Goal: Information Seeking & Learning: Learn about a topic

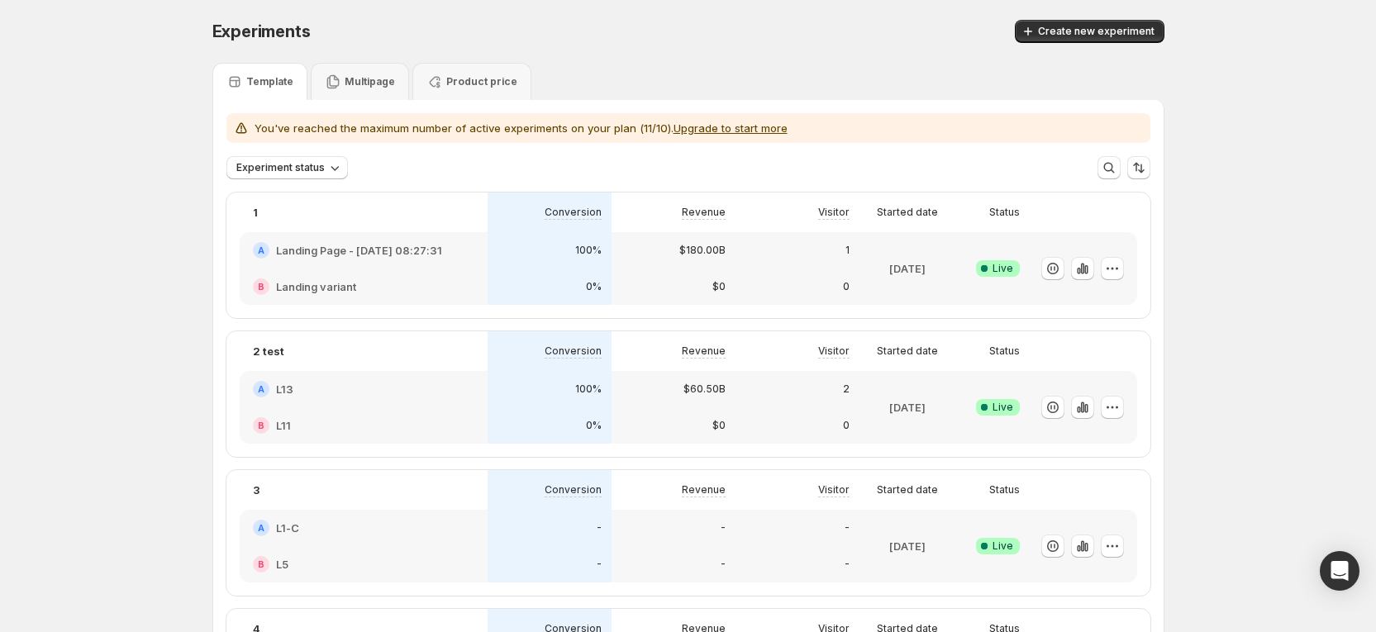
click at [483, 395] on div "A L13" at bounding box center [364, 389] width 248 height 36
click at [483, 396] on div "A L13" at bounding box center [364, 389] width 248 height 36
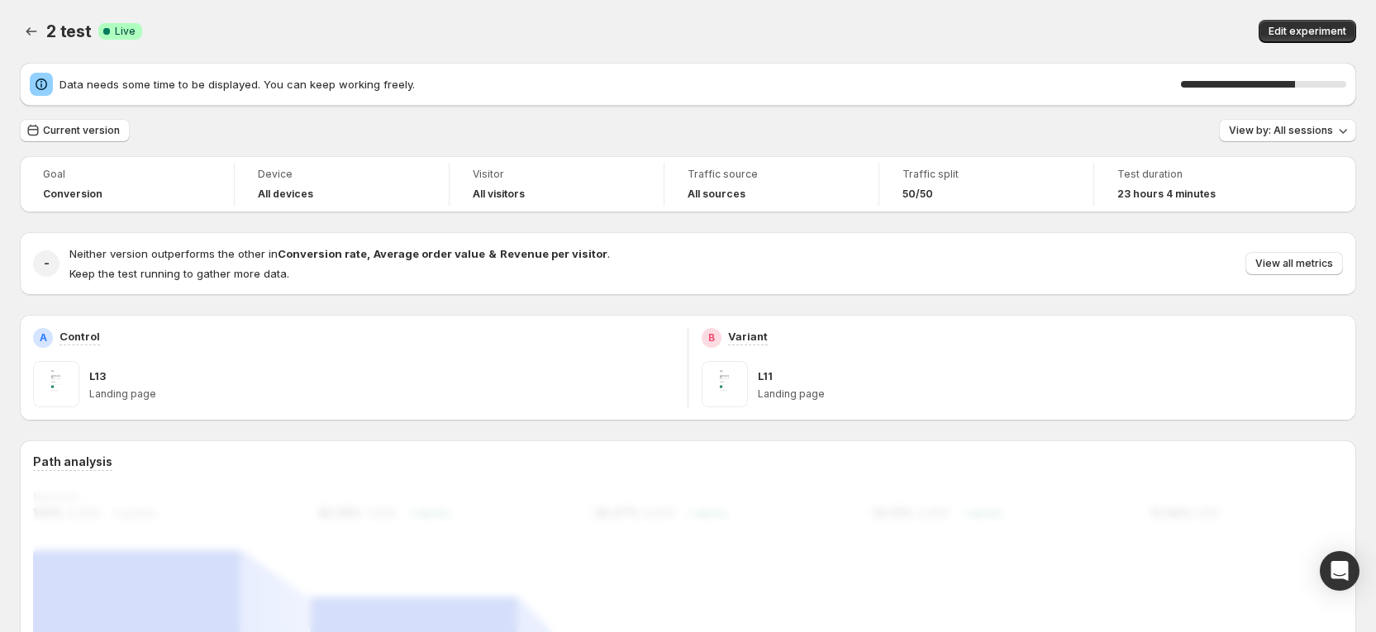
drag, startPoint x: 542, startPoint y: 39, endPoint x: 435, endPoint y: 65, distance: 110.6
click at [435, 65] on div "Data needs some time to be displayed. You can keep working freely. 69 %" at bounding box center [688, 84] width 1336 height 43
click at [1346, 29] on span "Edit experiment" at bounding box center [1307, 31] width 78 height 13
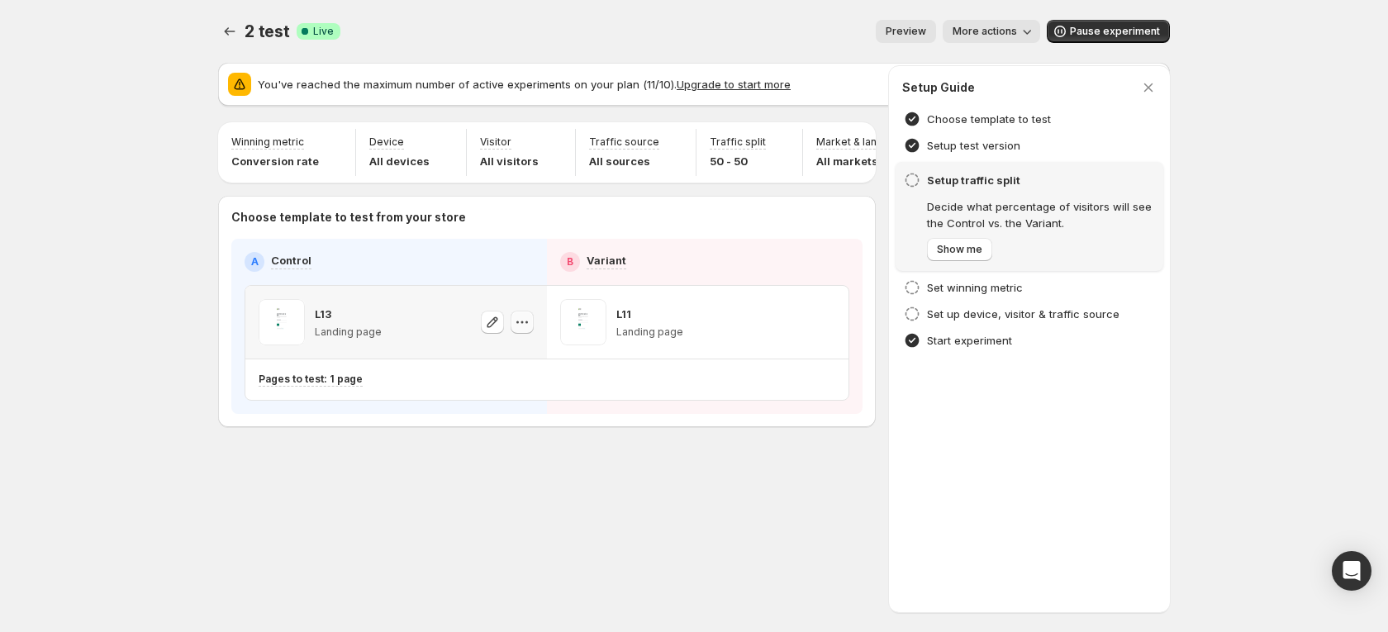
click at [525, 330] on icon "button" at bounding box center [522, 322] width 17 height 17
click at [517, 421] on span "587815224870961892" at bounding box center [501, 427] width 114 height 12
click at [223, 29] on icon "Experiments" at bounding box center [229, 31] width 17 height 17
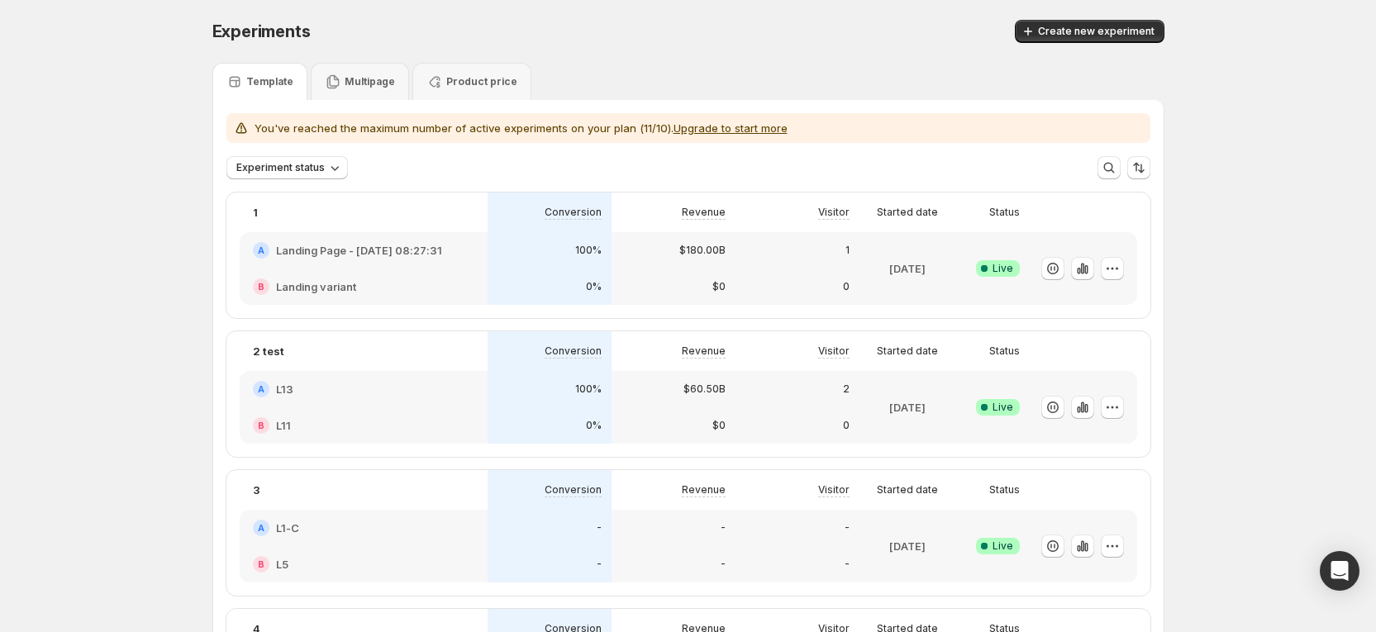
click at [849, 393] on p "2" at bounding box center [846, 389] width 7 height 13
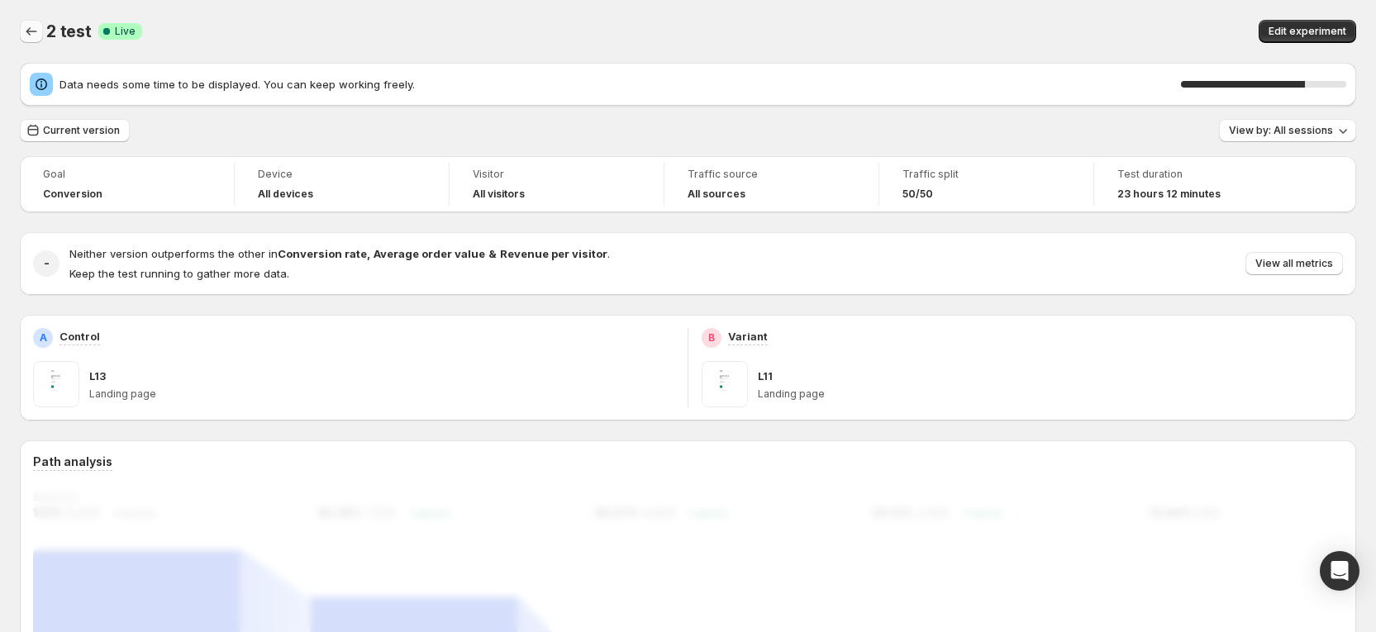
click at [31, 38] on icon "Back" at bounding box center [31, 31] width 17 height 17
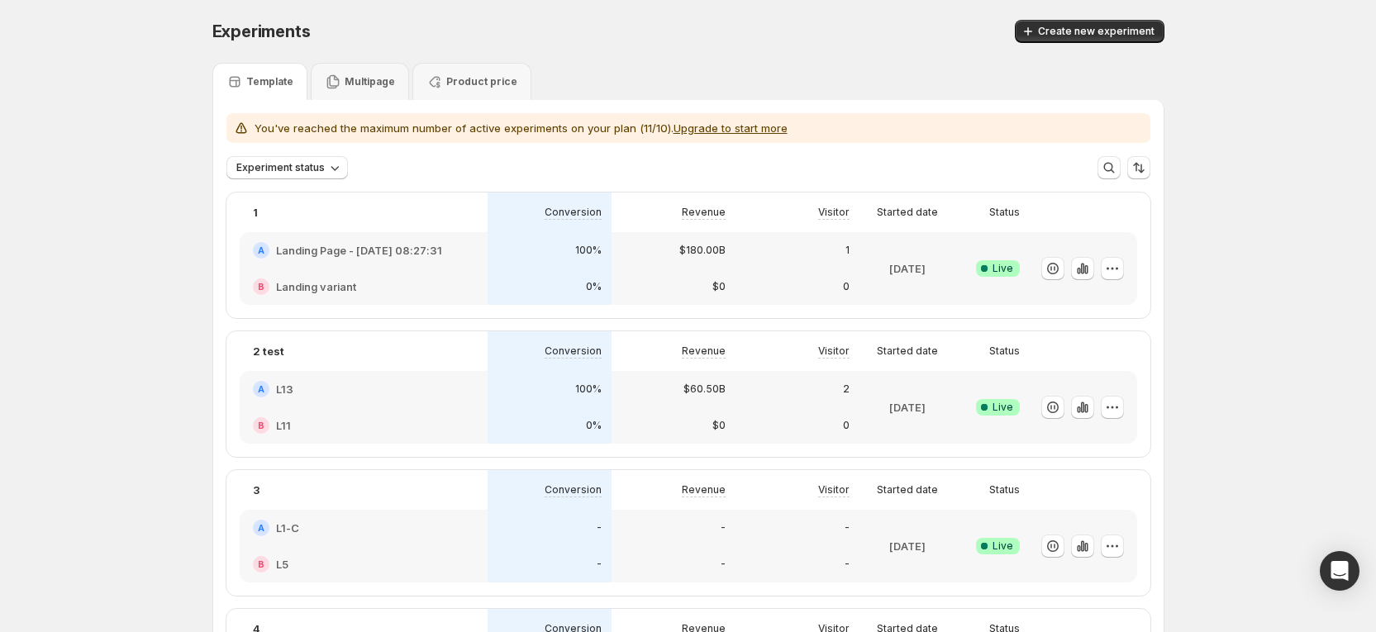
click at [510, 403] on div "100%" at bounding box center [549, 389] width 124 height 36
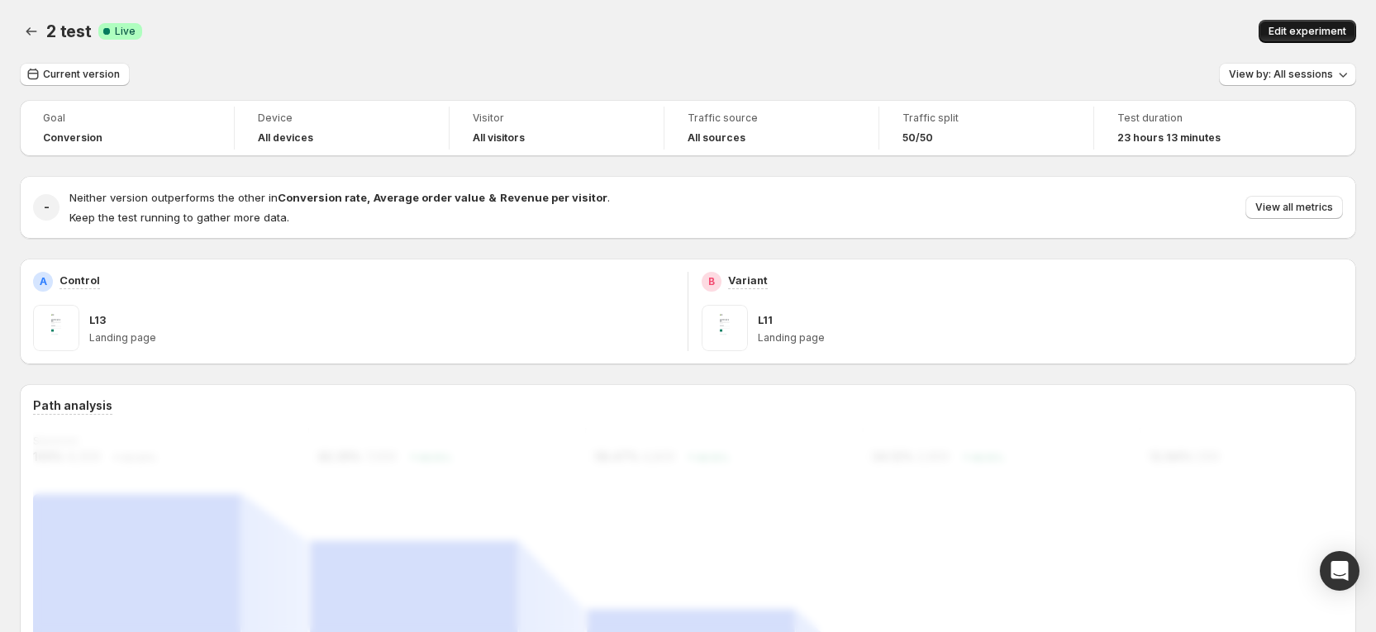
click at [1295, 35] on span "Edit experiment" at bounding box center [1307, 31] width 78 height 13
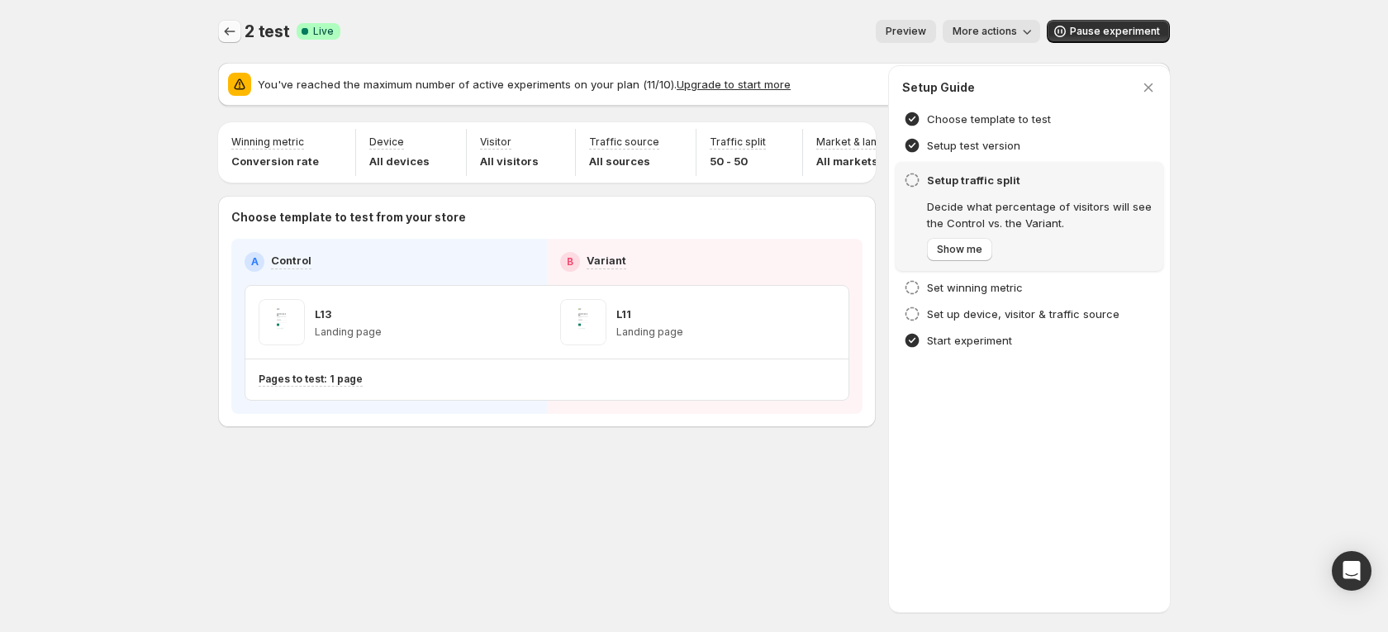
click at [231, 30] on icon "Experiments" at bounding box center [229, 31] width 17 height 17
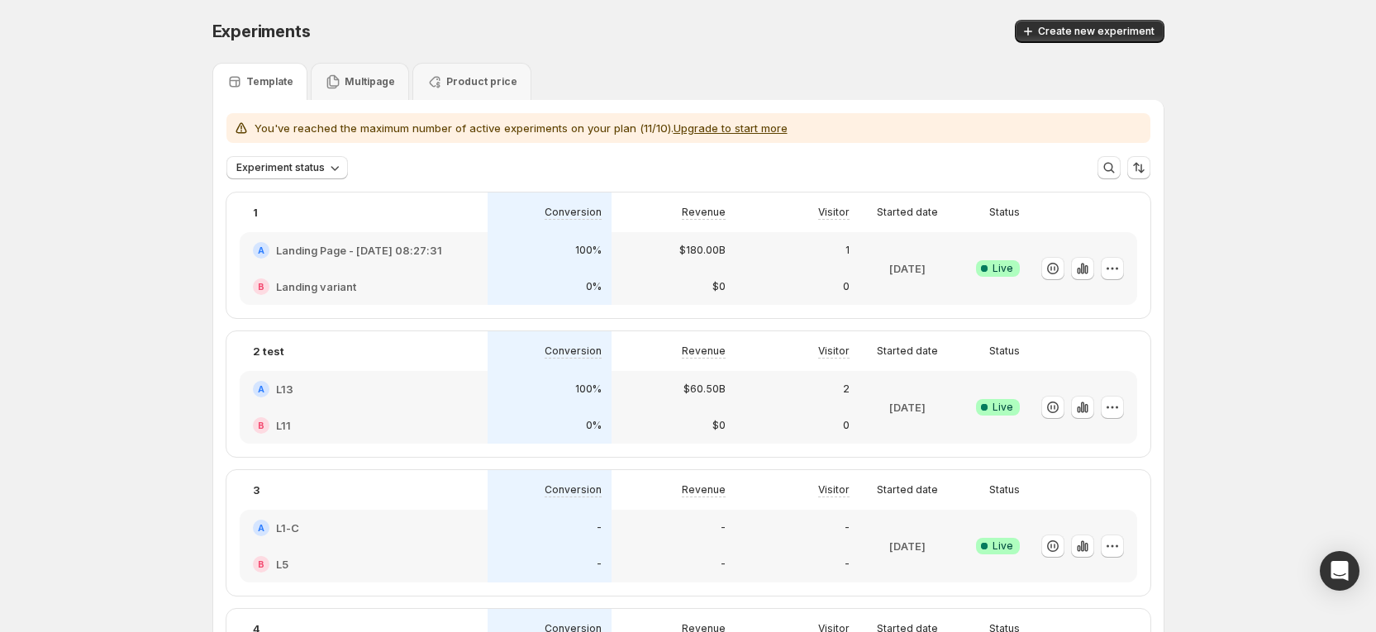
click at [417, 411] on div "B L11" at bounding box center [364, 425] width 248 height 36
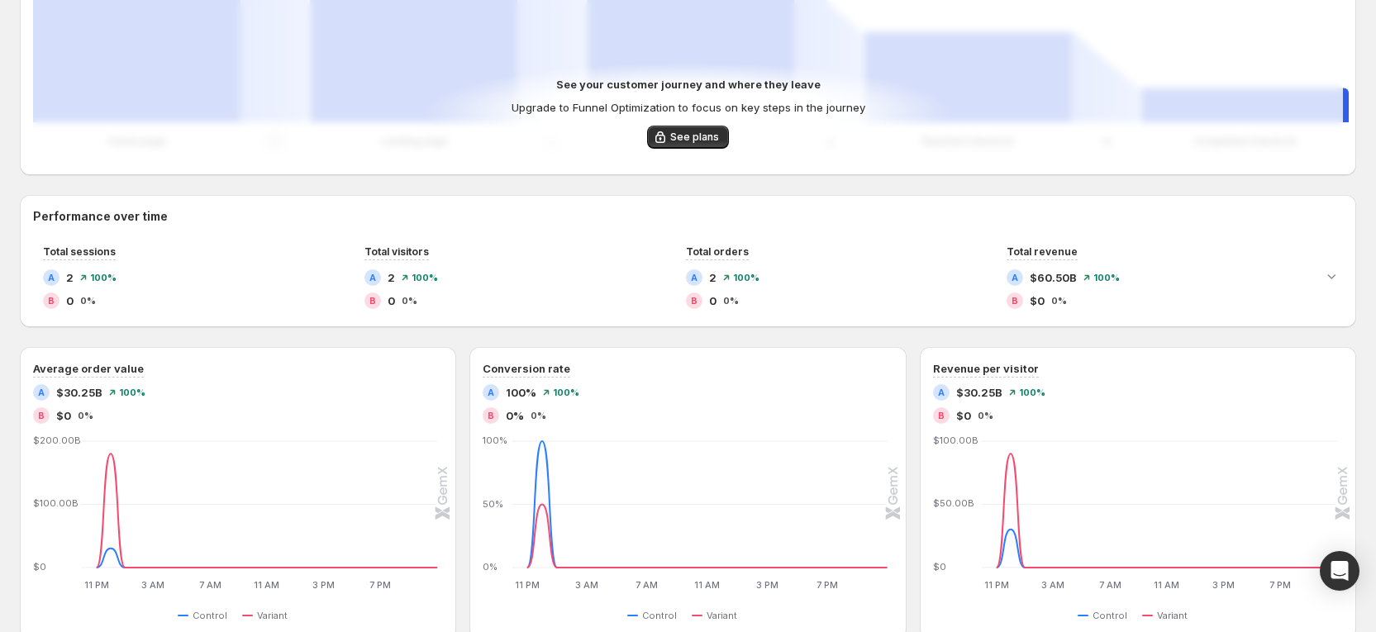
scroll to position [552, 0]
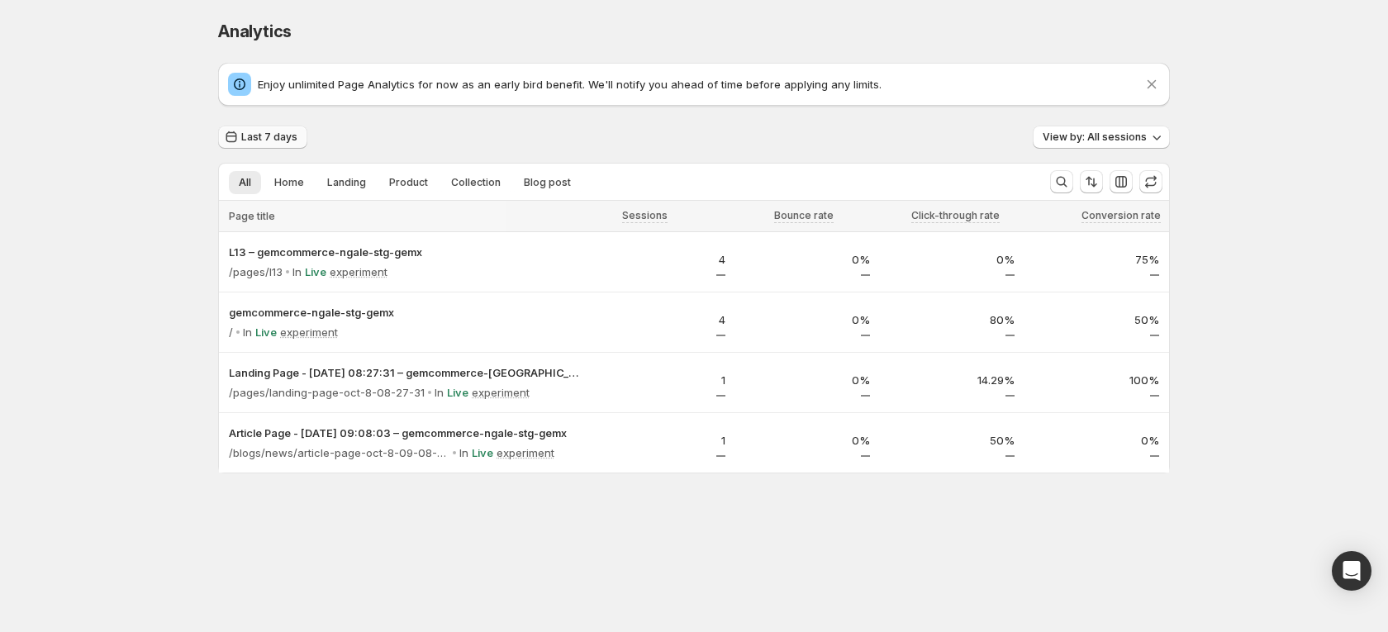
click at [277, 131] on span "Last 7 days" at bounding box center [269, 137] width 56 height 13
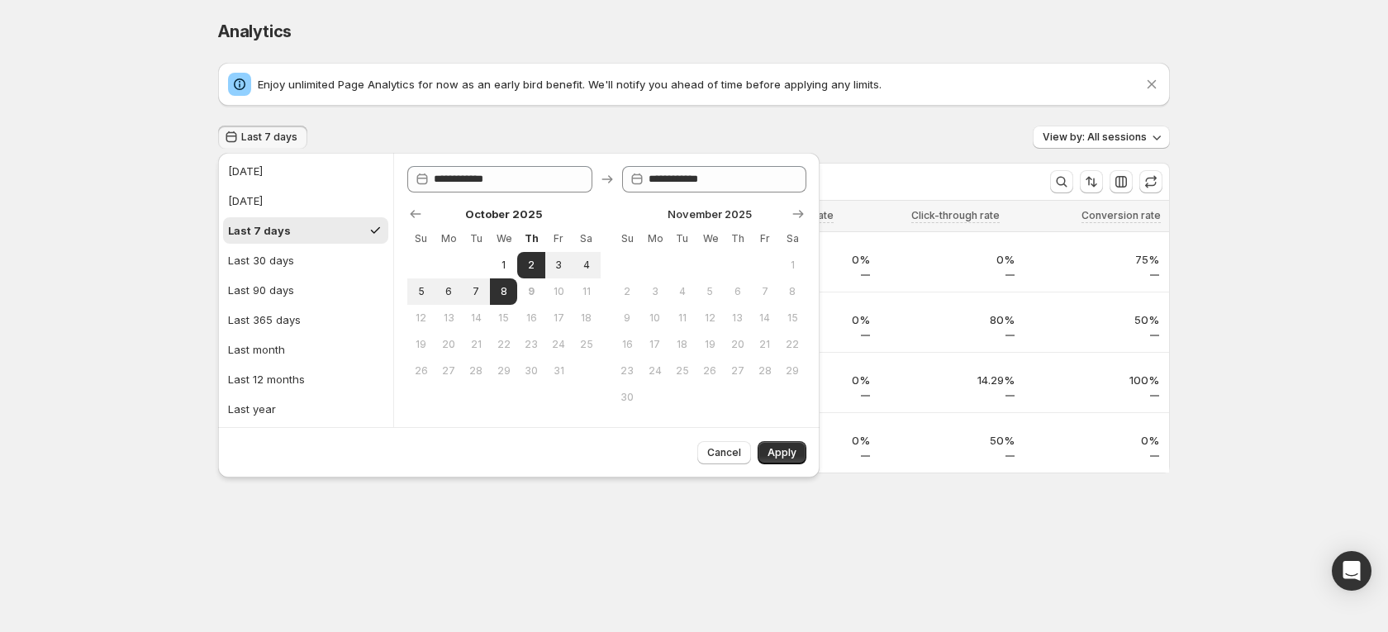
click at [116, 386] on div "Analytics. This page is ready Analytics Enjoy unlimited Page Analytics for now …" at bounding box center [694, 281] width 1388 height 563
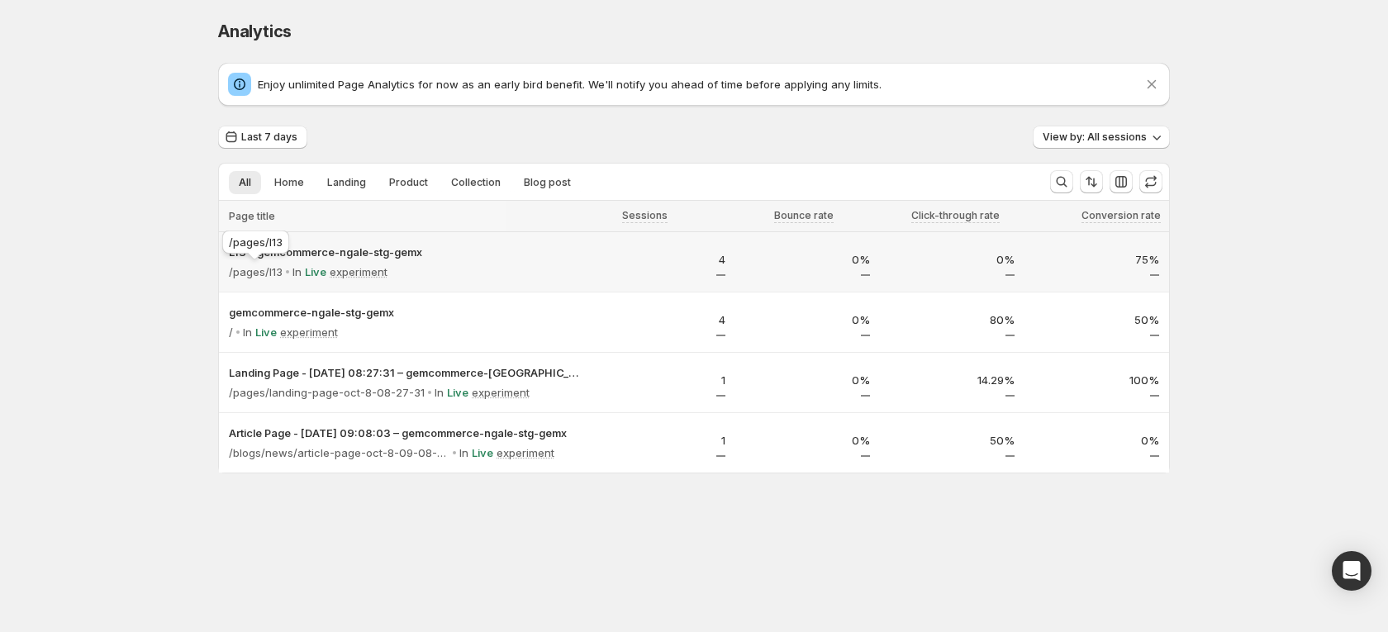
click at [292, 245] on div "/pages/l13" at bounding box center [256, 245] width 74 height 36
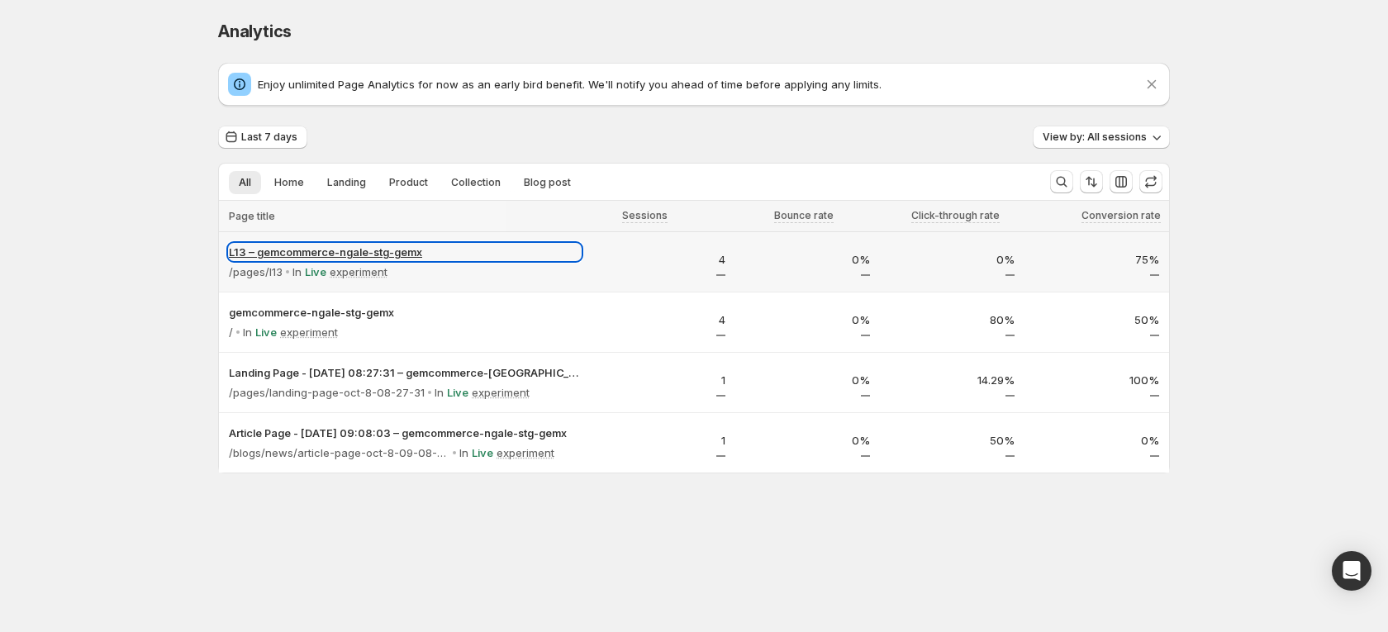
click at [330, 250] on p "L13 – gemcommerce-ngale-stg-gemx" at bounding box center [405, 252] width 352 height 17
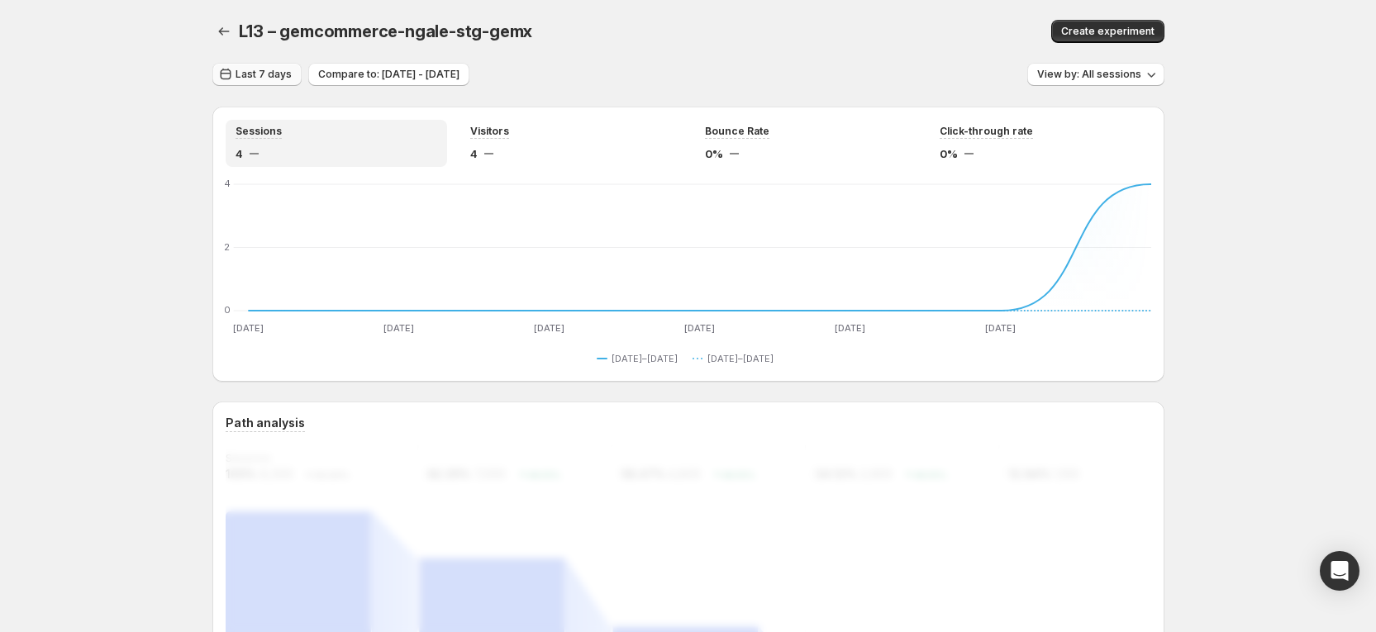
click at [272, 76] on span "Last 7 days" at bounding box center [263, 74] width 56 height 13
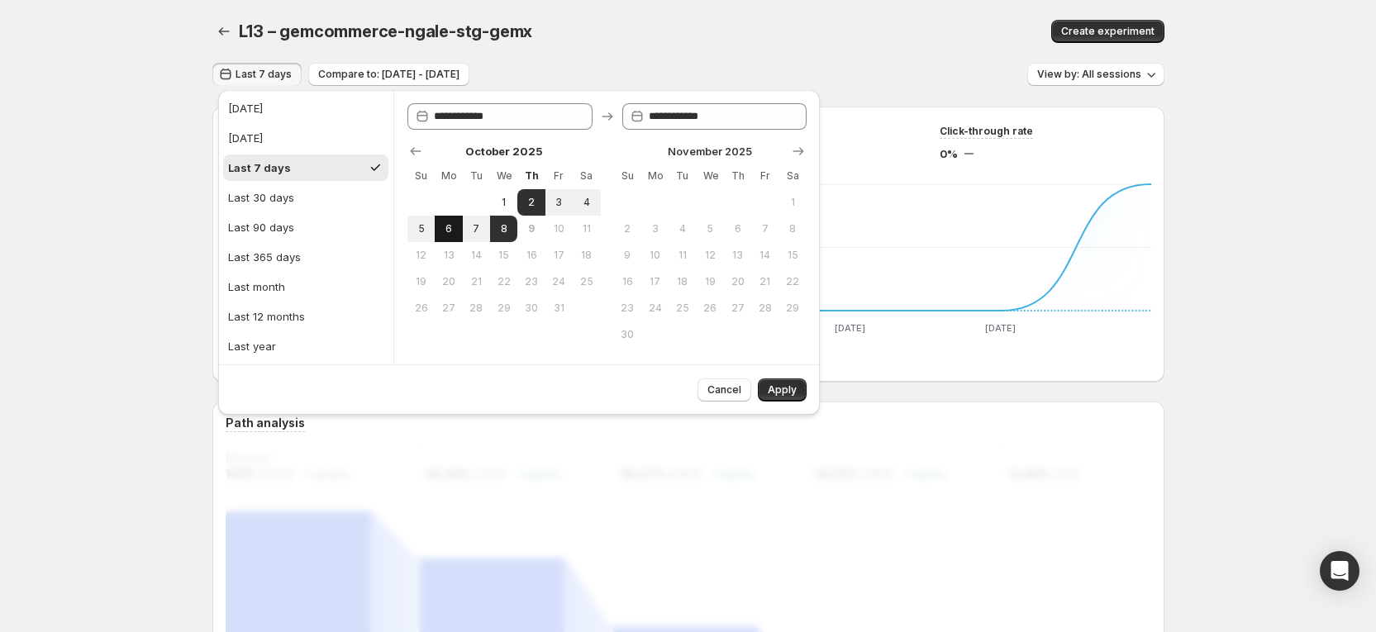
click at [449, 229] on span "6" at bounding box center [448, 228] width 14 height 13
type input "**********"
click at [506, 222] on span "8" at bounding box center [504, 228] width 14 height 13
type input "**********"
click at [749, 386] on button "Cancel" at bounding box center [724, 389] width 54 height 23
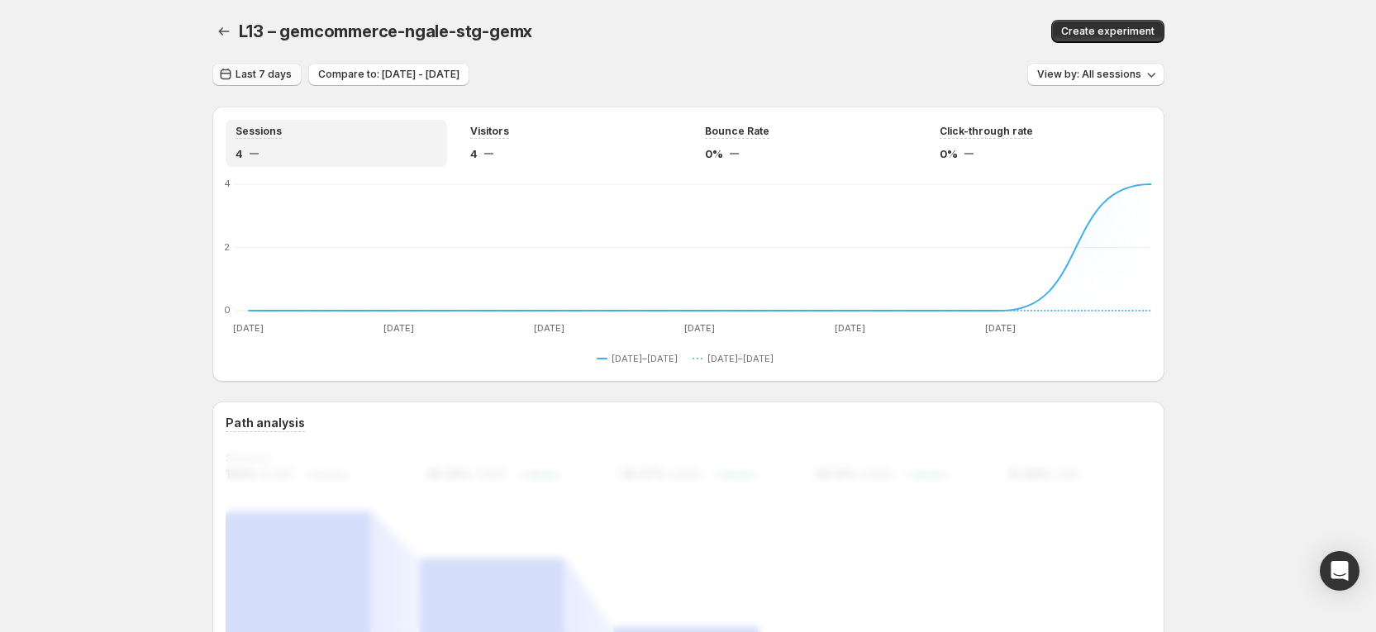
click at [264, 69] on span "Last 7 days" at bounding box center [263, 74] width 56 height 13
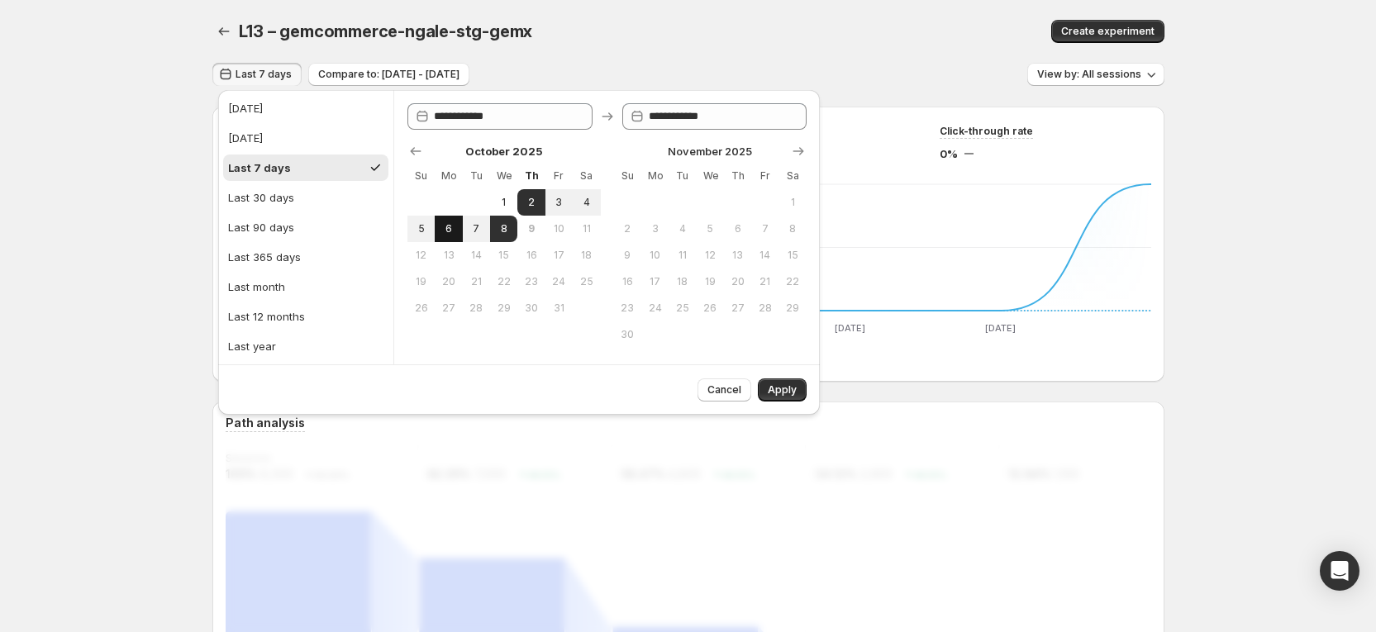
click at [453, 228] on span "6" at bounding box center [448, 228] width 14 height 13
type input "**********"
click at [504, 228] on span "8" at bounding box center [504, 228] width 14 height 13
type input "**********"
click at [792, 389] on span "Apply" at bounding box center [782, 389] width 29 height 13
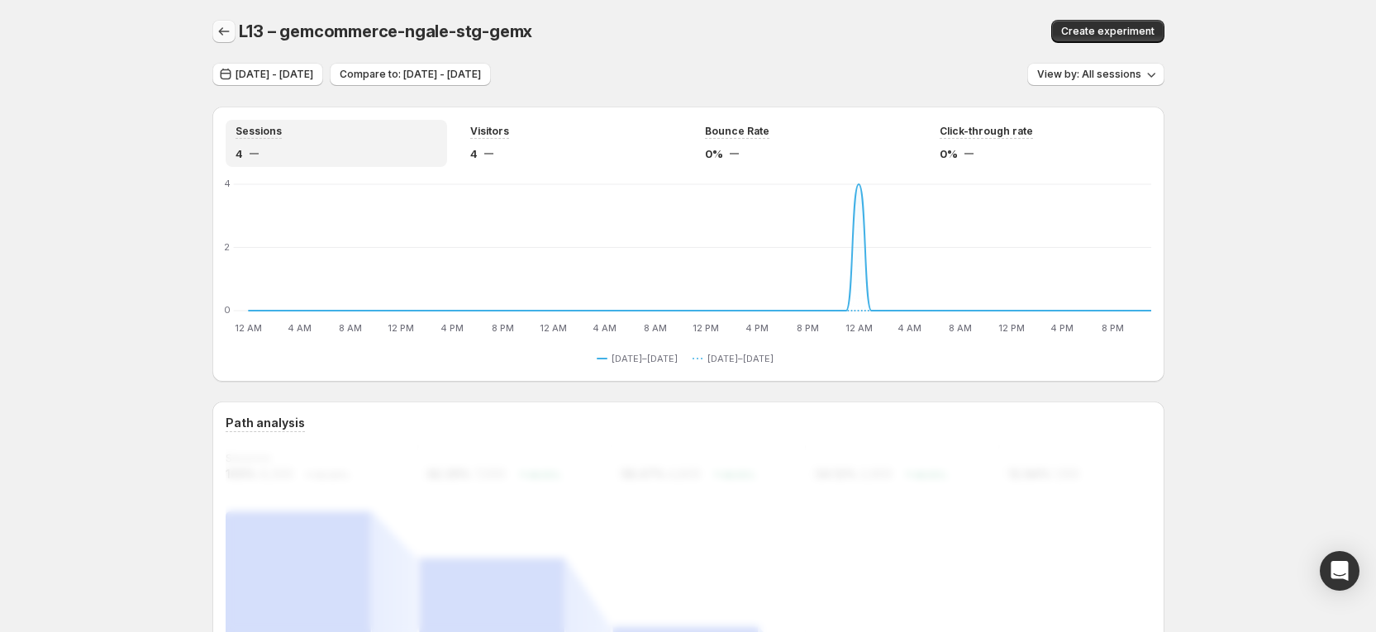
click at [232, 34] on icon "button" at bounding box center [224, 31] width 17 height 17
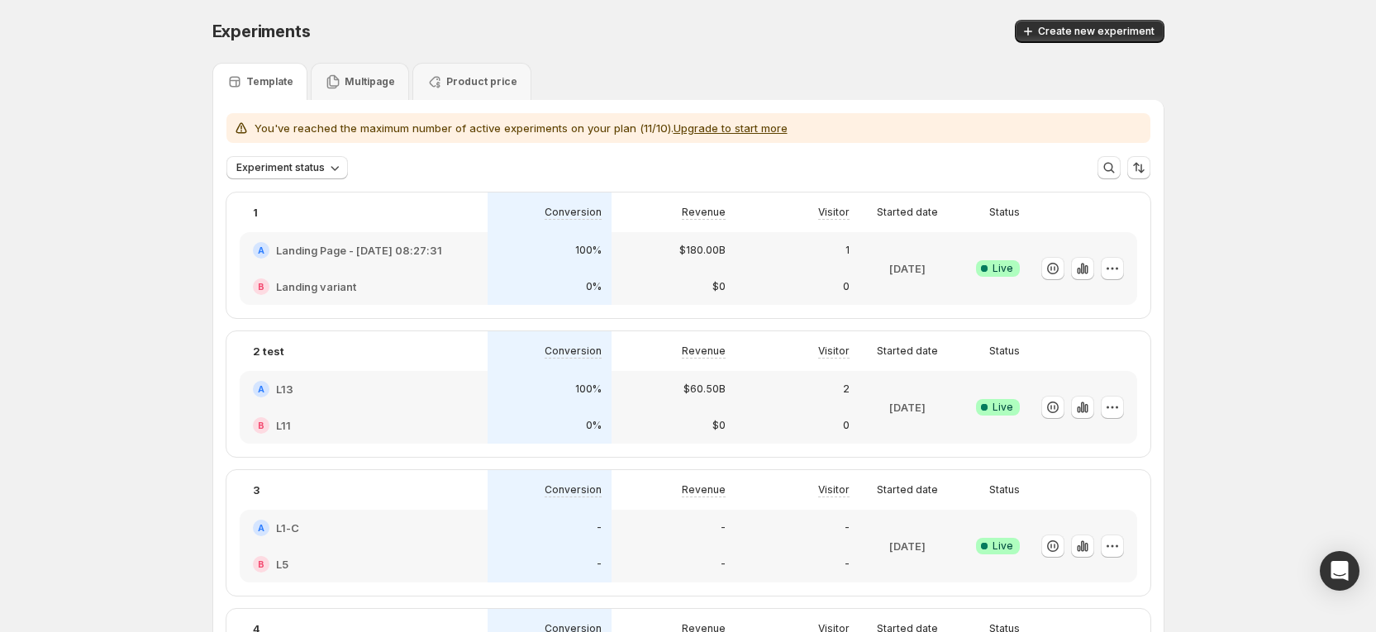
click at [675, 393] on div "$60.50B" at bounding box center [673, 389] width 104 height 17
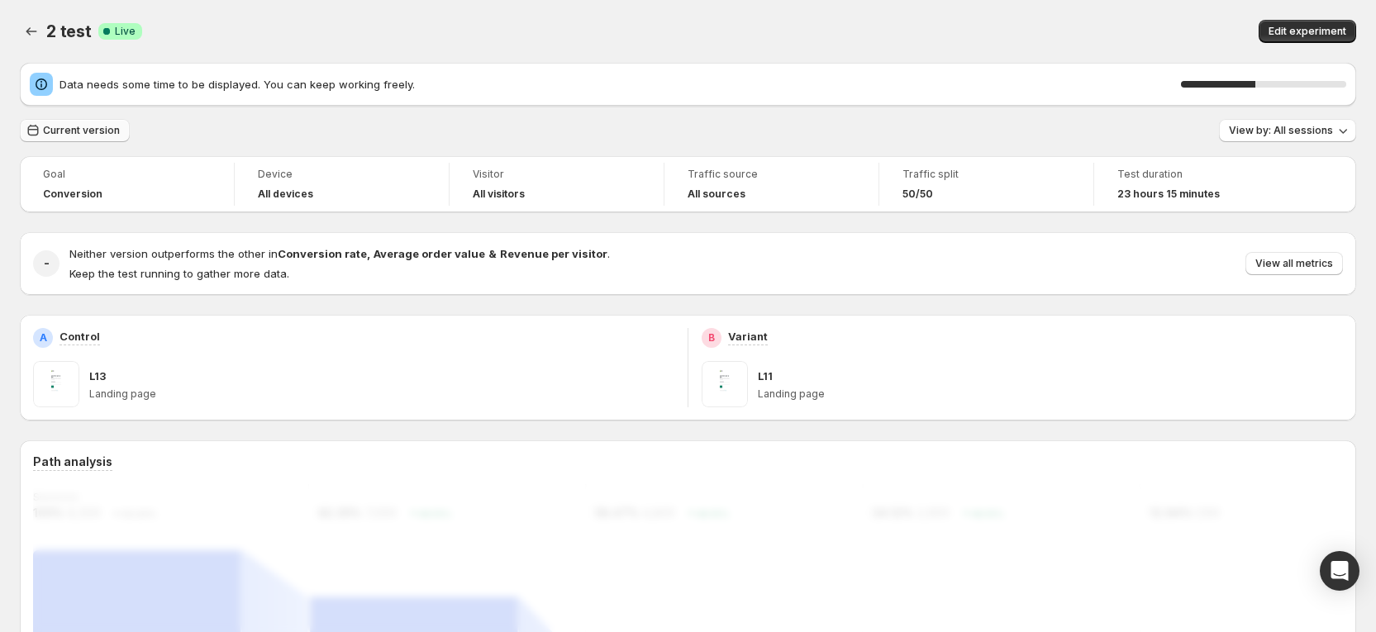
click at [88, 128] on span "Current version" at bounding box center [81, 130] width 77 height 13
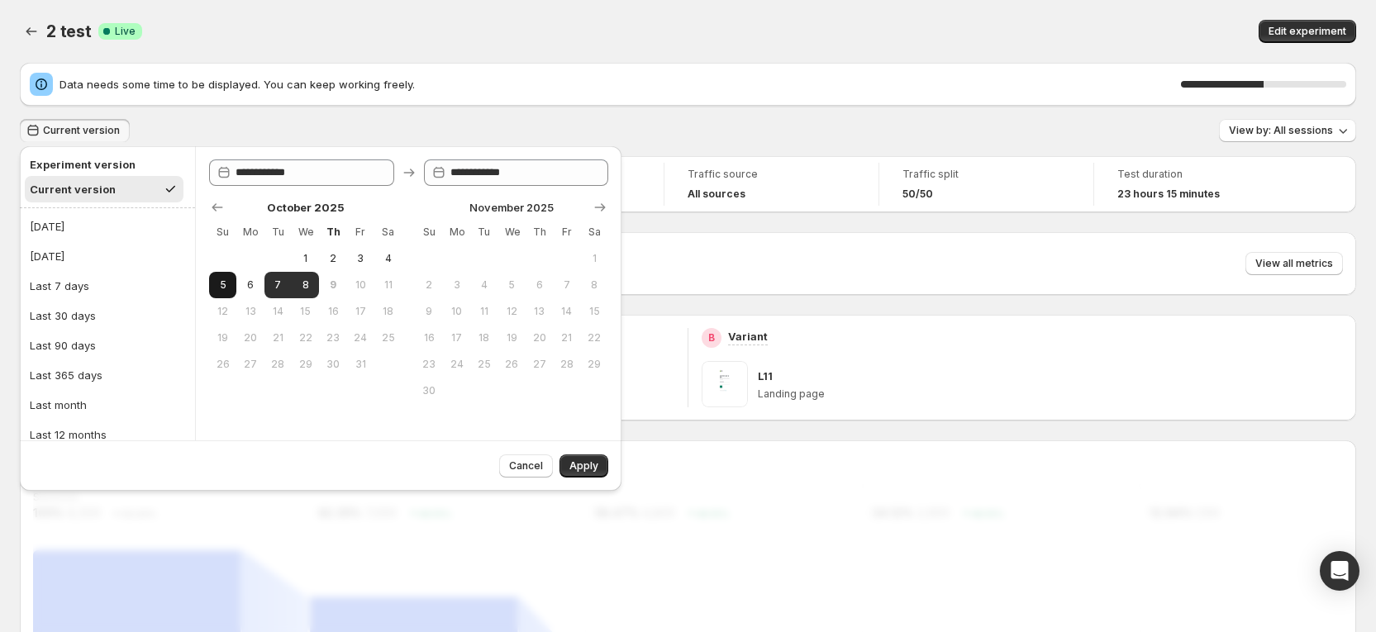
drag, startPoint x: 226, startPoint y: 282, endPoint x: 245, endPoint y: 281, distance: 19.8
click at [230, 281] on span "5" at bounding box center [223, 284] width 14 height 13
type input "**********"
click at [259, 281] on button "6" at bounding box center [249, 285] width 27 height 26
type input "**********"
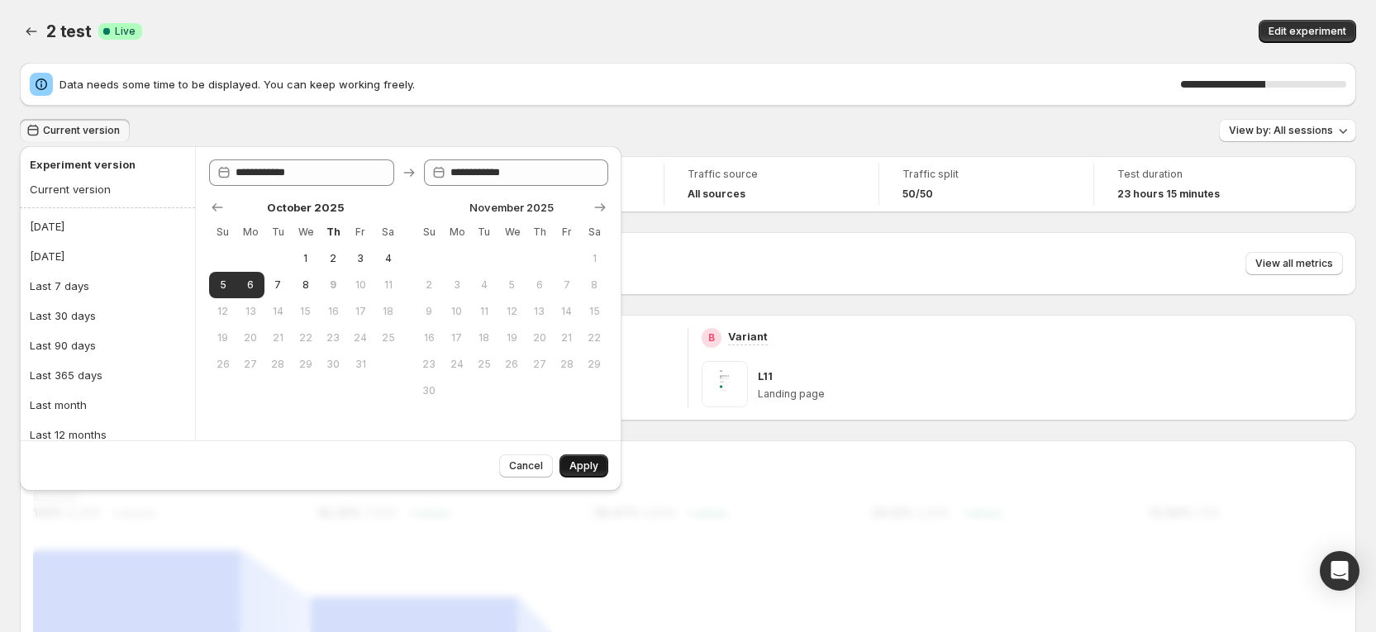
click at [587, 464] on span "Apply" at bounding box center [583, 465] width 29 height 13
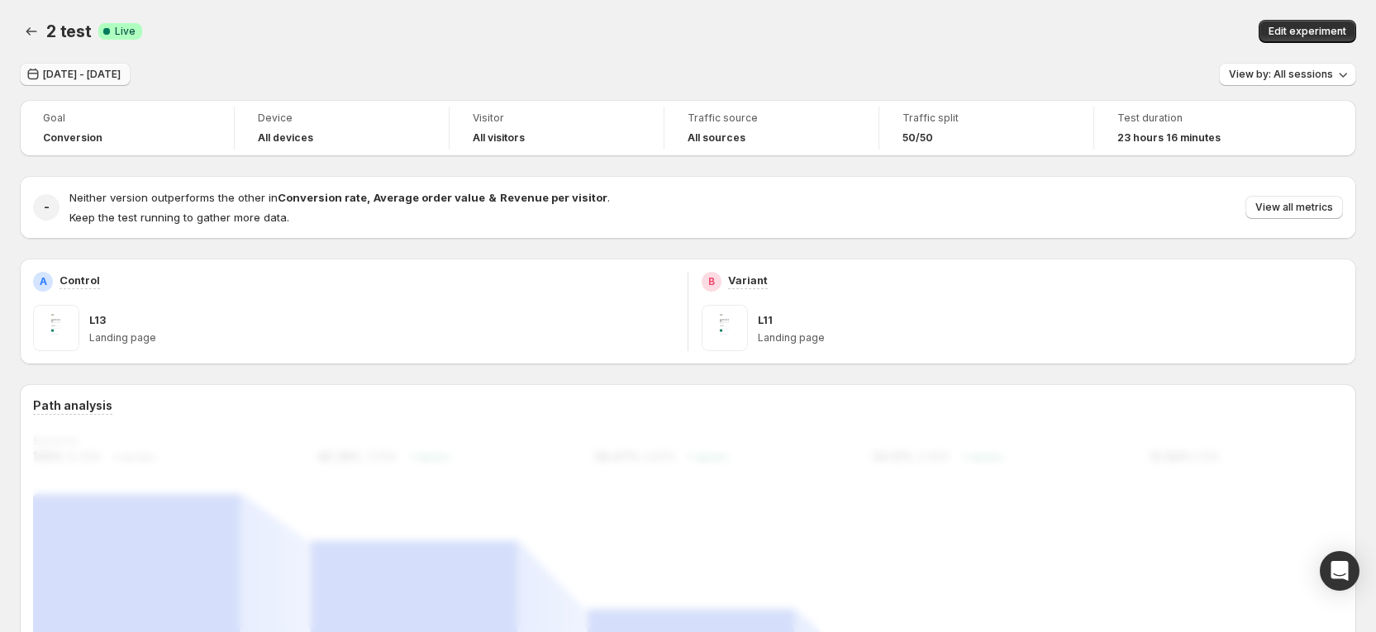
click at [88, 71] on span "[DATE] - [DATE]" at bounding box center [82, 74] width 78 height 13
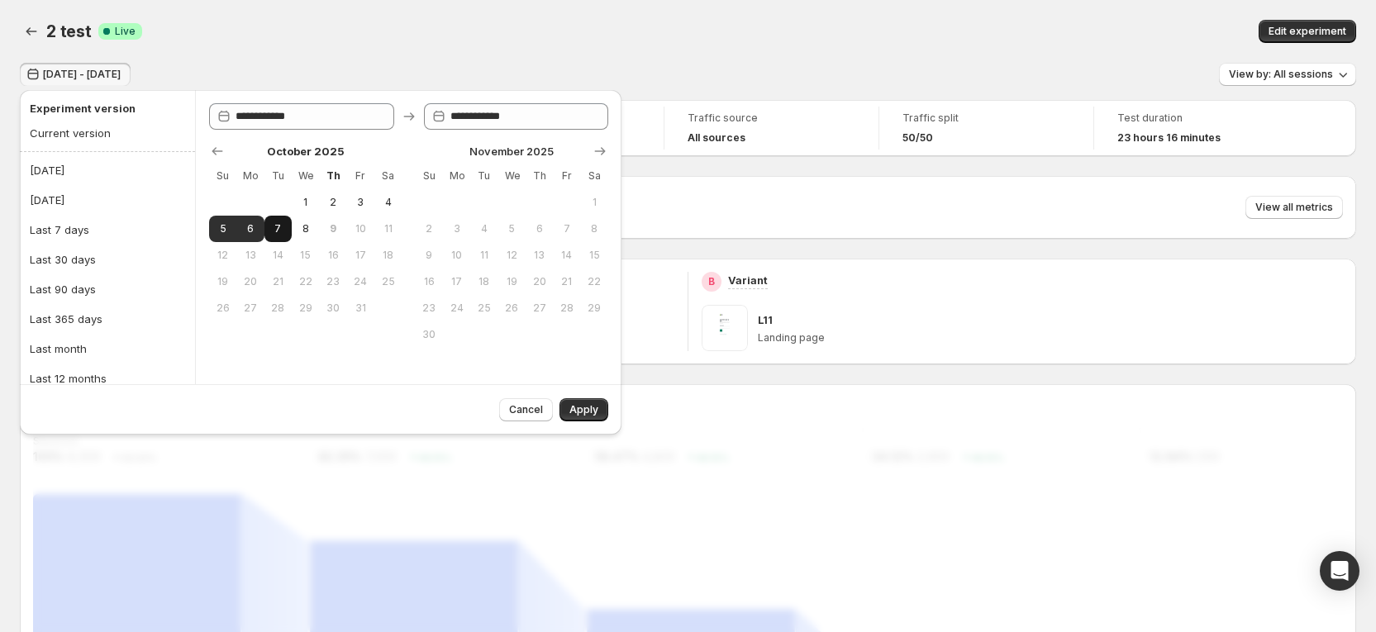
click at [277, 231] on span "7" at bounding box center [278, 228] width 14 height 13
type input "**********"
click at [313, 227] on button "8" at bounding box center [305, 229] width 27 height 26
type input "**********"
click at [598, 403] on button "Apply" at bounding box center [583, 409] width 49 height 23
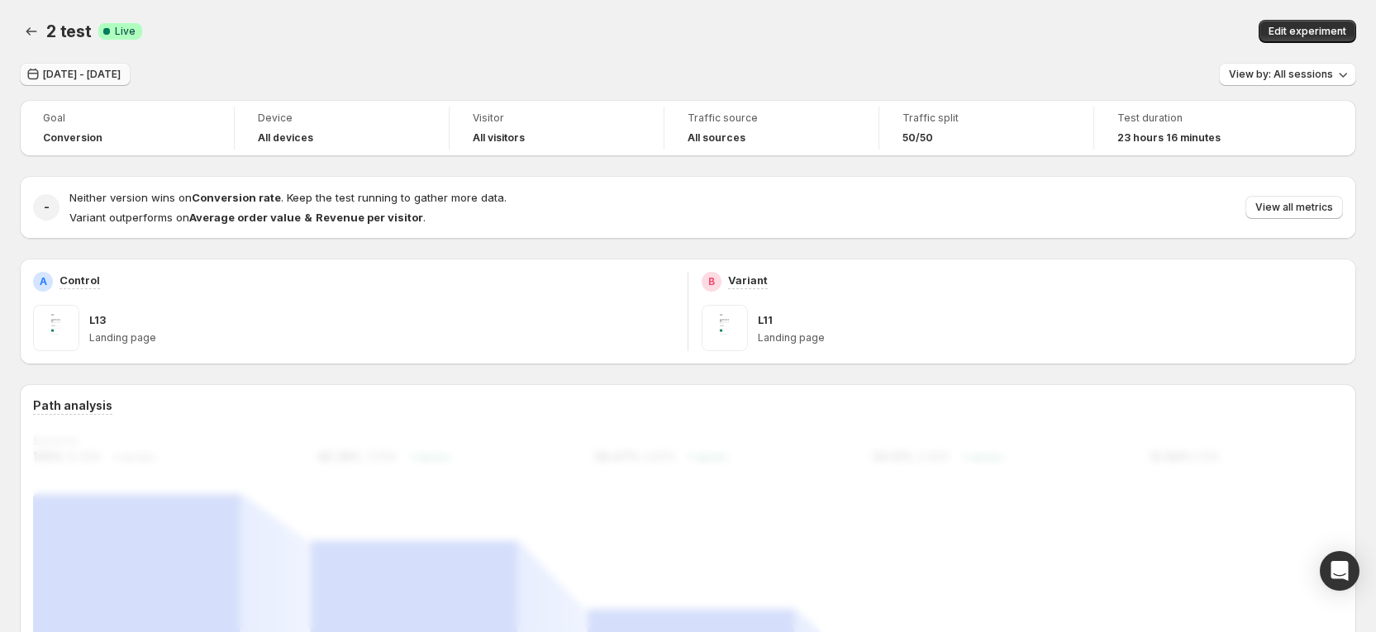
click at [128, 63] on button "[DATE] - [DATE]" at bounding box center [75, 74] width 111 height 23
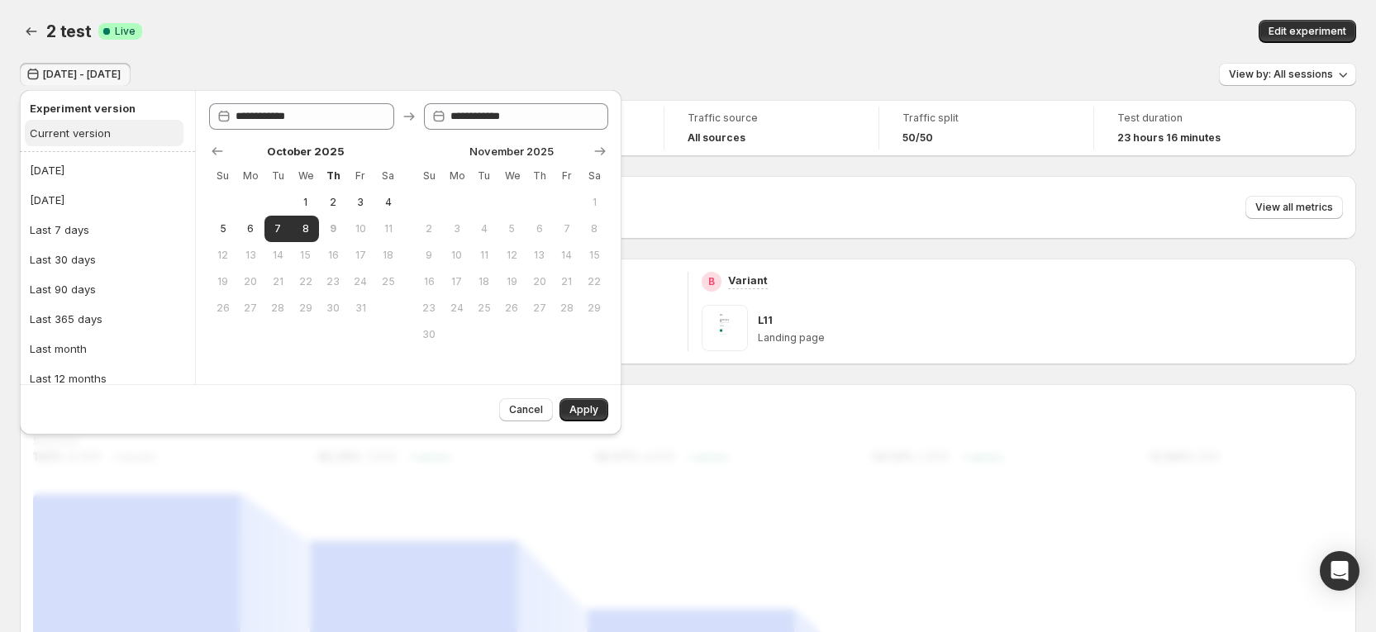
click at [140, 135] on button "Current version" at bounding box center [104, 133] width 159 height 26
click at [580, 398] on button "Apply" at bounding box center [583, 409] width 49 height 23
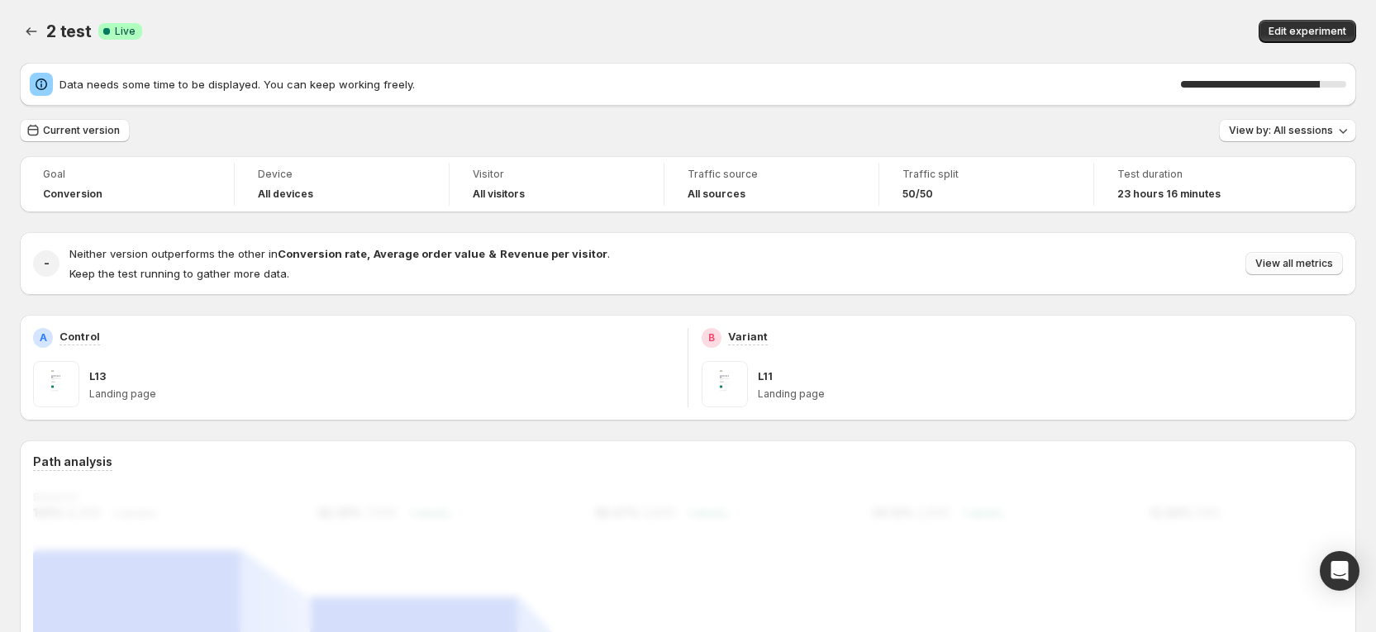
click at [1330, 265] on span "View all metrics" at bounding box center [1294, 263] width 78 height 13
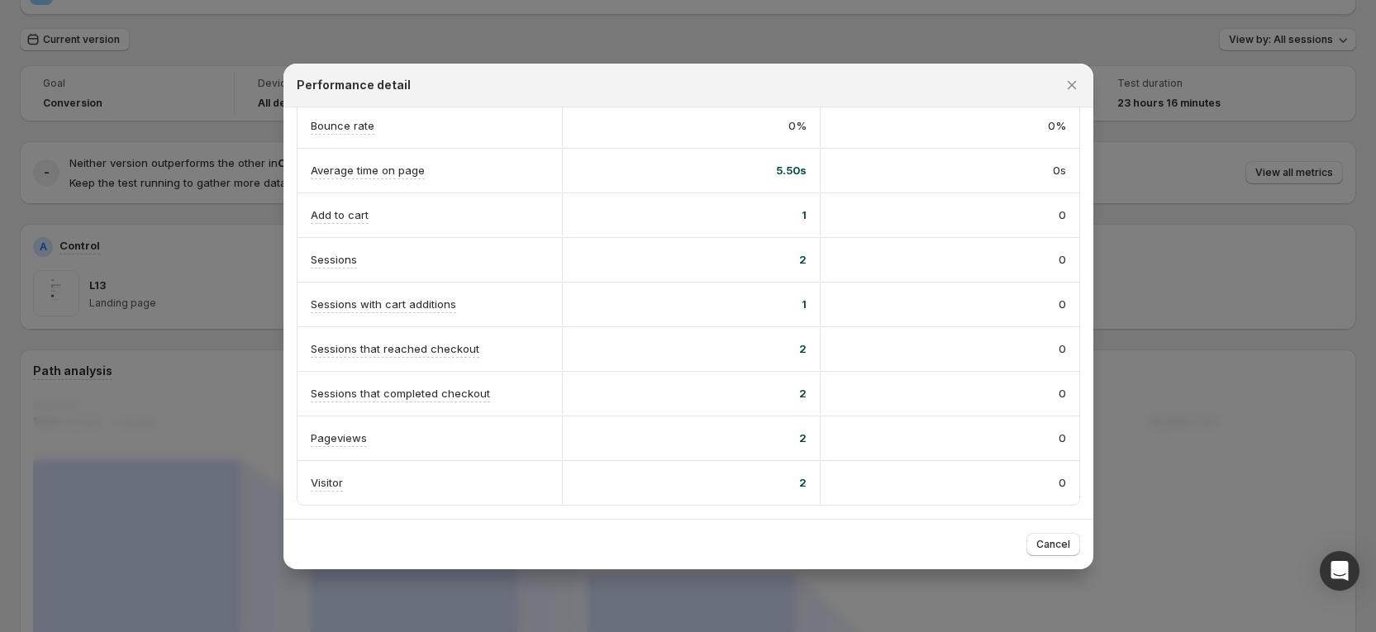
scroll to position [124, 0]
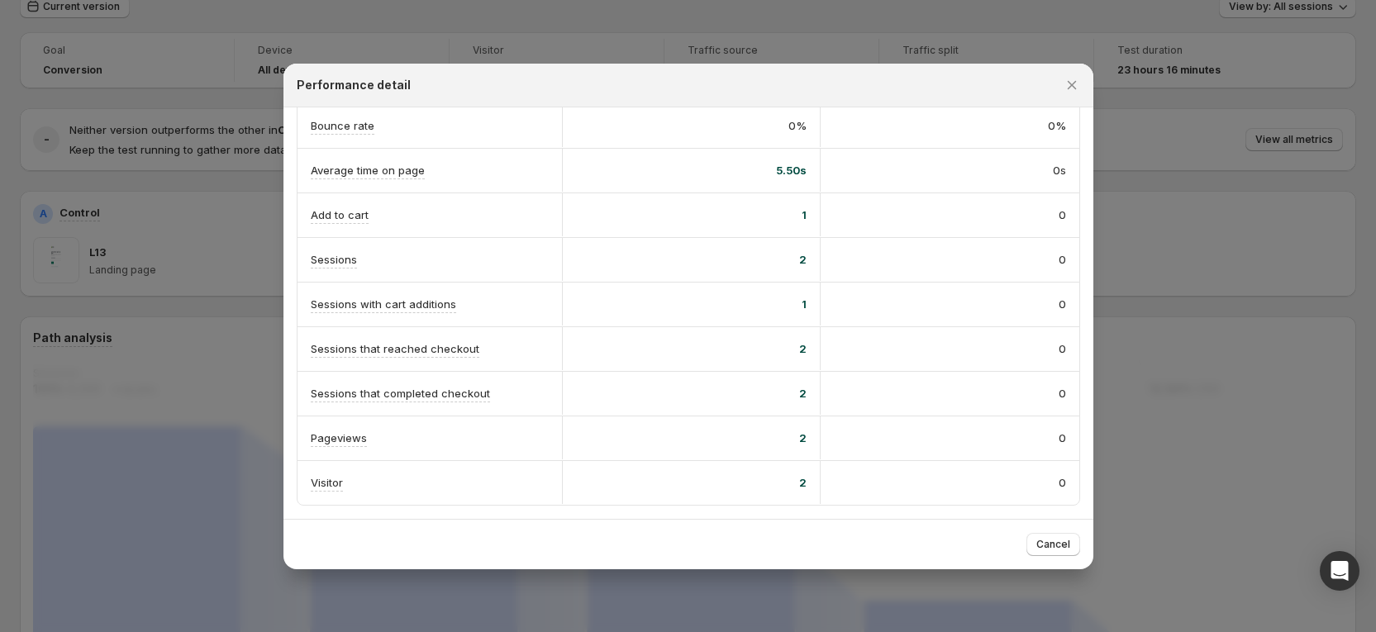
click at [1012, 80] on div "Performance detail" at bounding box center [674, 85] width 754 height 17
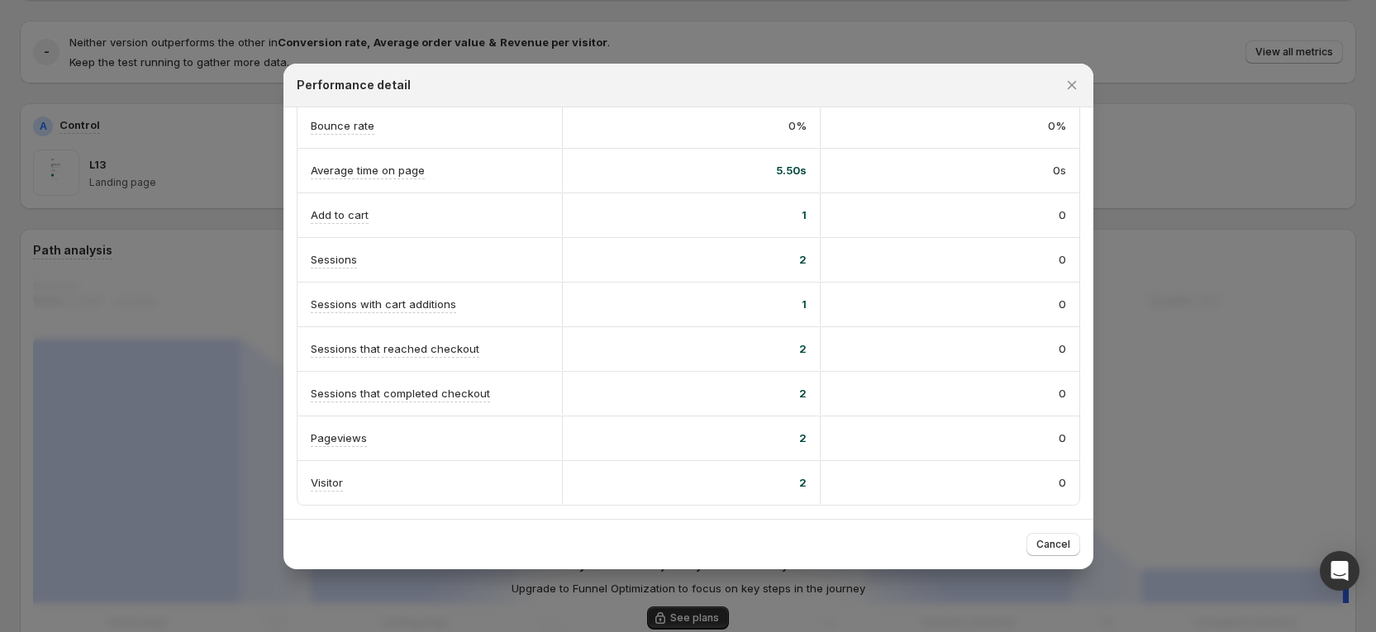
scroll to position [248, 0]
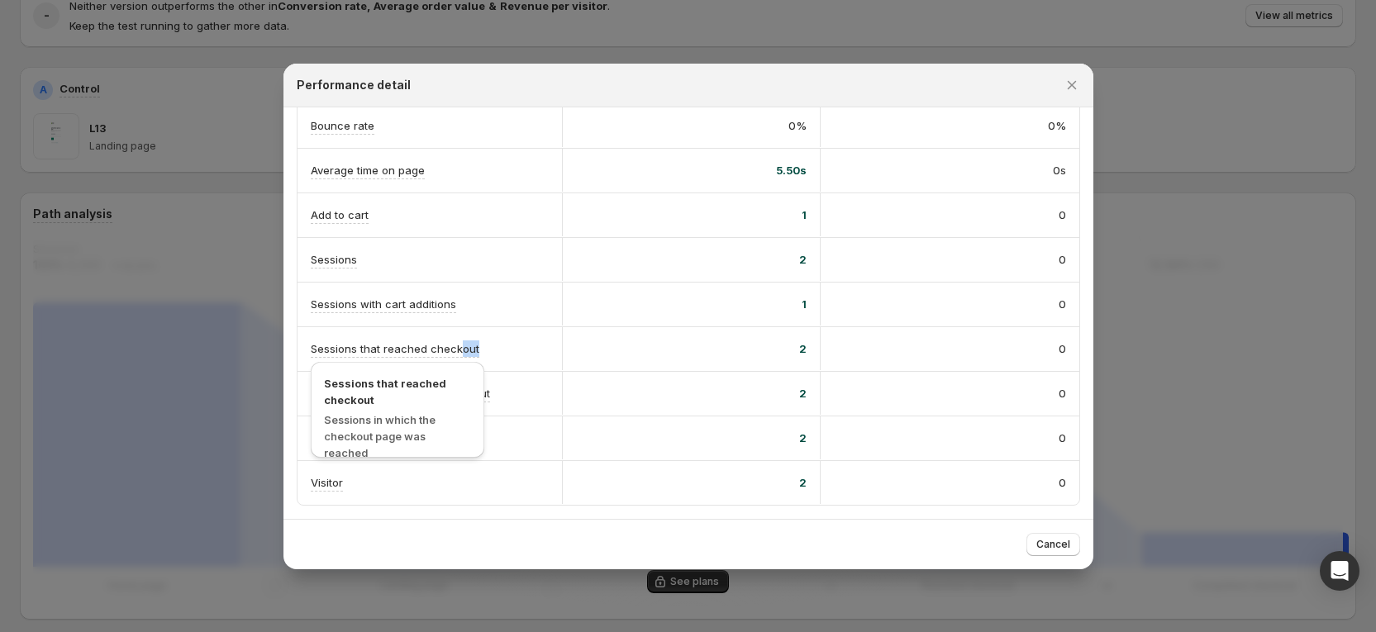
drag, startPoint x: 492, startPoint y: 349, endPoint x: 323, endPoint y: 345, distance: 168.6
click at [323, 345] on div "Sessions that reached checkout" at bounding box center [430, 348] width 238 height 17
drag, startPoint x: 303, startPoint y: 345, endPoint x: 488, endPoint y: 353, distance: 185.2
click at [488, 353] on div "Sessions that reached checkout" at bounding box center [429, 349] width 264 height 44
drag, startPoint x: 471, startPoint y: 295, endPoint x: 311, endPoint y: 295, distance: 160.3
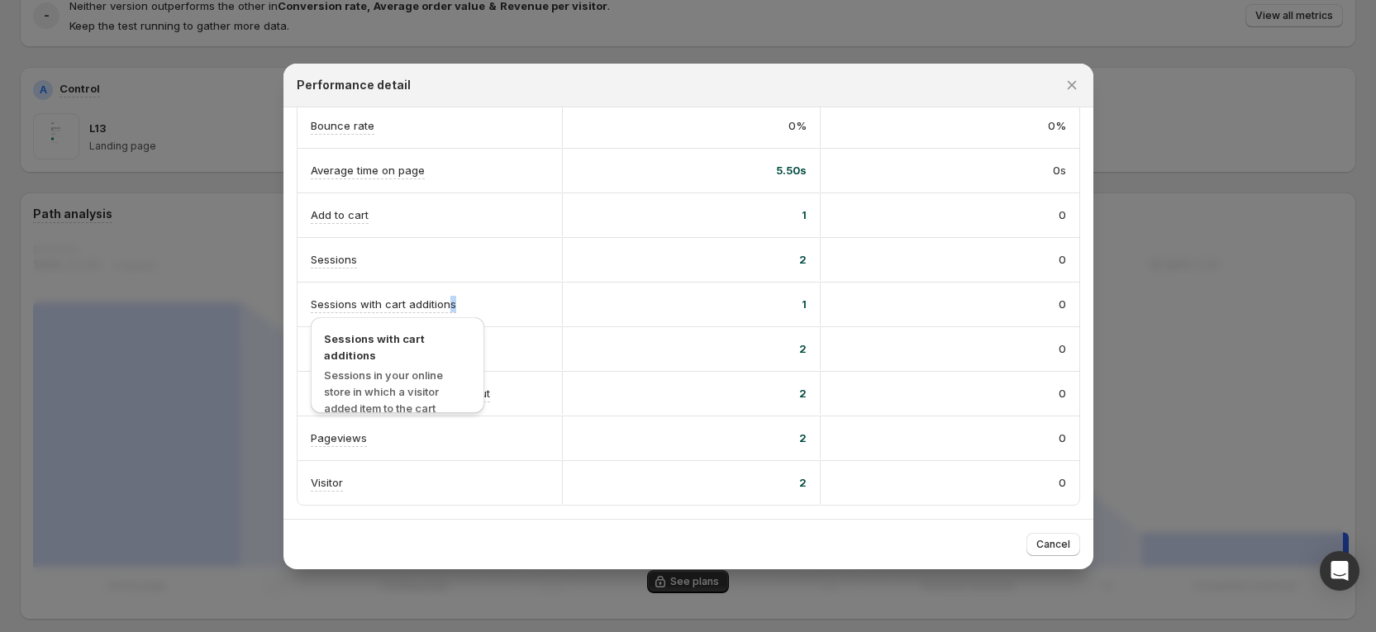
click at [311, 295] on div "Sessions with cart additions" at bounding box center [429, 305] width 264 height 44
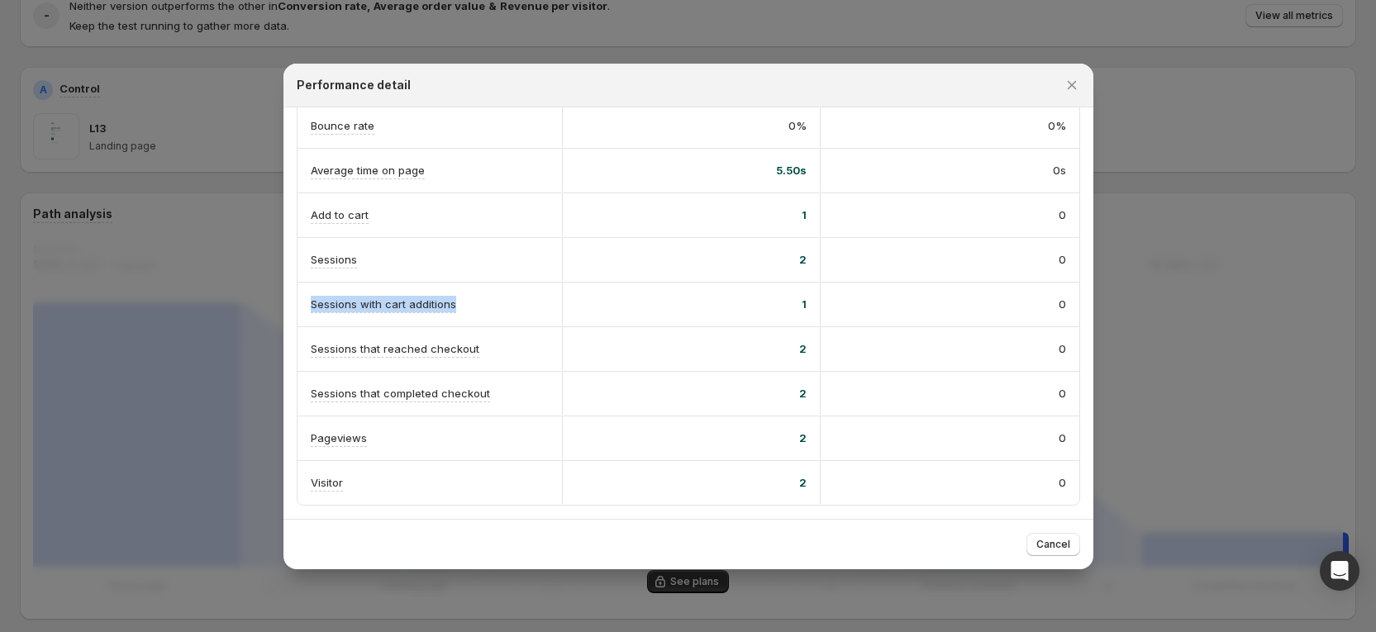
drag, startPoint x: 305, startPoint y: 302, endPoint x: 474, endPoint y: 297, distance: 169.5
click at [474, 297] on div "Sessions with cart additions" at bounding box center [429, 305] width 264 height 44
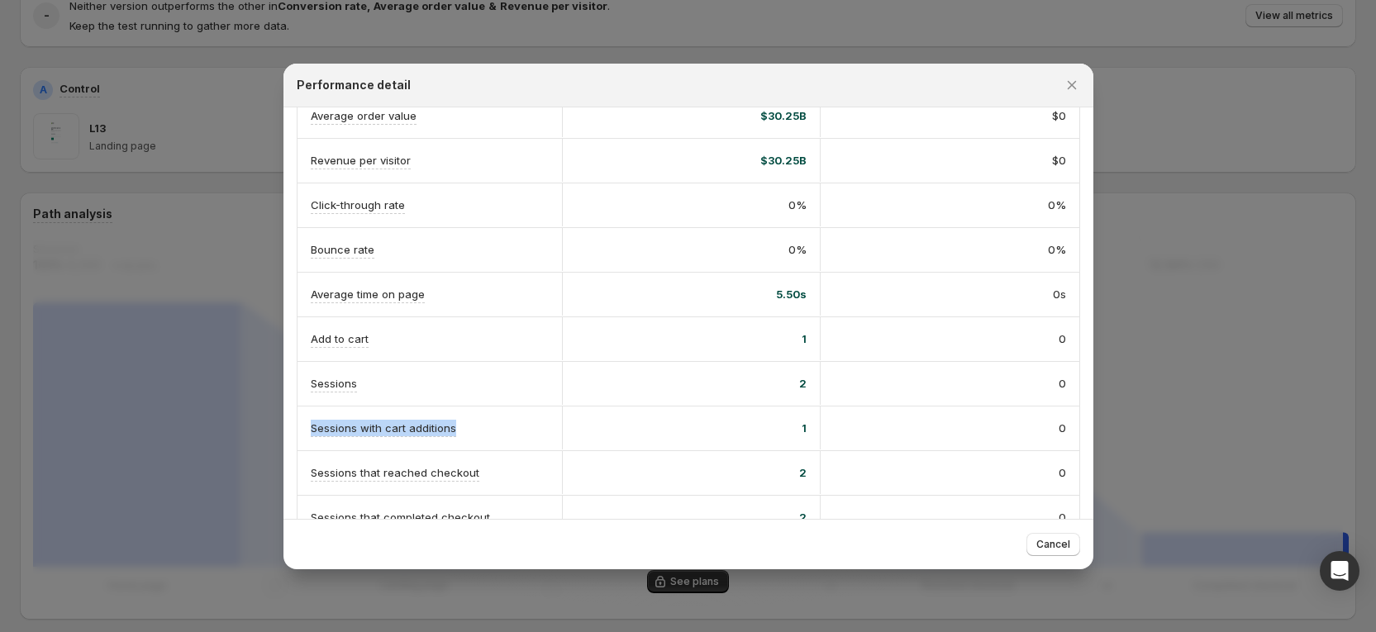
scroll to position [81, 0]
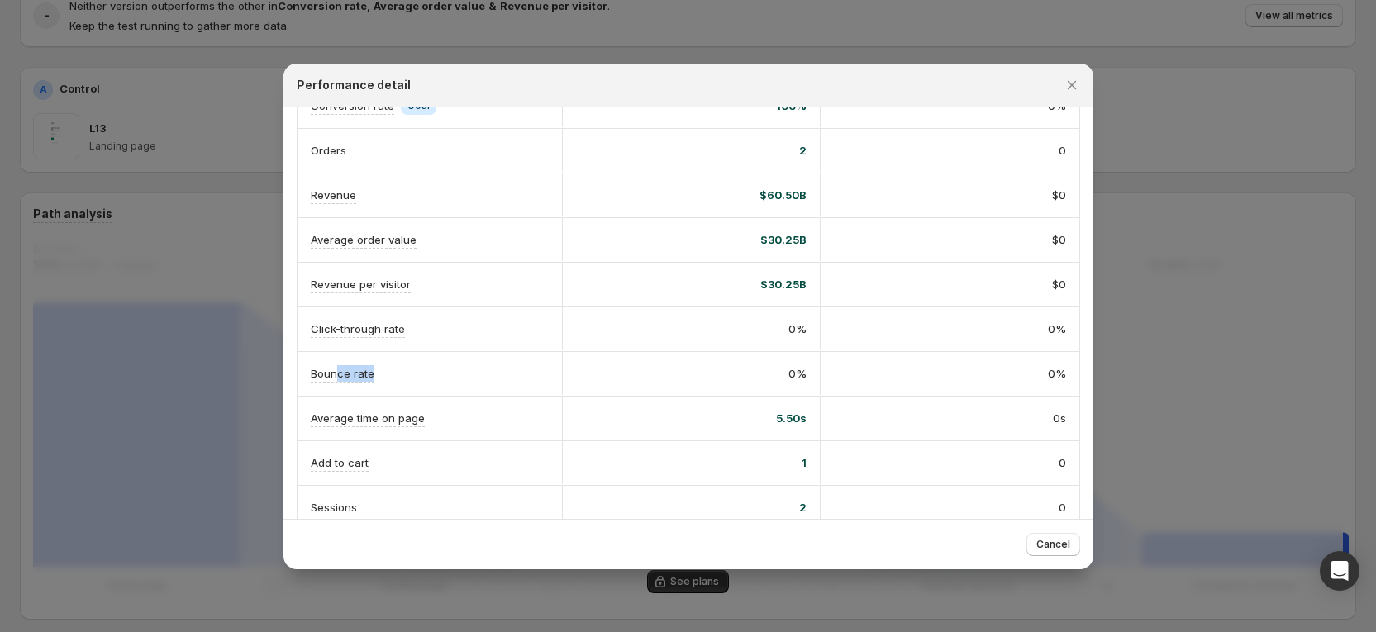
drag, startPoint x: 478, startPoint y: 384, endPoint x: 337, endPoint y: 357, distance: 143.9
click at [337, 357] on div "Bounce rate" at bounding box center [429, 374] width 264 height 44
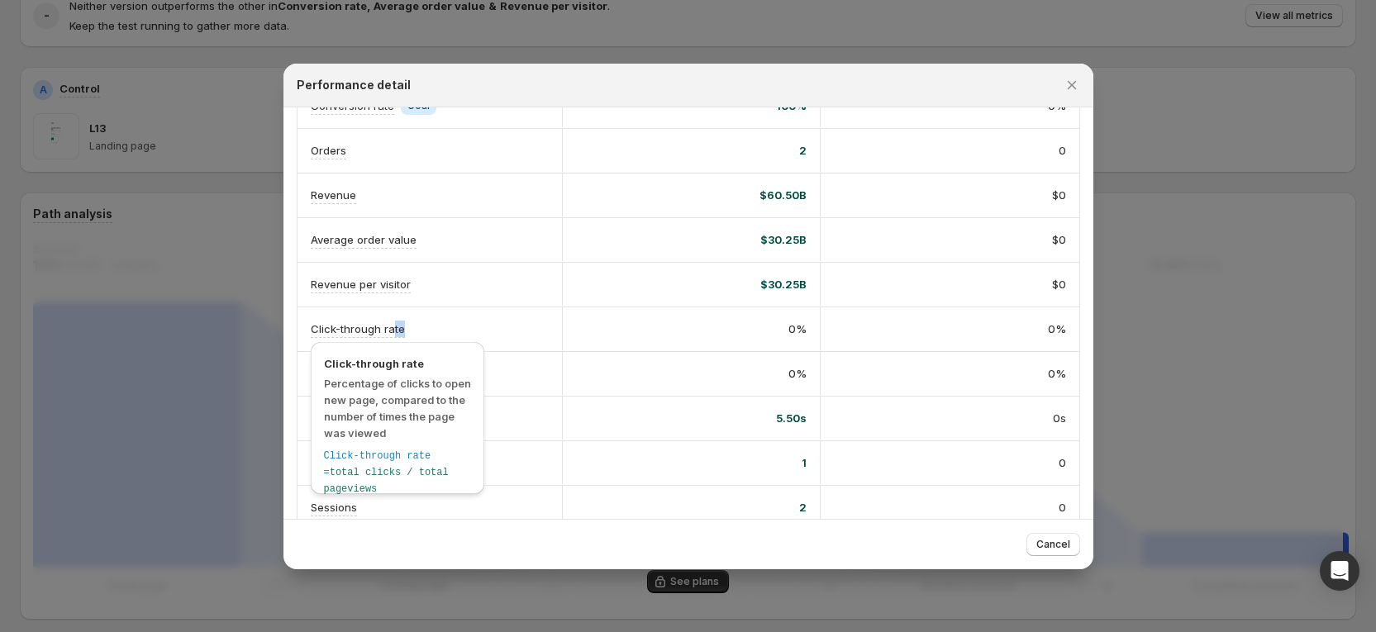
drag, startPoint x: 441, startPoint y: 327, endPoint x: 313, endPoint y: 326, distance: 128.1
click at [313, 326] on div "Click-through rate" at bounding box center [430, 329] width 238 height 17
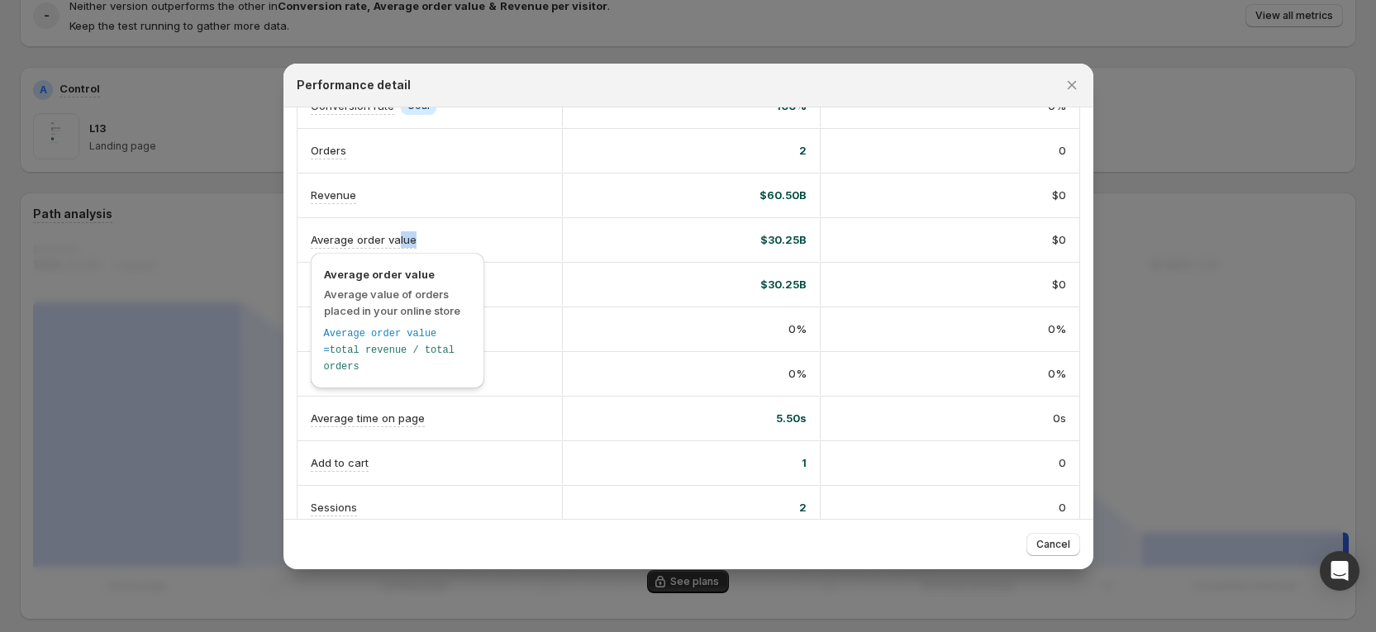
drag, startPoint x: 449, startPoint y: 245, endPoint x: 337, endPoint y: 240, distance: 111.7
click at [337, 240] on div "Average order value" at bounding box center [430, 239] width 238 height 17
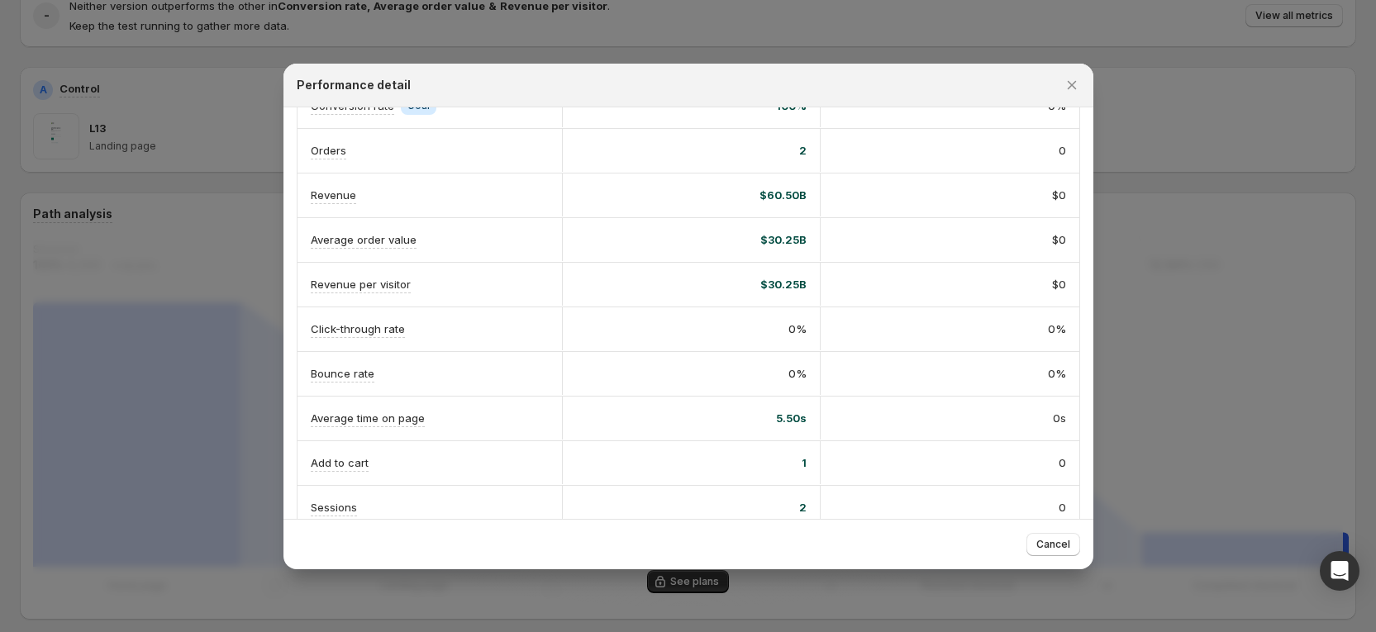
drag, startPoint x: 983, startPoint y: 91, endPoint x: 972, endPoint y: 97, distance: 12.6
click at [982, 91] on div "Performance detail" at bounding box center [674, 85] width 754 height 17
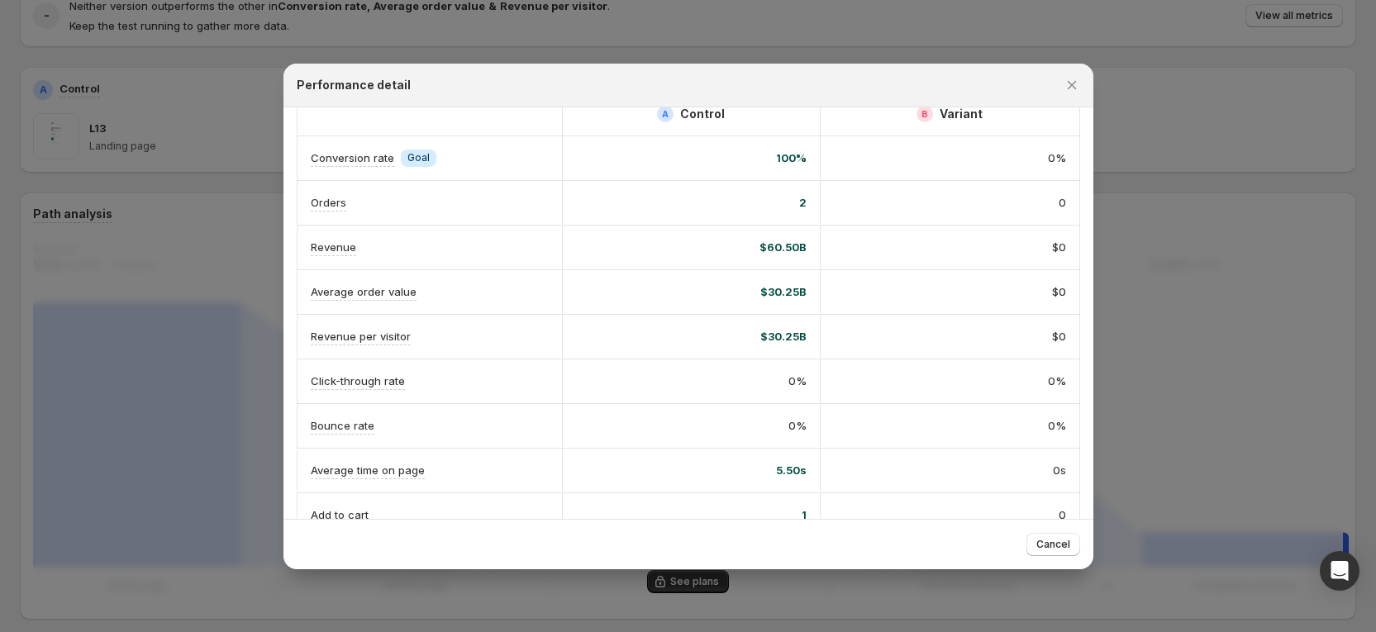
scroll to position [0, 0]
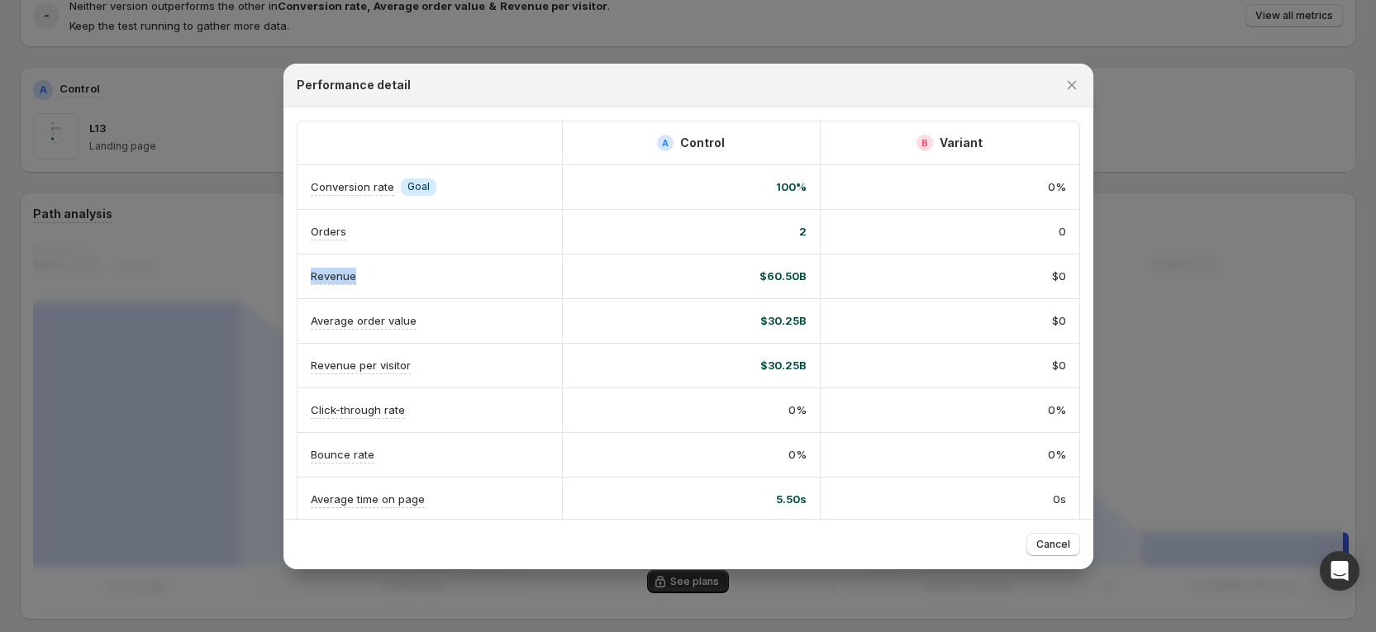
drag, startPoint x: 417, startPoint y: 281, endPoint x: 307, endPoint y: 277, distance: 110.0
click at [307, 277] on div "Revenue" at bounding box center [429, 276] width 264 height 44
drag, startPoint x: 360, startPoint y: 231, endPoint x: 303, endPoint y: 232, distance: 57.0
click at [303, 232] on div "Orders" at bounding box center [429, 232] width 264 height 44
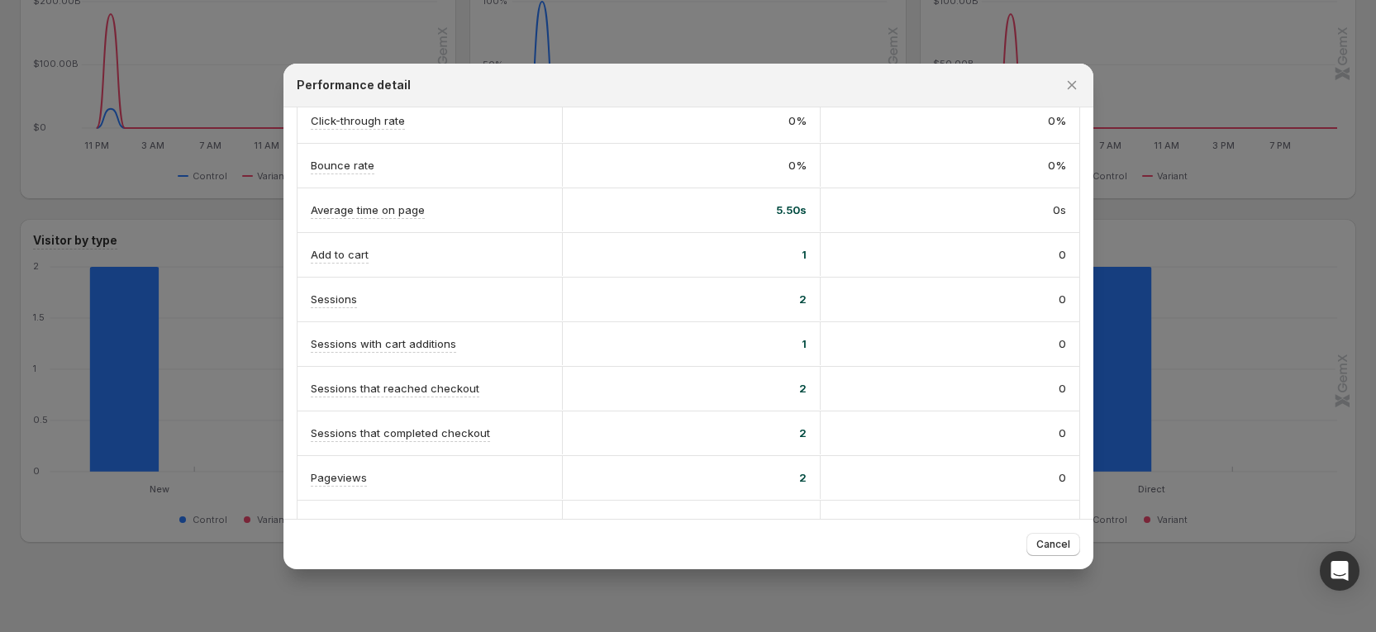
scroll to position [329, 0]
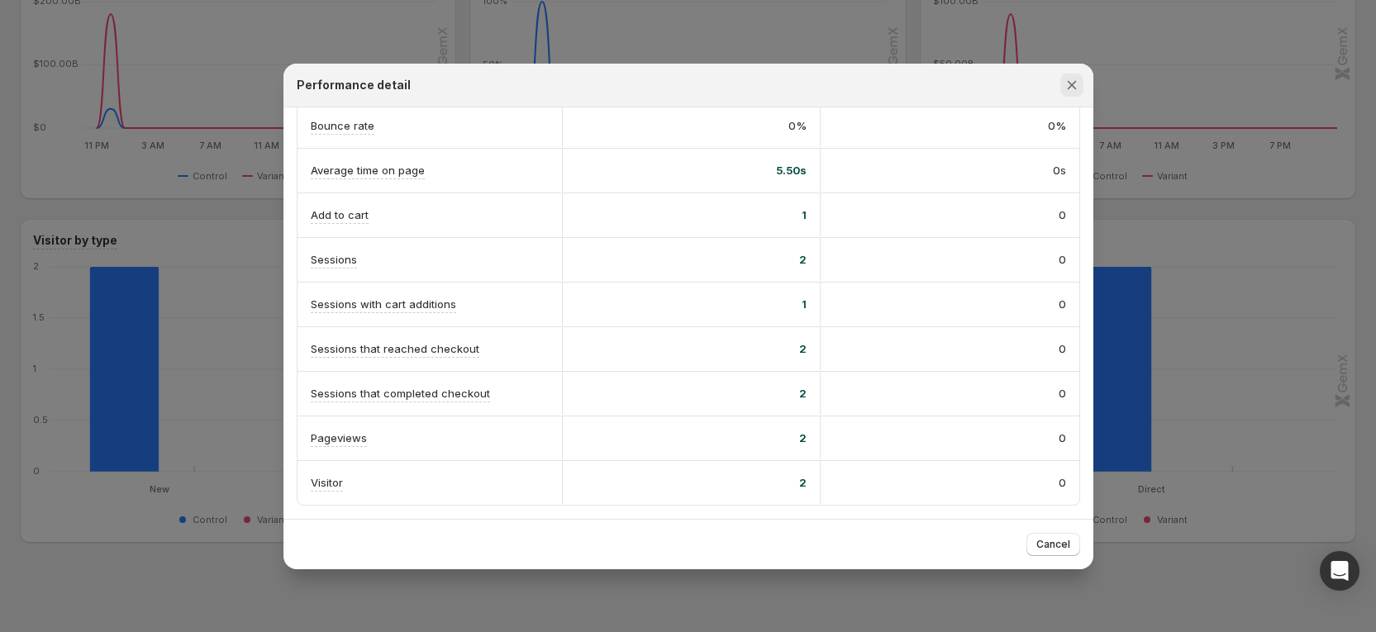
click at [1075, 83] on icon "Close" at bounding box center [1071, 85] width 17 height 17
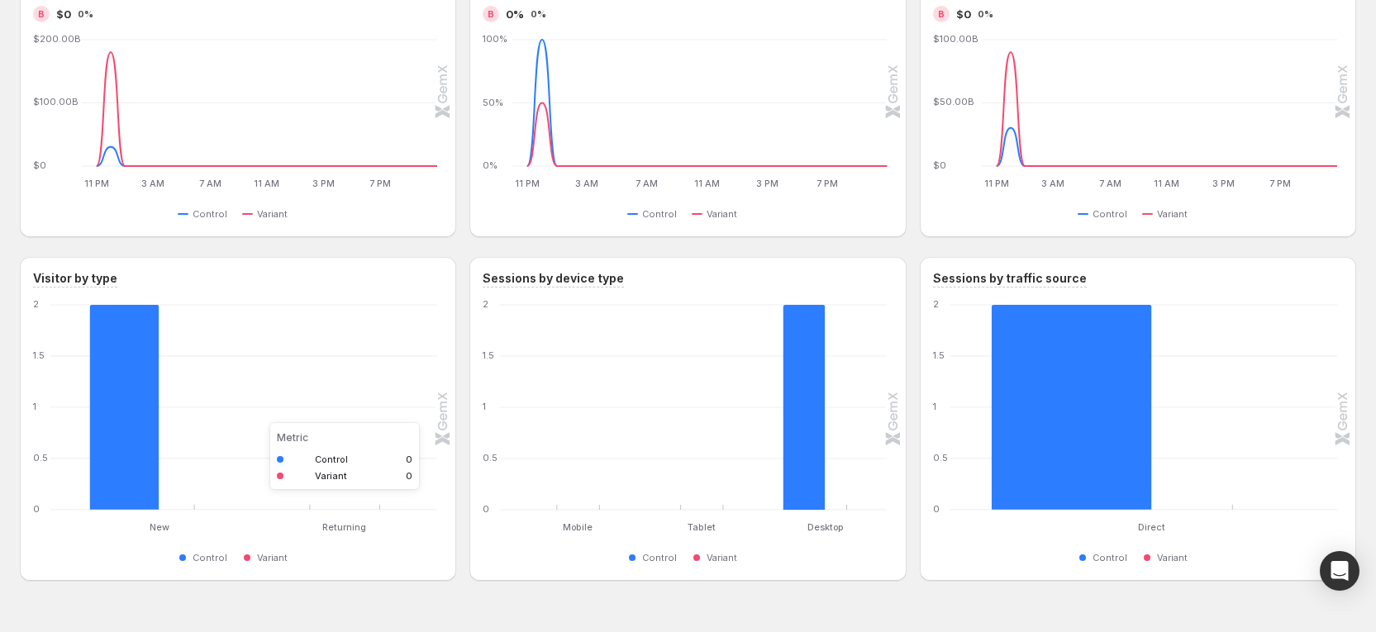
scroll to position [1132, 0]
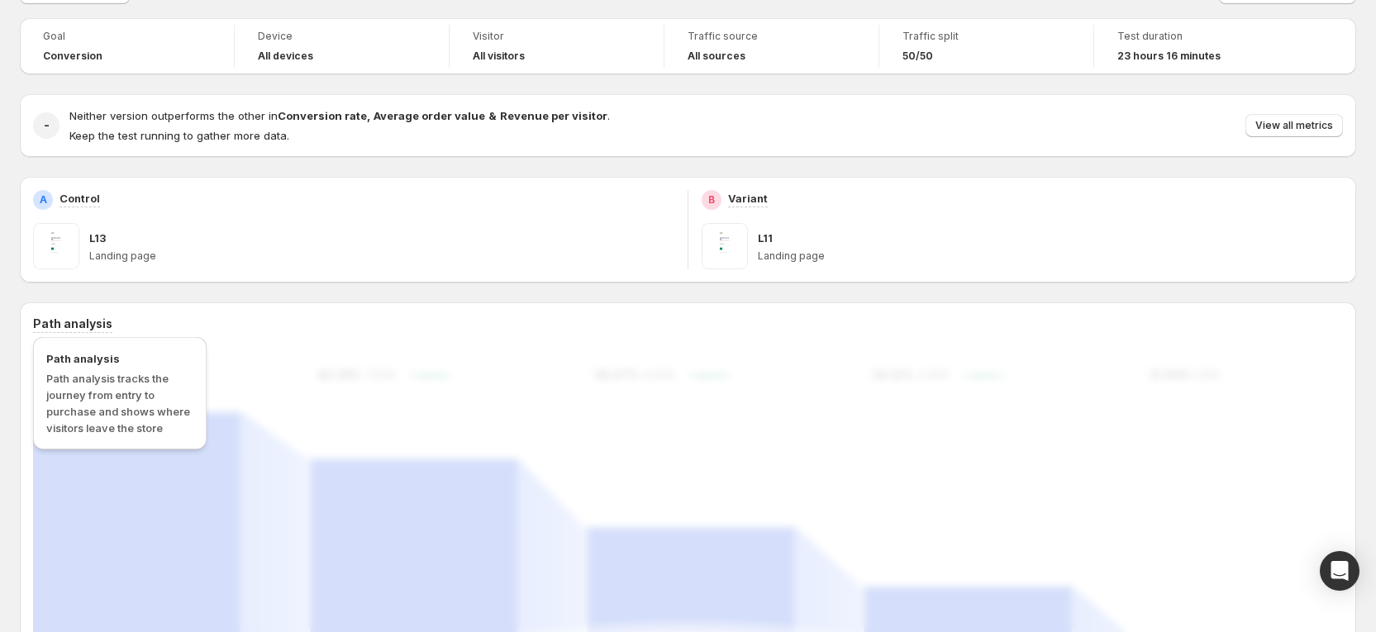
scroll to position [0, 0]
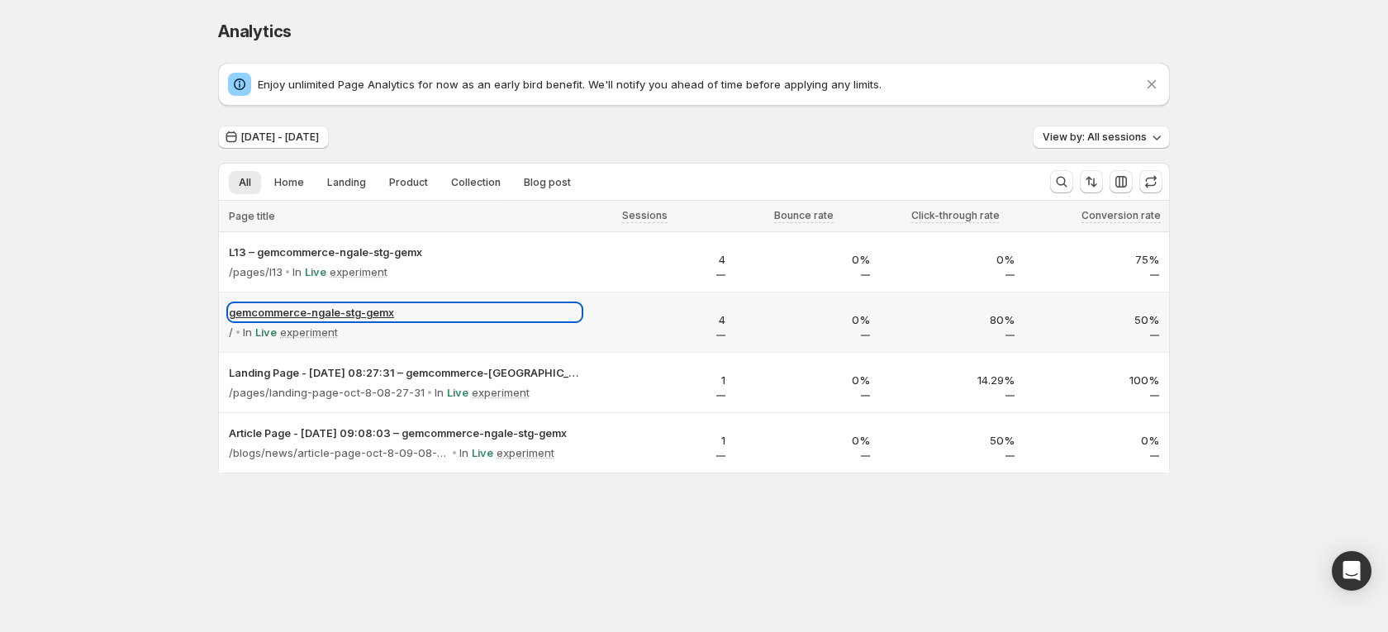
click at [280, 307] on p "gemcommerce-ngale-stg-gemx" at bounding box center [405, 312] width 352 height 17
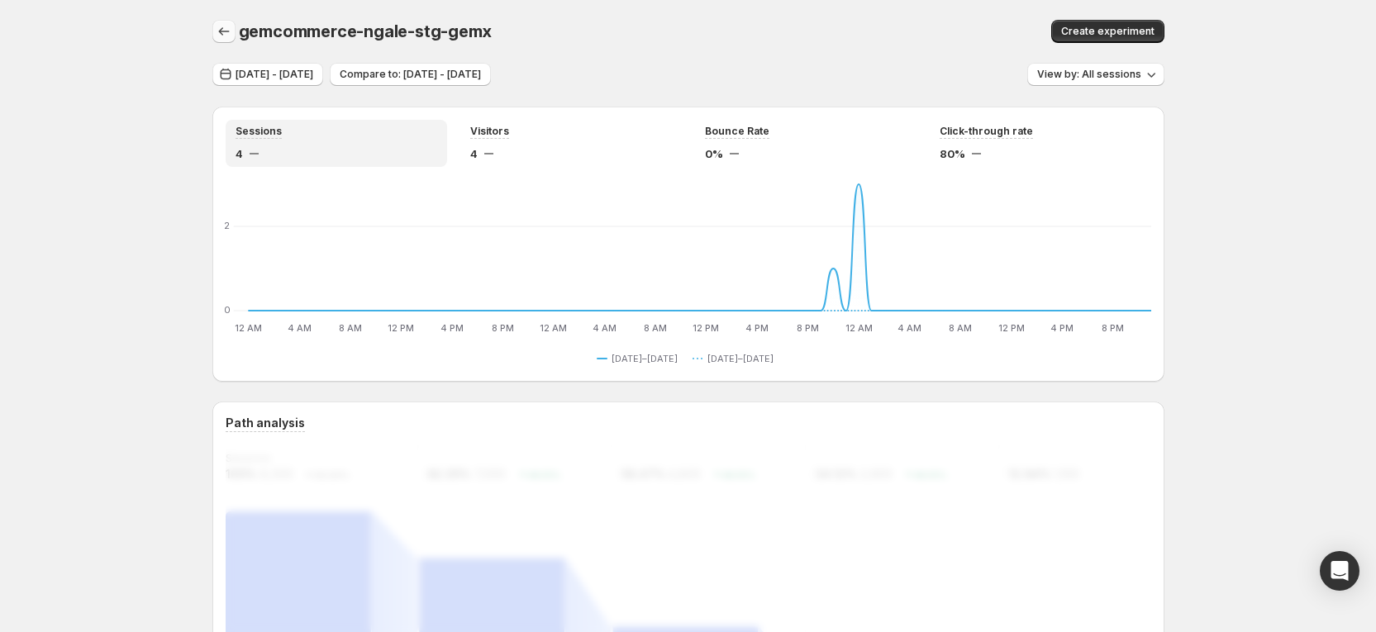
click at [225, 37] on icon "button" at bounding box center [224, 31] width 17 height 17
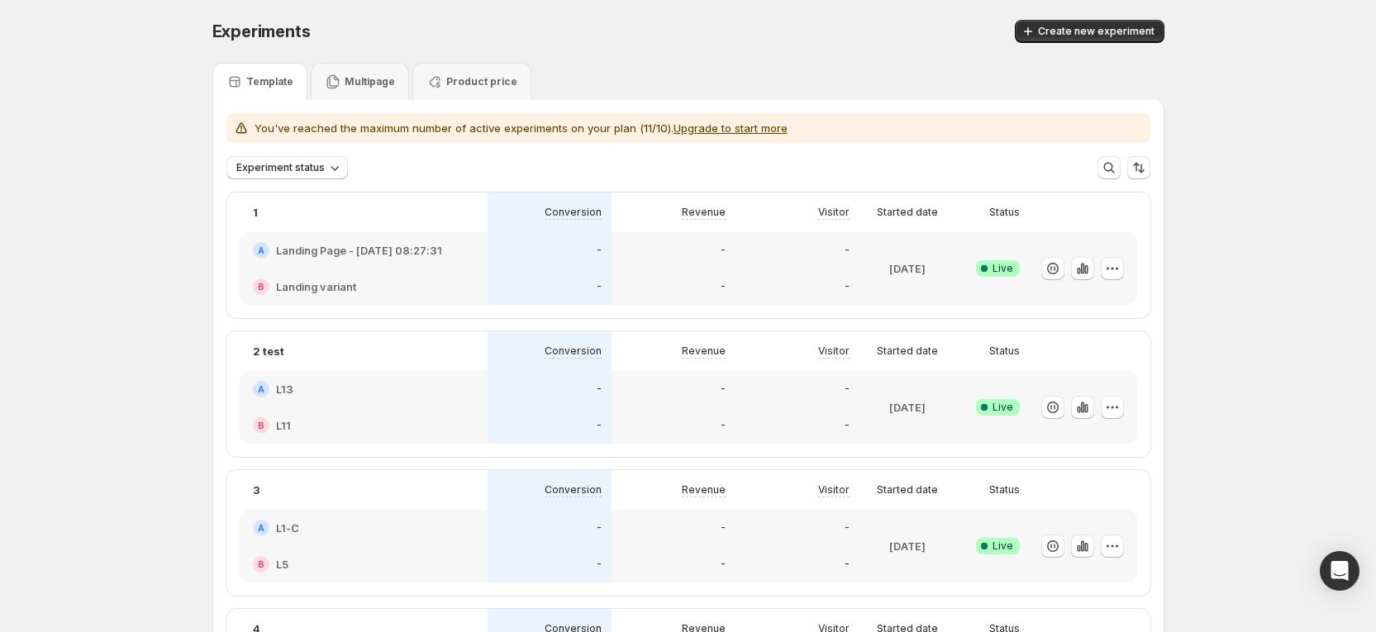
click at [754, 363] on div "Visitor" at bounding box center [797, 351] width 124 height 40
click at [697, 411] on div "$180.00B" at bounding box center [673, 425] width 124 height 36
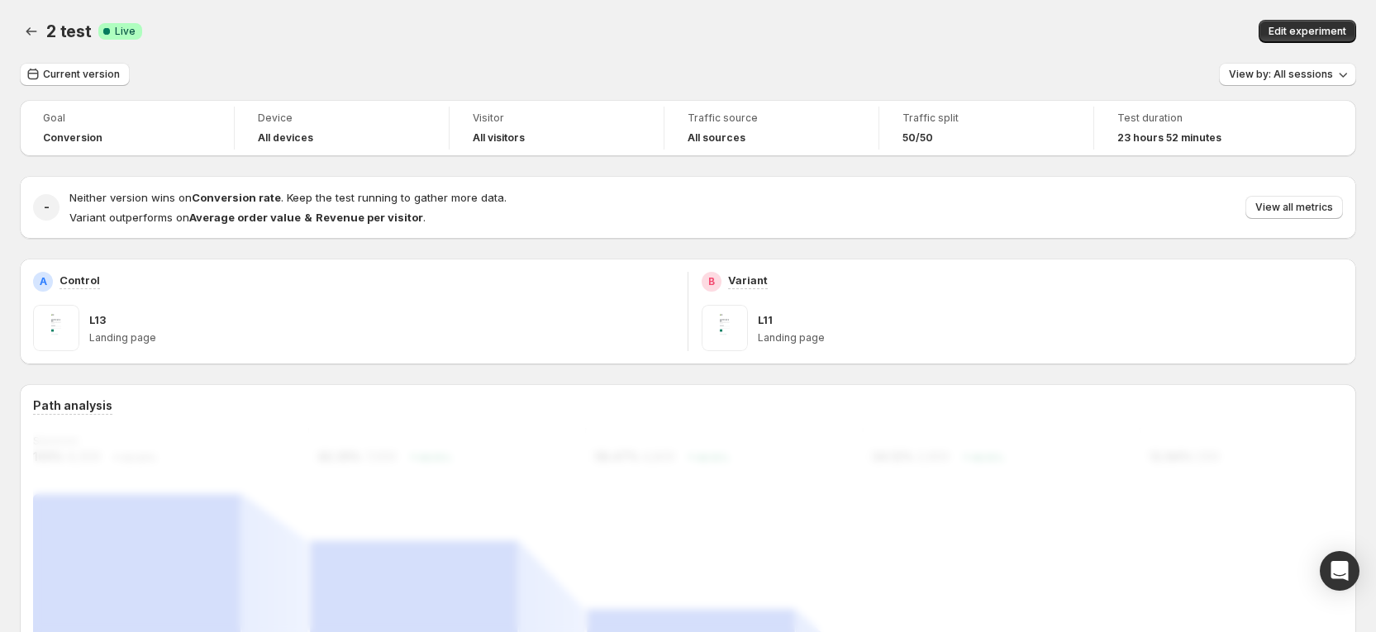
click at [1161, 140] on span "23 hours 52 minutes" at bounding box center [1169, 137] width 104 height 13
drag, startPoint x: 1338, startPoint y: 39, endPoint x: 178, endPoint y: 149, distance: 1166.0
click at [34, 26] on icon "Back" at bounding box center [31, 31] width 17 height 17
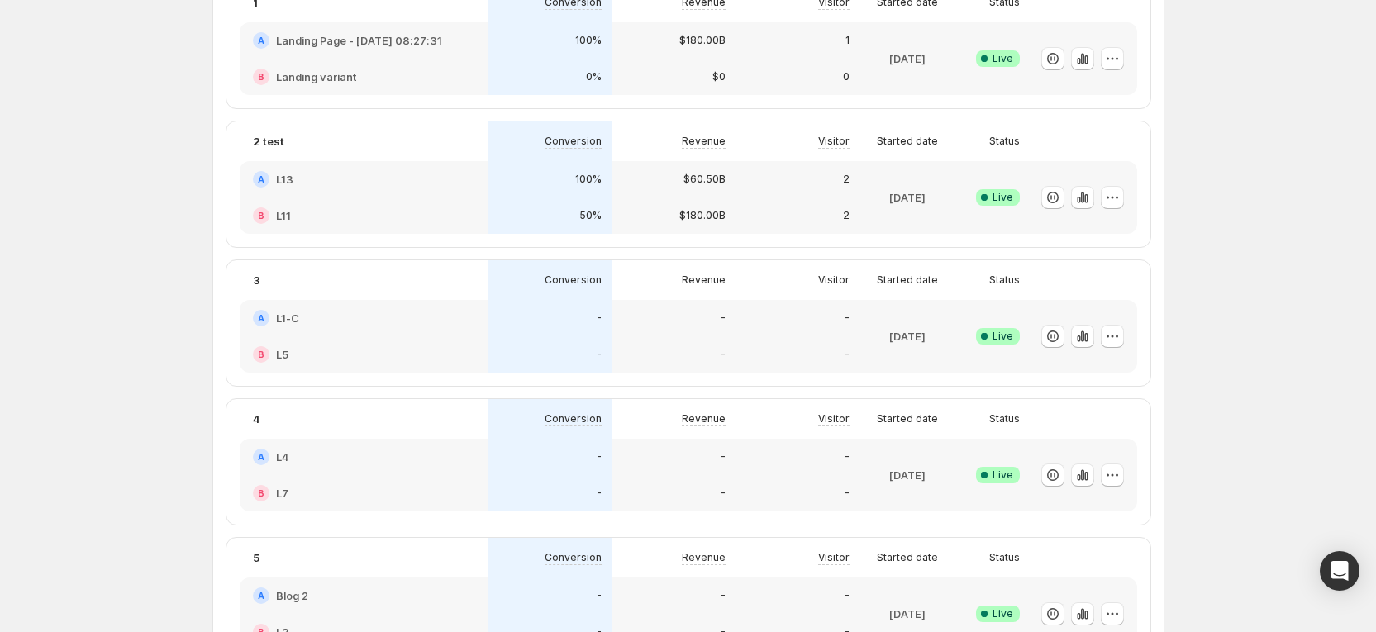
scroll to position [248, 0]
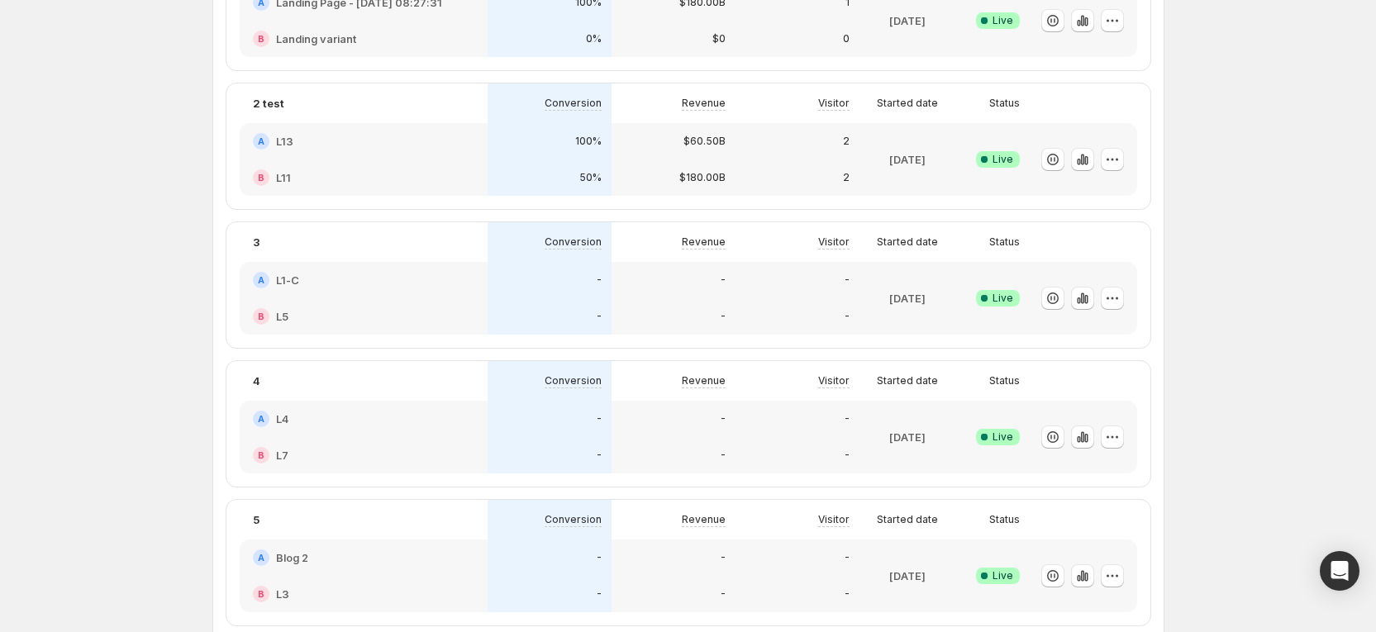
click at [534, 282] on div "-" at bounding box center [549, 280] width 104 height 17
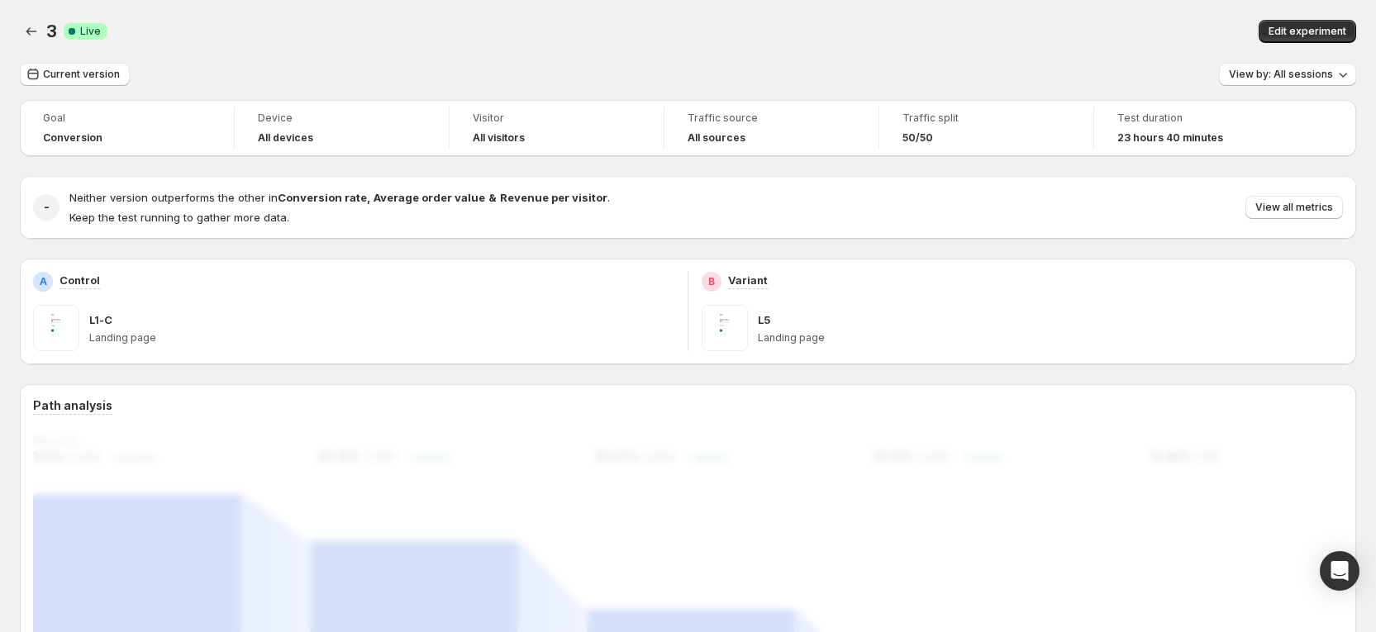
click at [716, 131] on h4 "All sources" at bounding box center [716, 137] width 58 height 13
click at [31, 36] on icon "Back" at bounding box center [31, 31] width 17 height 17
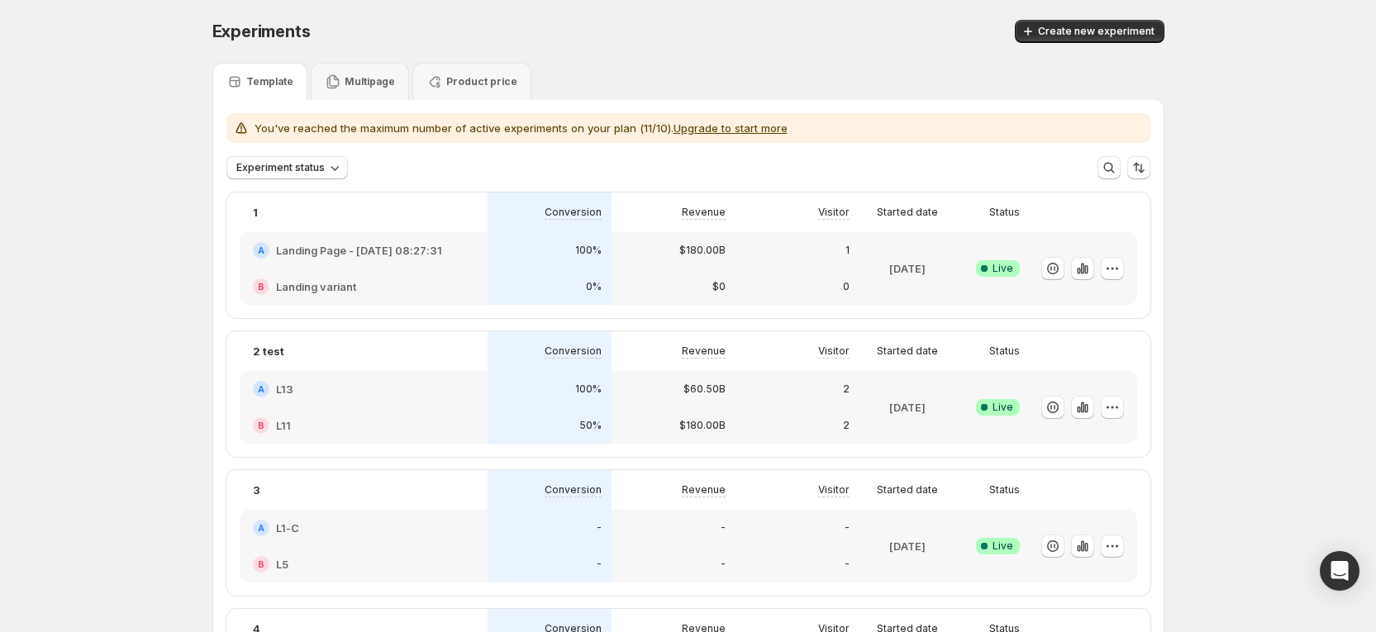
click at [474, 393] on div "A L13" at bounding box center [363, 389] width 221 height 17
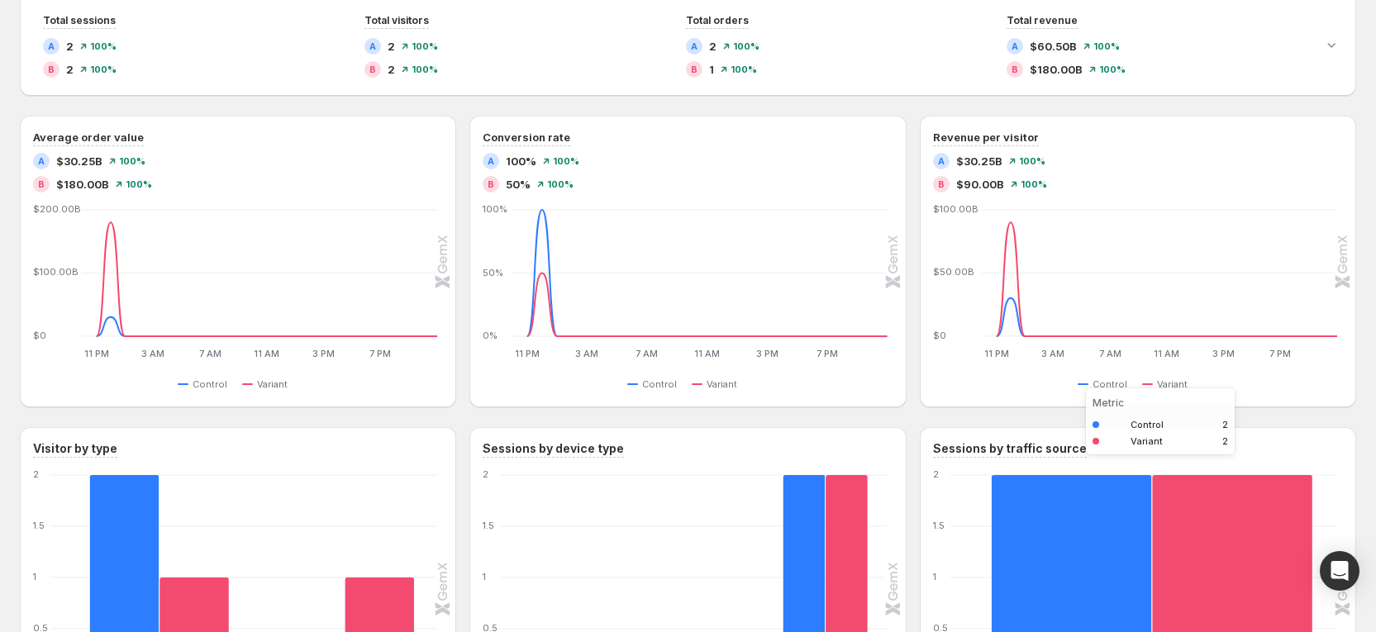
scroll to position [1076, 0]
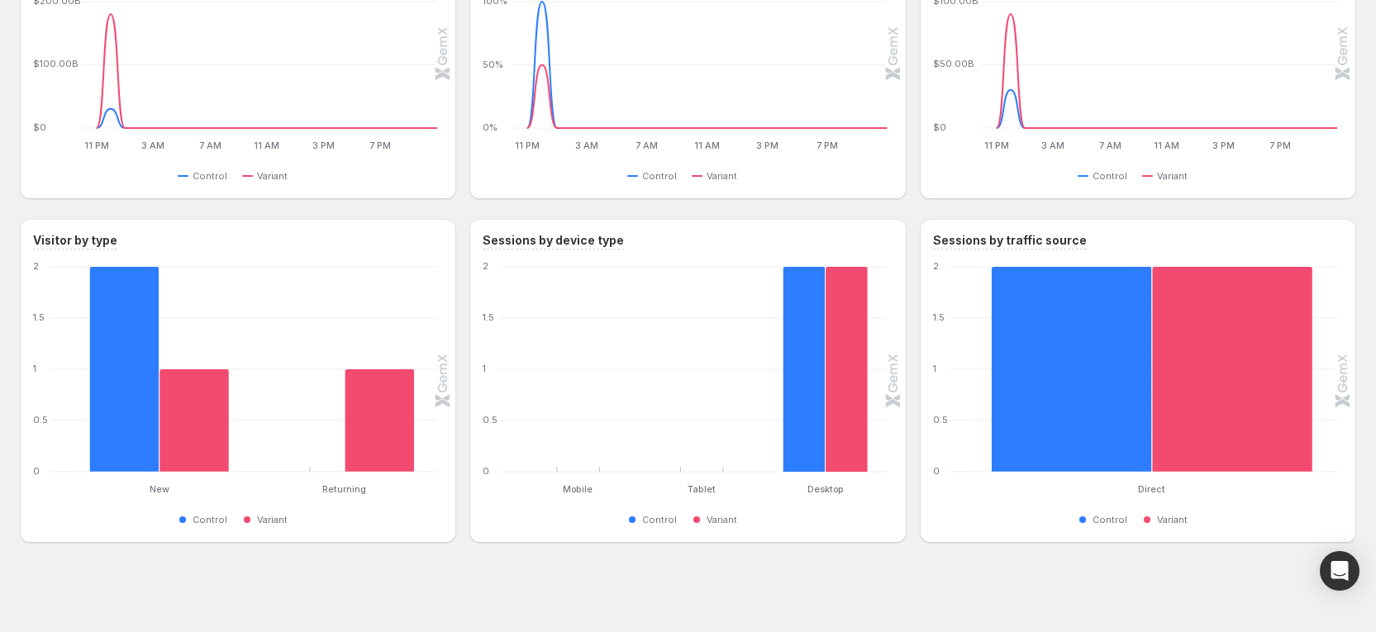
drag, startPoint x: 1233, startPoint y: 468, endPoint x: 1223, endPoint y: 476, distance: 12.9
click at [1227, 488] on g at bounding box center [1151, 369] width 371 height 254
click at [1191, 454] on rect "Variant 2" at bounding box center [1232, 369] width 160 height 205
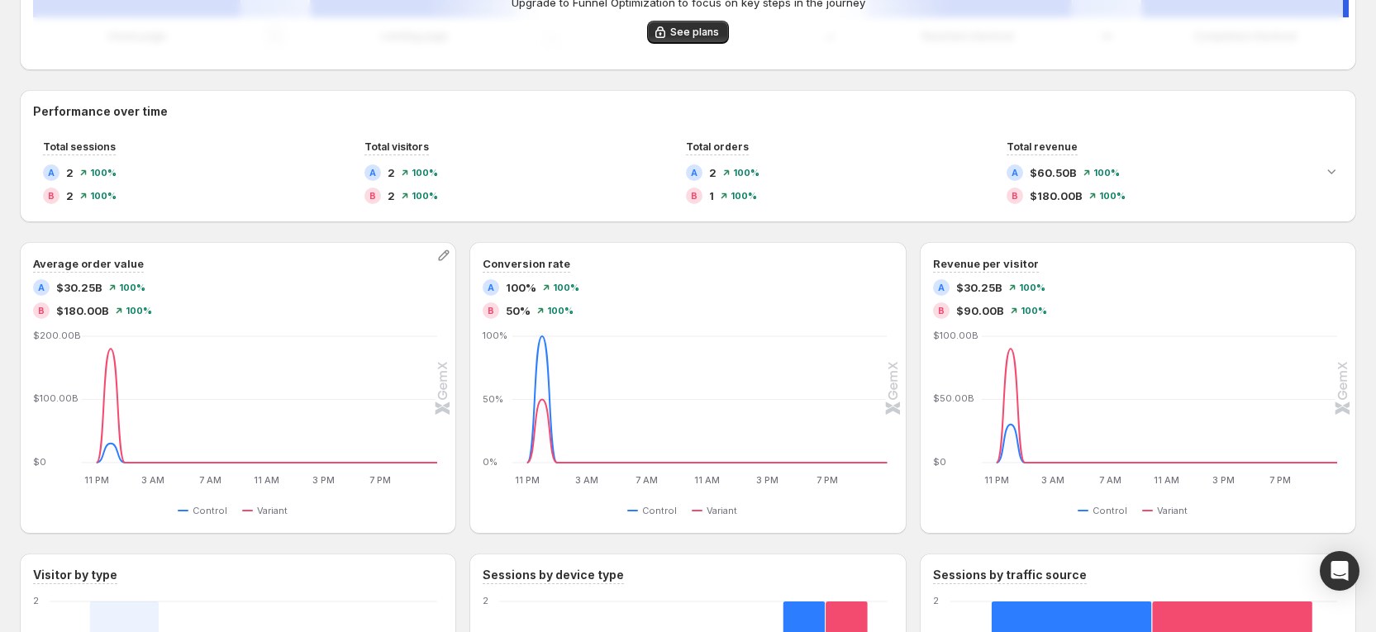
scroll to position [704, 0]
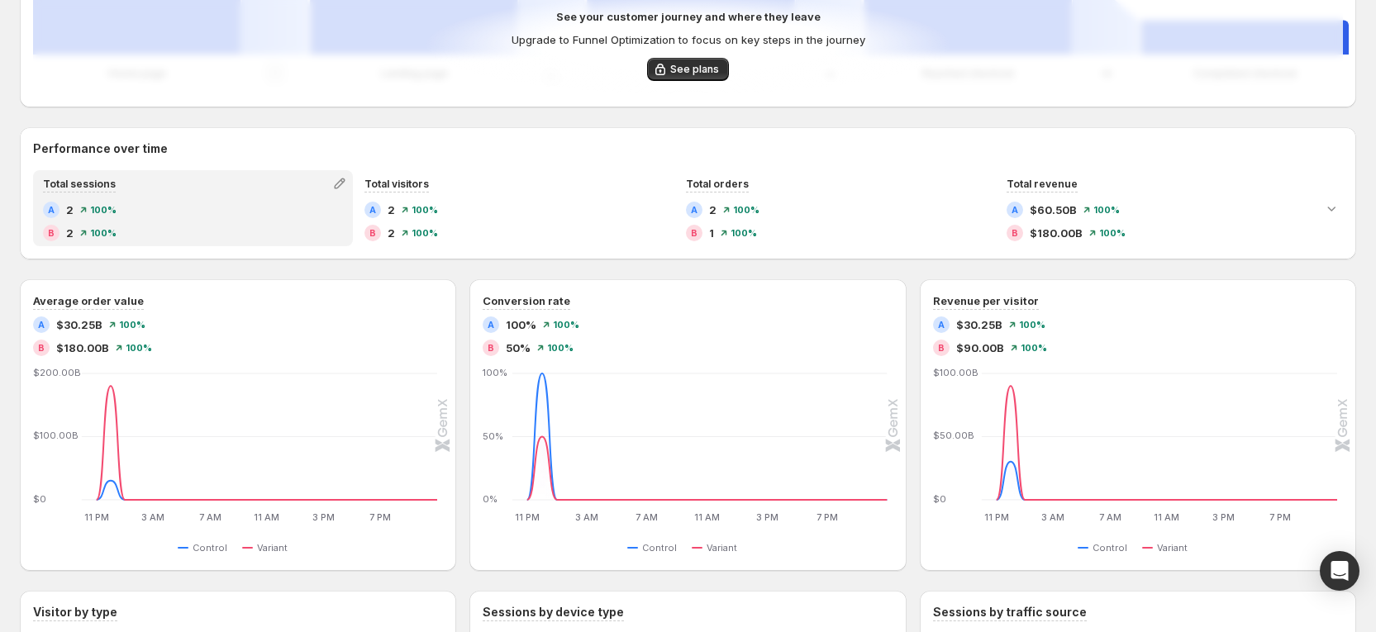
click at [248, 183] on div "Total sessions" at bounding box center [193, 183] width 316 height 23
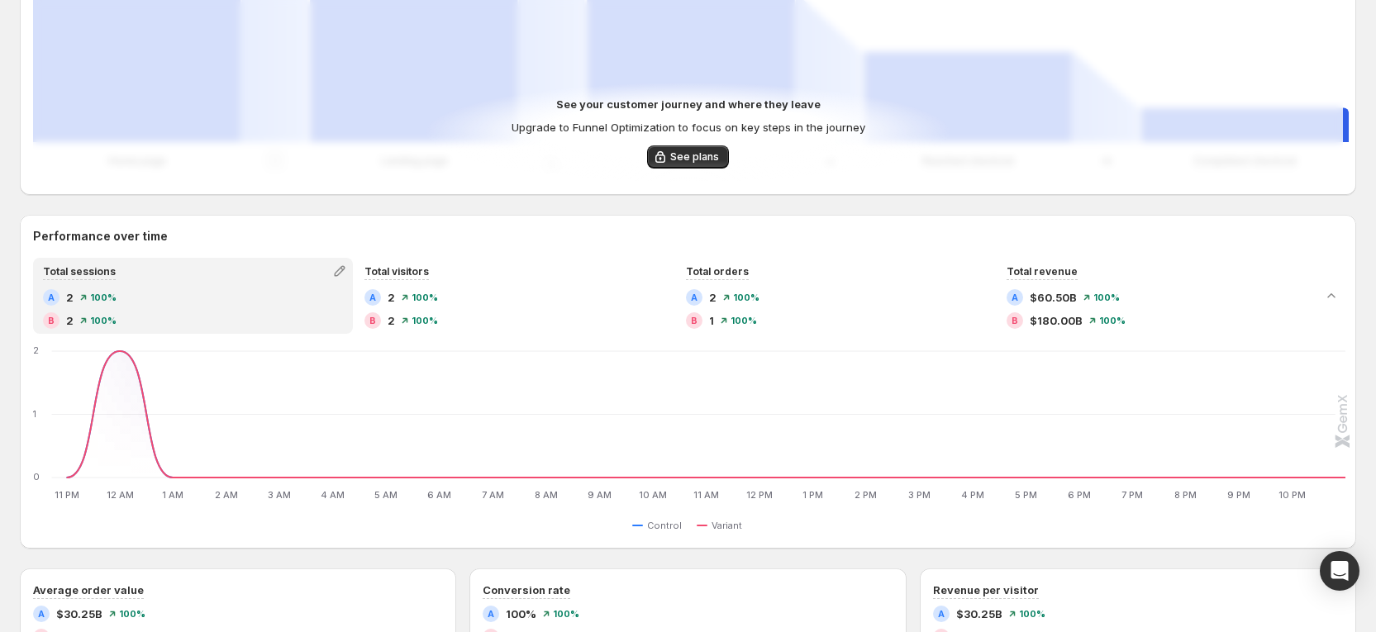
scroll to position [580, 0]
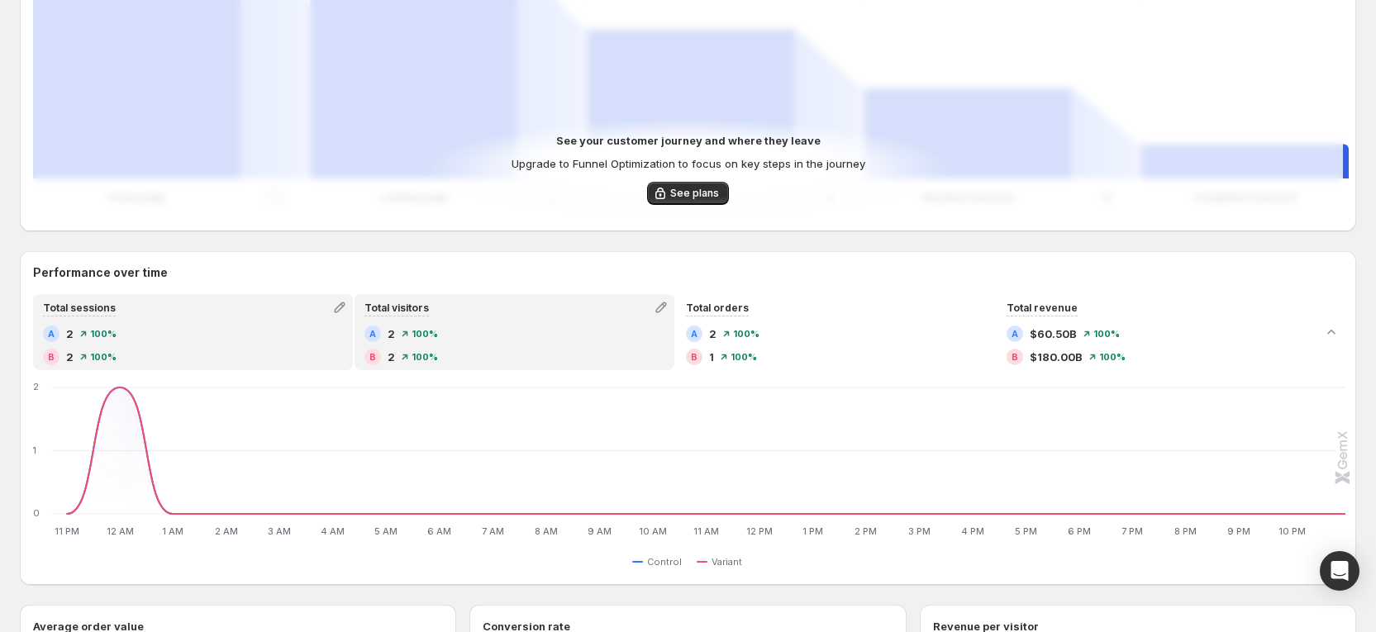
click at [450, 330] on div "A 2 100%" at bounding box center [514, 334] width 300 height 17
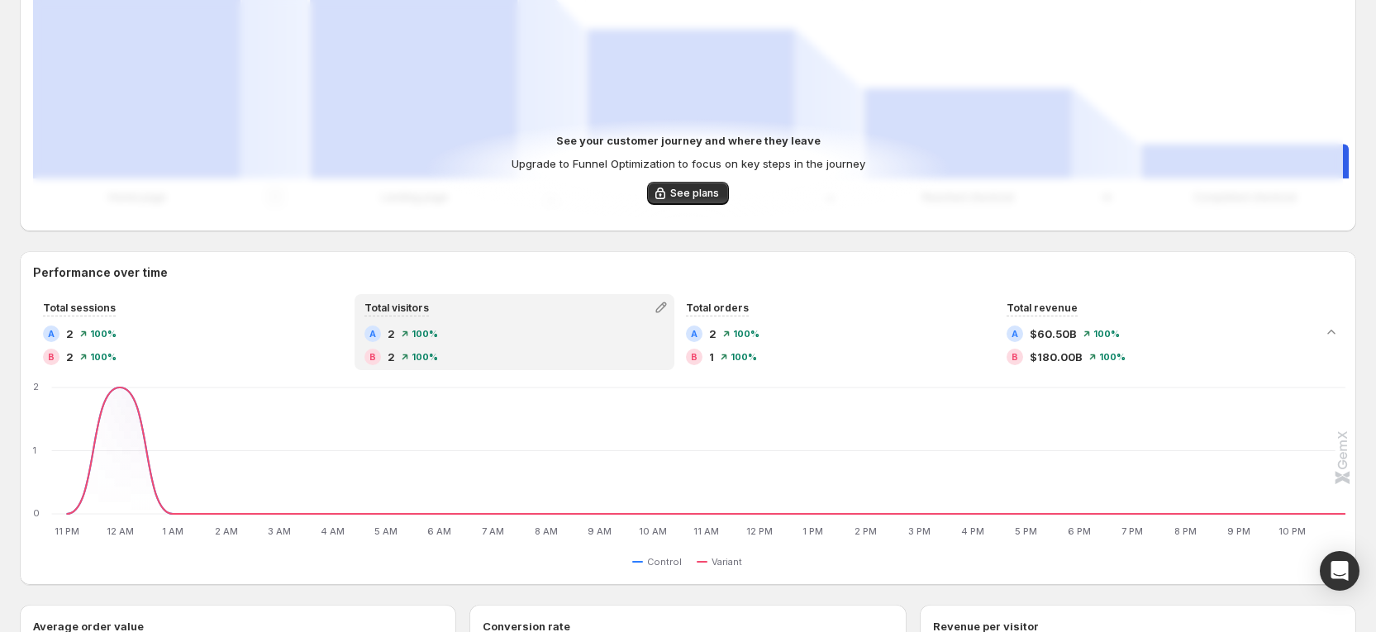
click at [674, 294] on div "Total visitors A 2 100% B 2 100%" at bounding box center [514, 332] width 320 height 76
click at [658, 316] on button "button" at bounding box center [660, 307] width 23 height 23
click at [634, 334] on span "Click-through rate" at bounding box center [668, 342] width 228 height 17
click at [668, 312] on icon "button" at bounding box center [661, 307] width 17 height 17
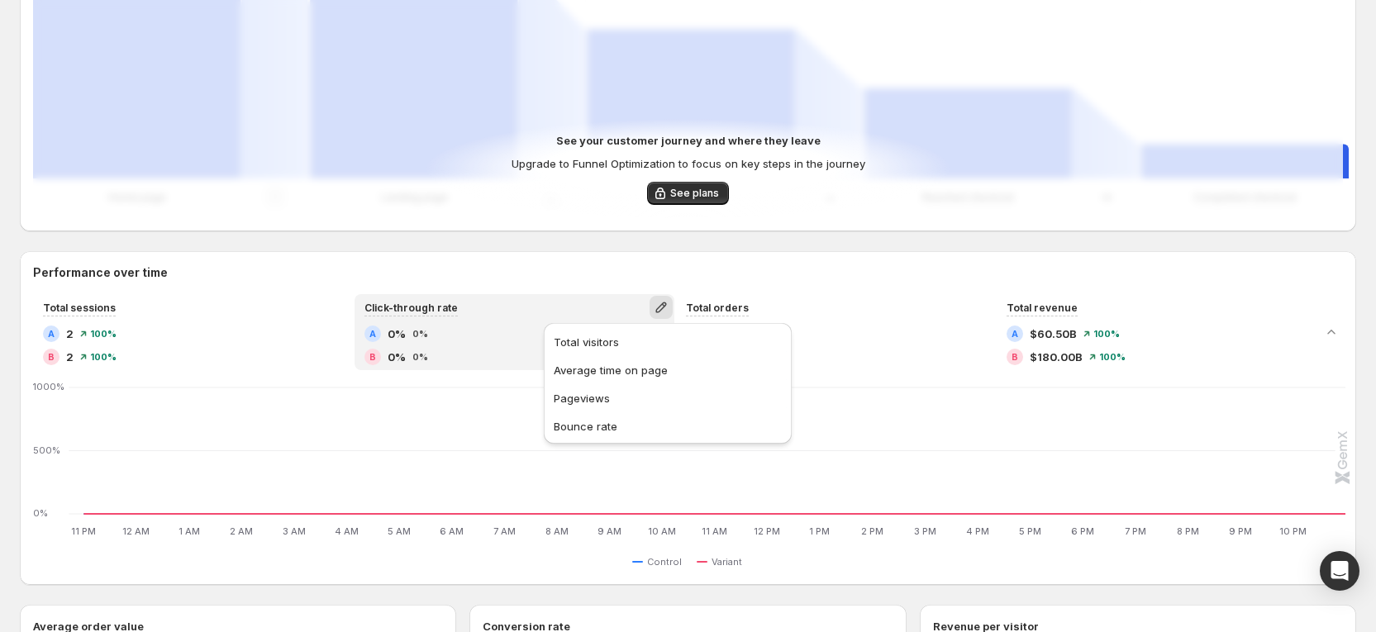
drag, startPoint x: 653, startPoint y: 366, endPoint x: 761, endPoint y: 288, distance: 133.7
click at [652, 366] on span "Average time on page" at bounding box center [611, 370] width 114 height 13
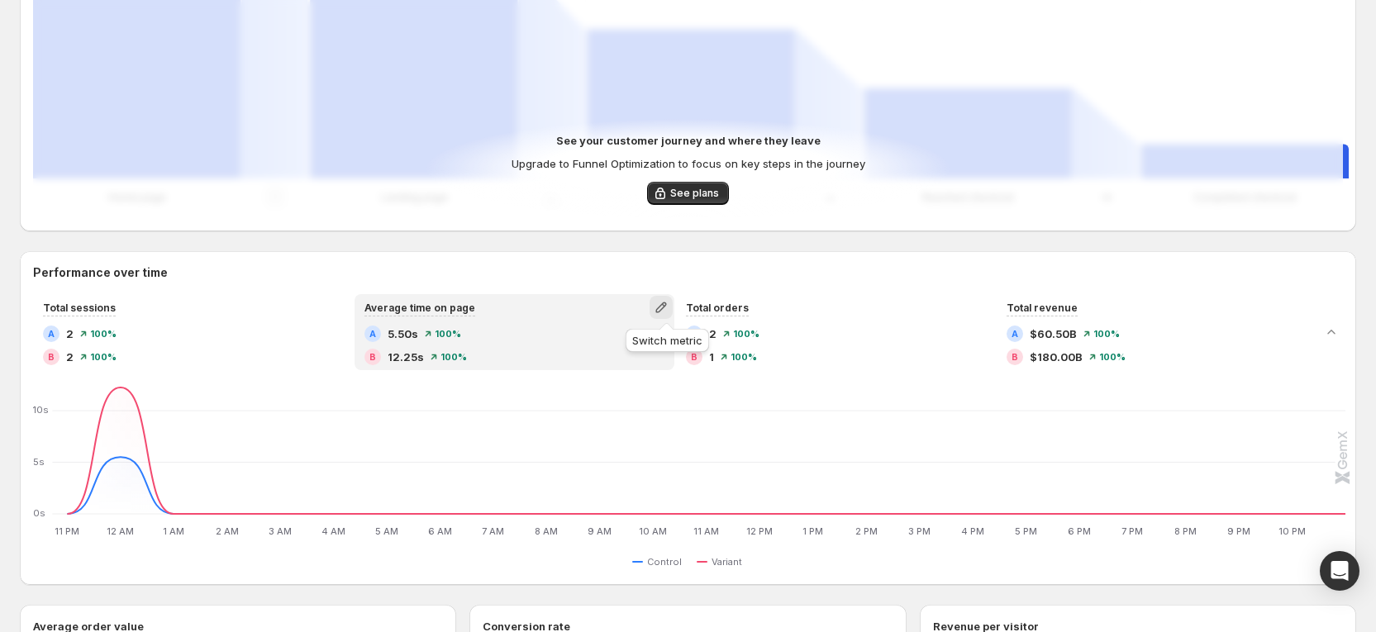
click at [667, 304] on icon "button" at bounding box center [661, 307] width 17 height 17
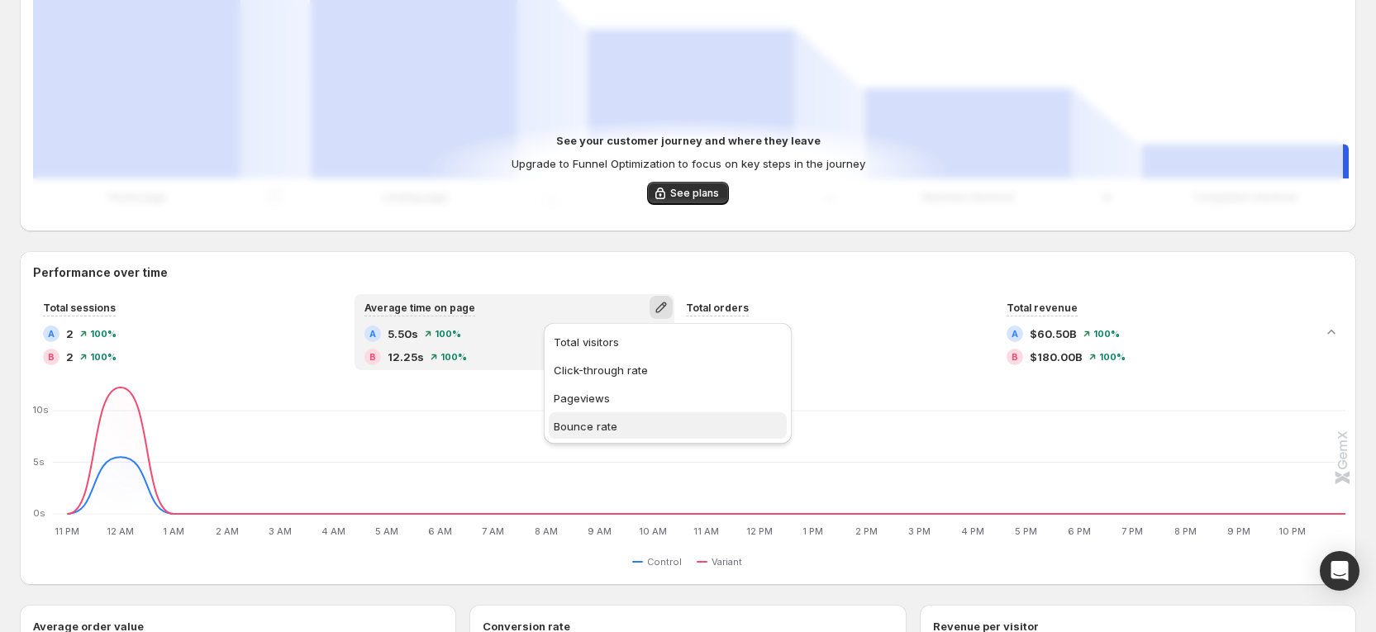
click at [673, 421] on span "Bounce rate" at bounding box center [668, 426] width 228 height 17
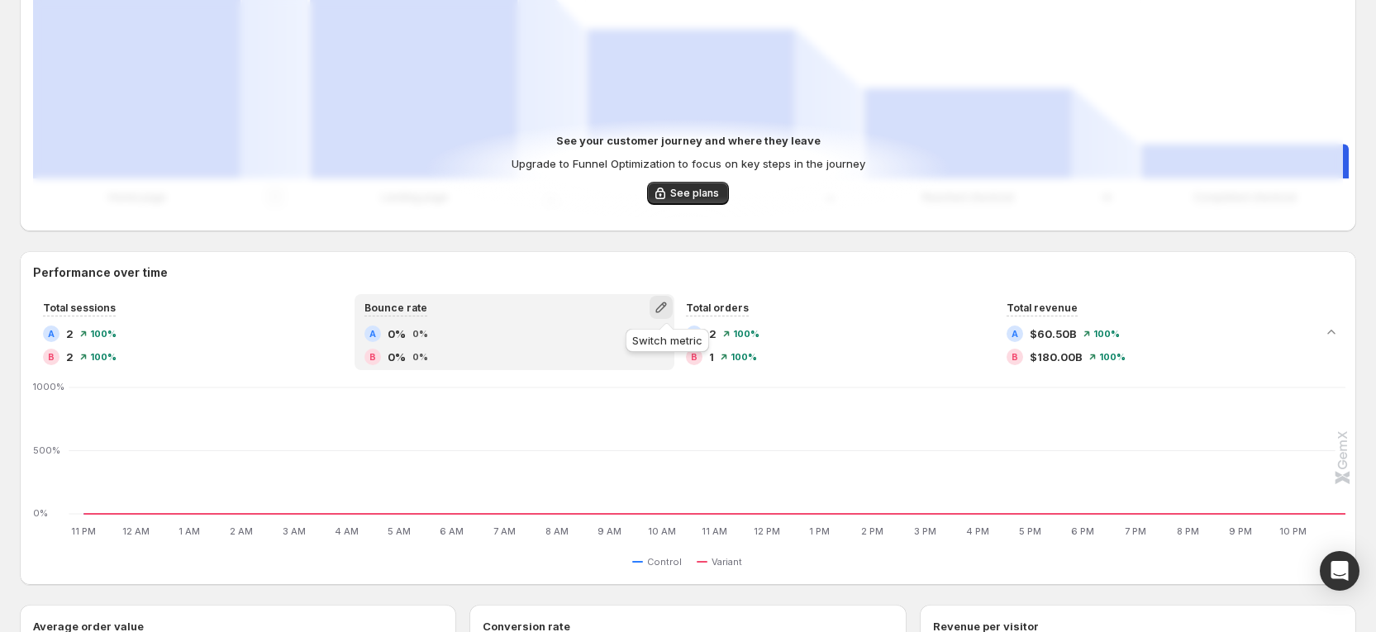
click at [668, 306] on icon "button" at bounding box center [661, 307] width 17 height 17
click at [638, 335] on span "Total visitors" at bounding box center [668, 342] width 228 height 17
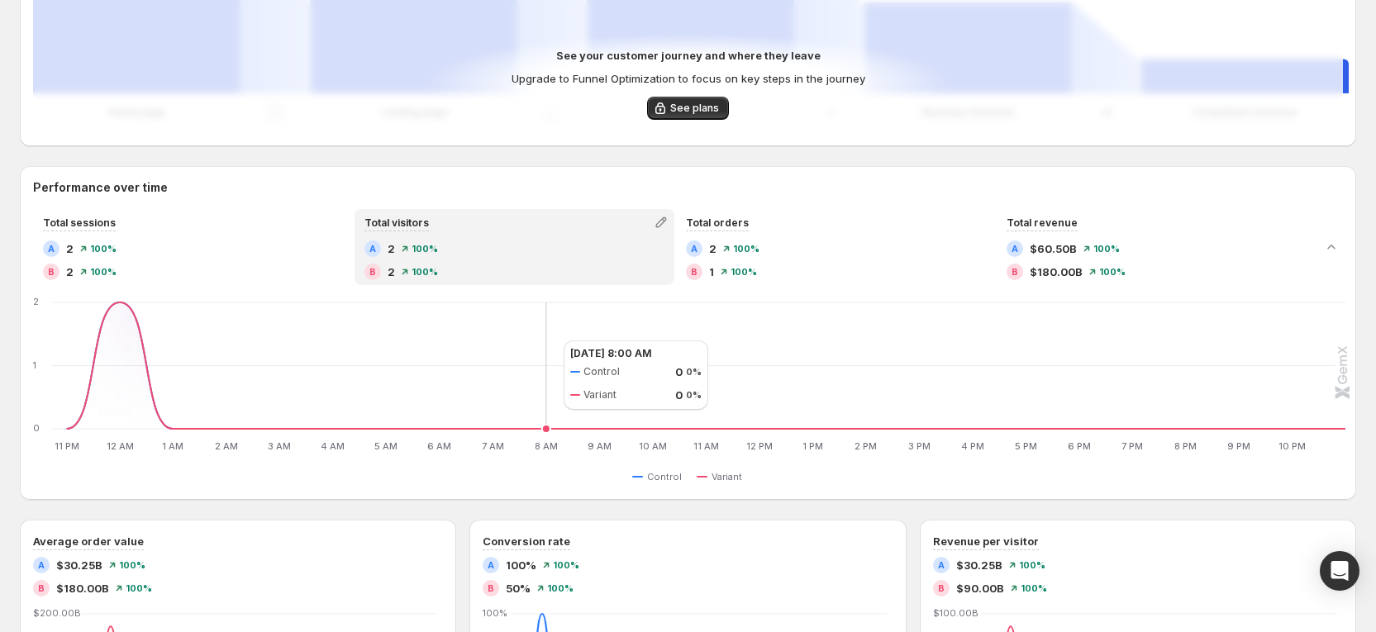
scroll to position [704, 0]
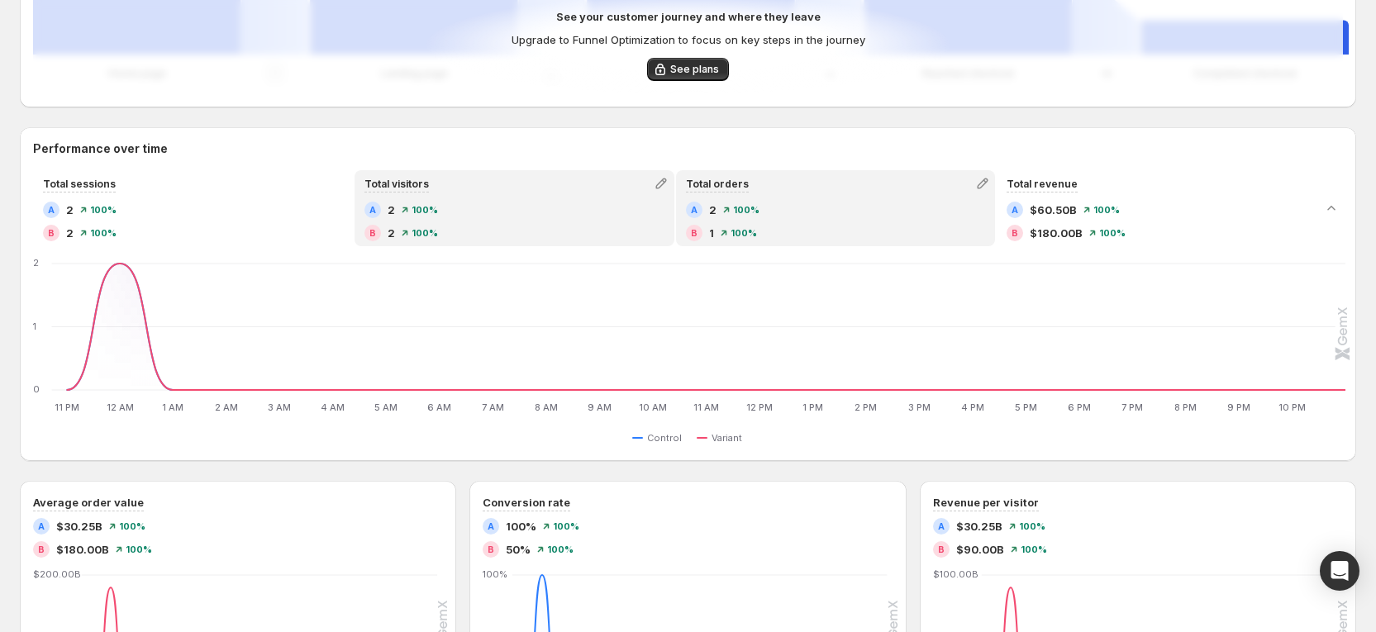
click at [820, 172] on div "Total orders" at bounding box center [836, 183] width 316 height 23
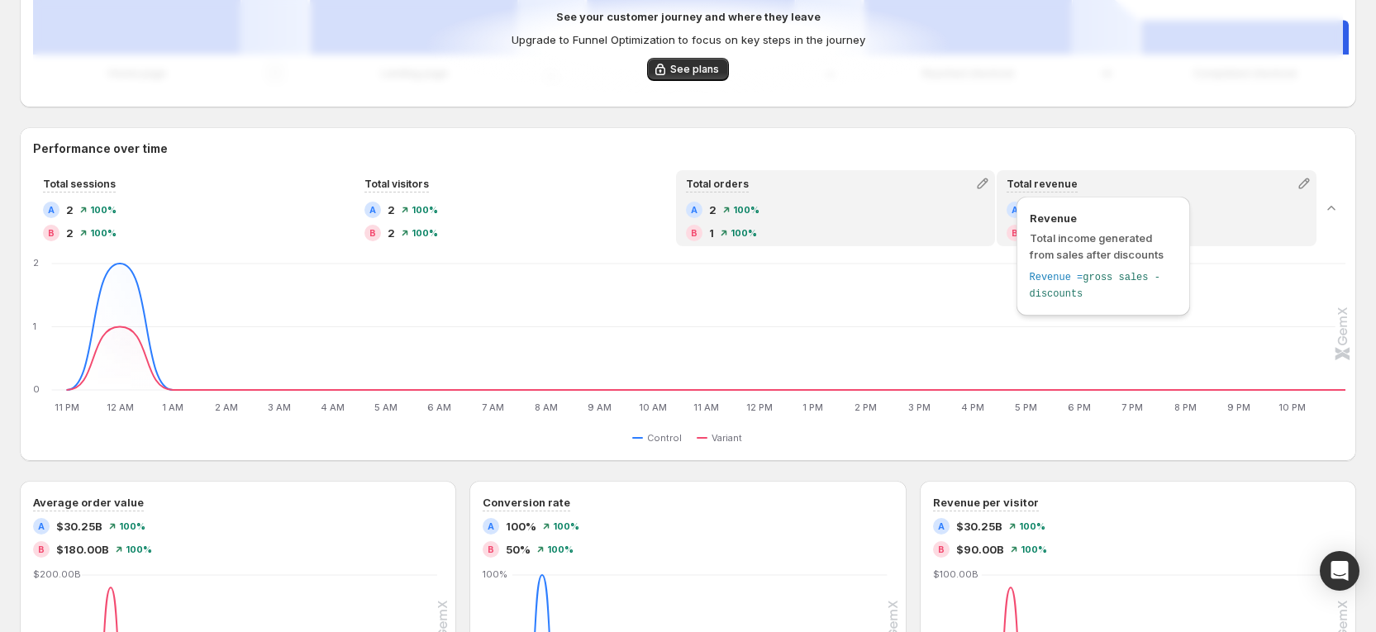
click at [1037, 184] on span "Total revenue" at bounding box center [1041, 184] width 71 height 12
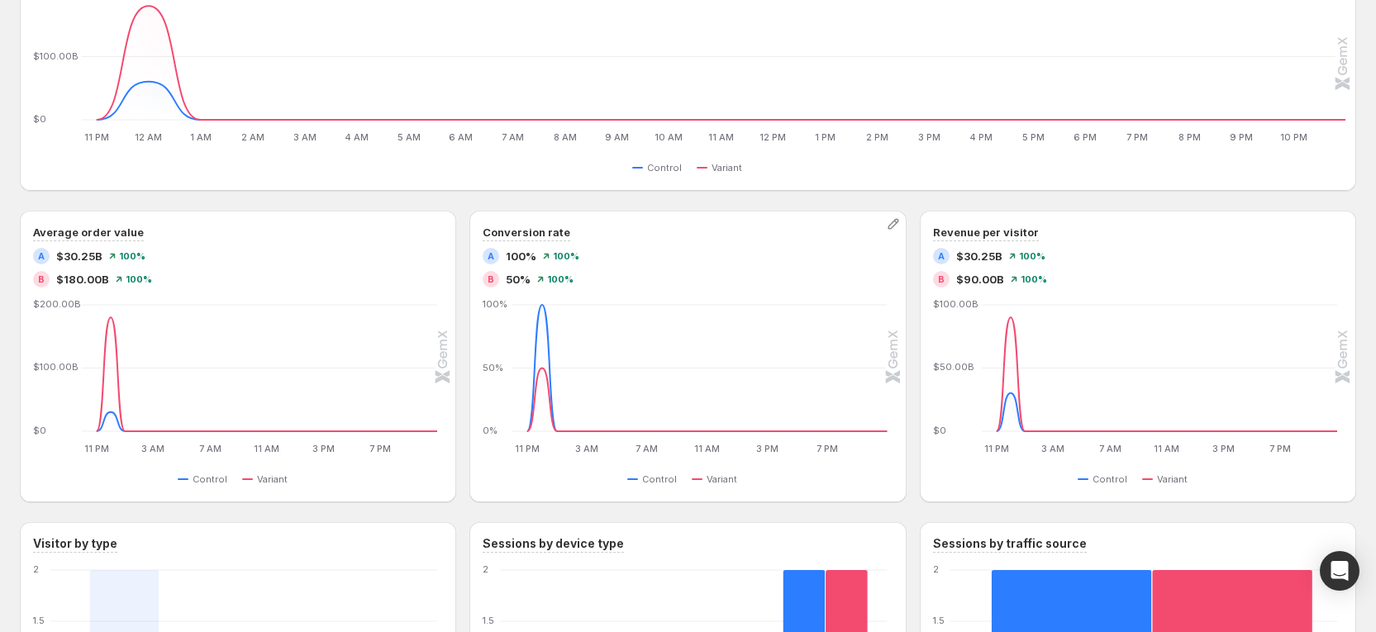
scroll to position [828, 0]
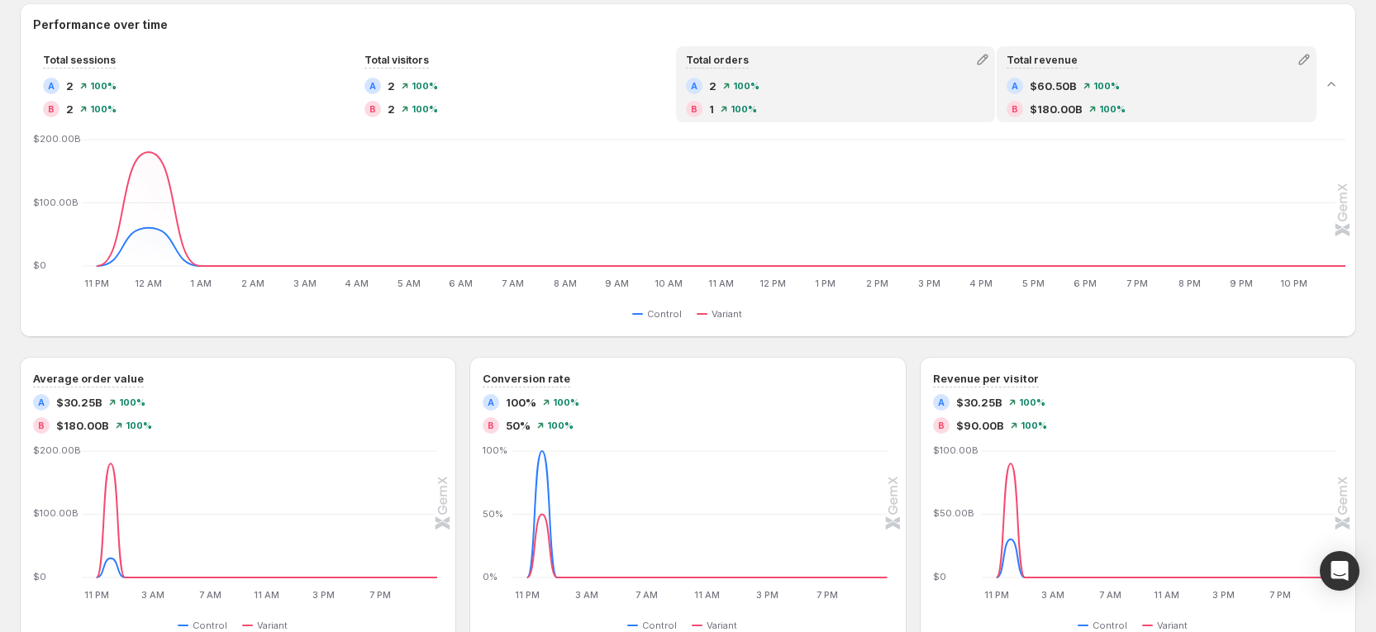
click at [898, 89] on div "A 2 100%" at bounding box center [836, 86] width 300 height 17
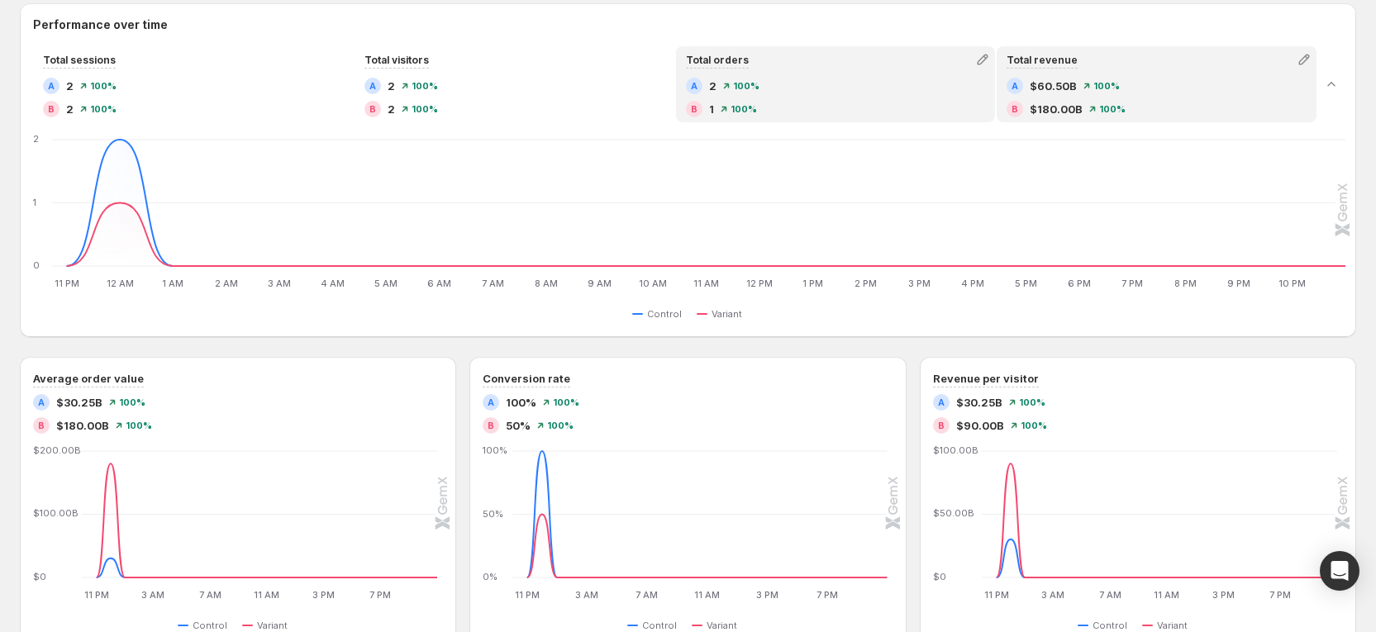
drag, startPoint x: 1071, startPoint y: 73, endPoint x: 1097, endPoint y: 71, distance: 26.5
click at [1075, 72] on div "Total revenue A $60.50B 100% B $180.00B 100%" at bounding box center [1156, 84] width 316 height 73
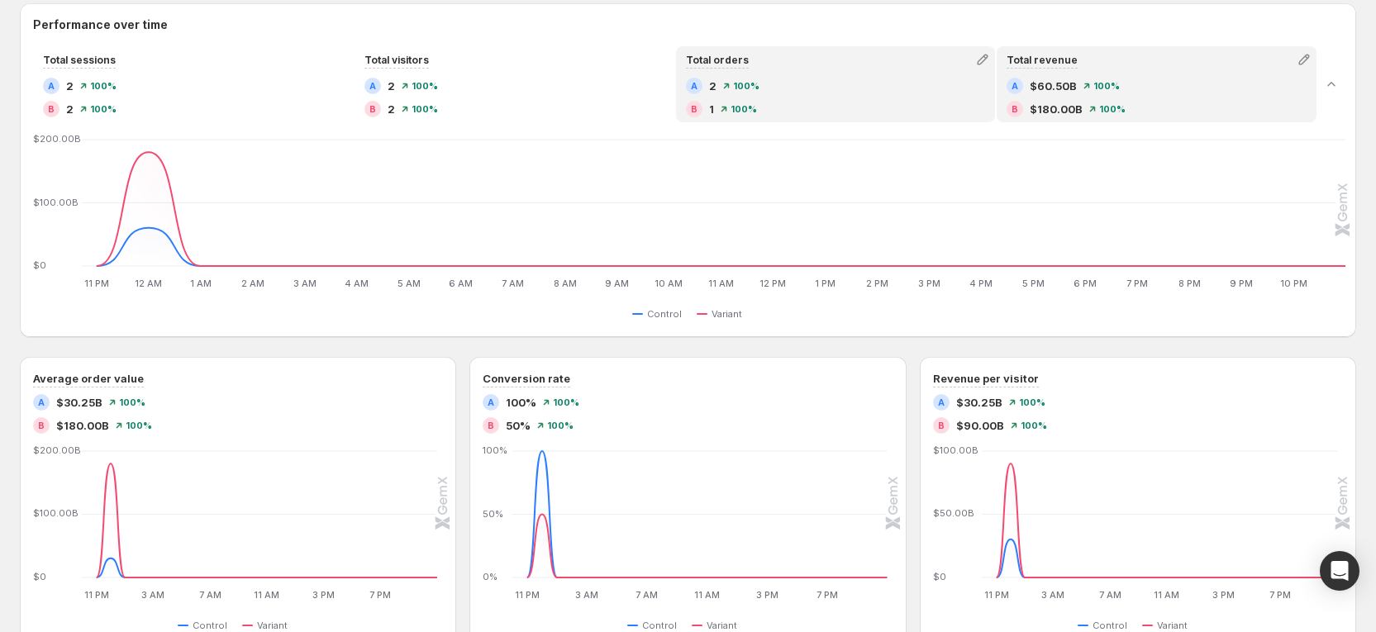
click at [879, 95] on div "A 2 100% B 1 100%" at bounding box center [836, 98] width 300 height 40
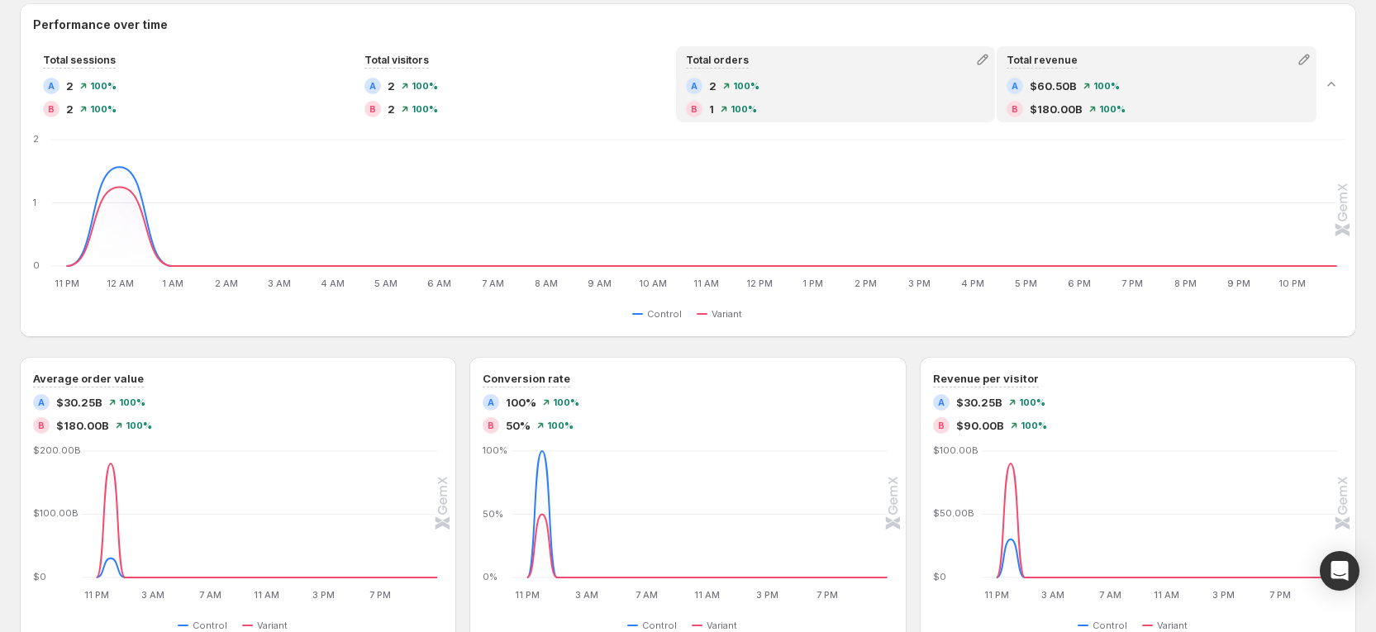
click at [1077, 88] on span "$60.50B" at bounding box center [1052, 86] width 47 height 17
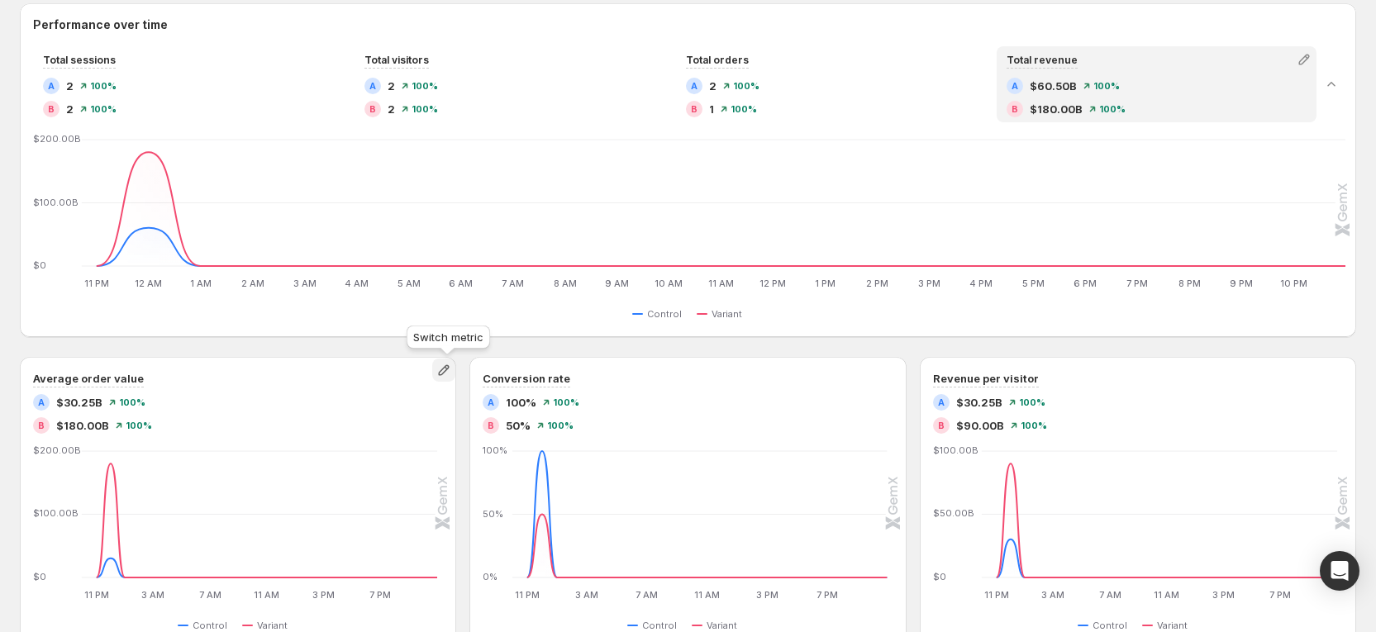
click at [447, 370] on icon "button" at bounding box center [443, 370] width 17 height 17
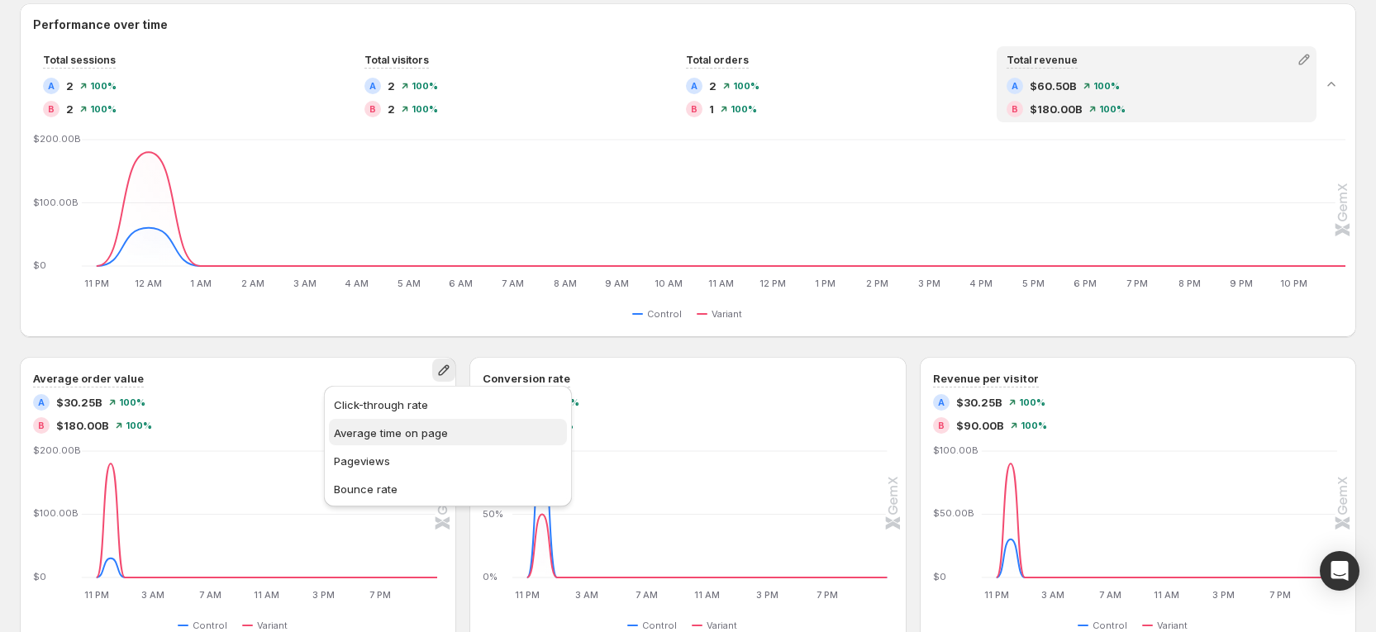
click at [416, 433] on span "Average time on page" at bounding box center [391, 432] width 114 height 13
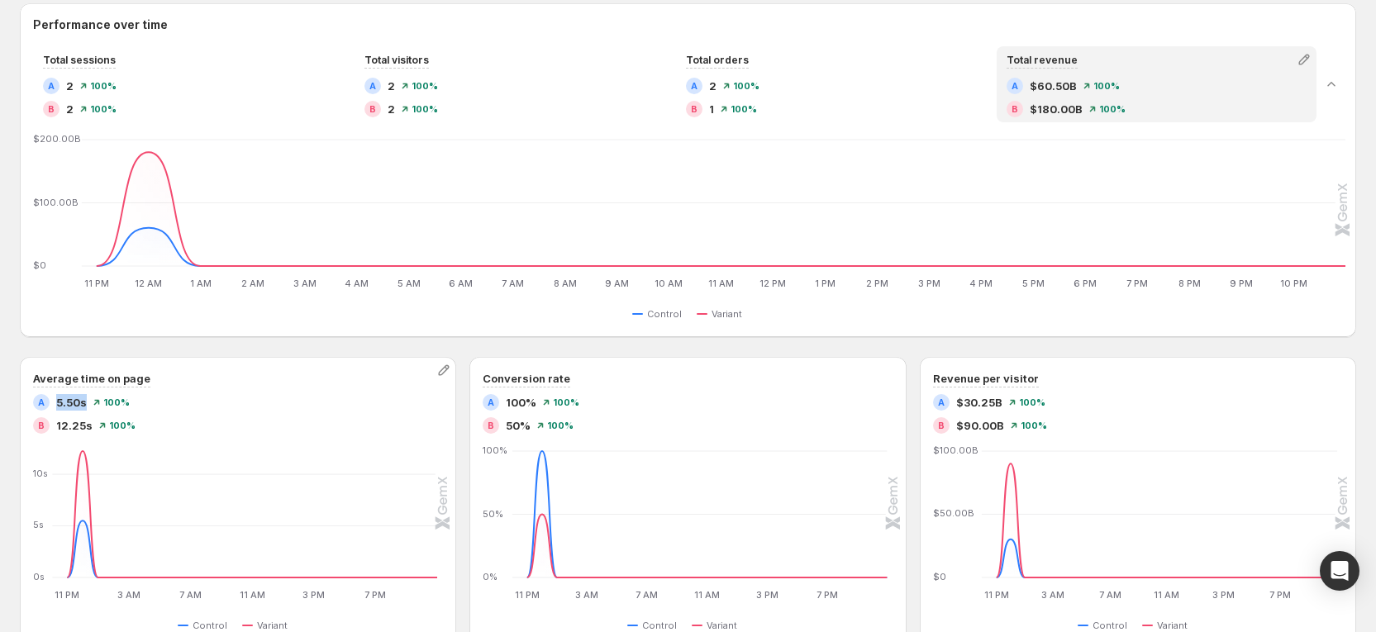
drag, startPoint x: 83, startPoint y: 401, endPoint x: 56, endPoint y: 397, distance: 27.5
click at [56, 397] on span "5.50s" at bounding box center [71, 402] width 31 height 17
drag, startPoint x: 176, startPoint y: 350, endPoint x: 191, endPoint y: 345, distance: 16.0
click at [181, 348] on div "Path analysis See your customer journey and where they leave Upgrade to Funnel …" at bounding box center [688, 274] width 1336 height 1436
drag, startPoint x: 449, startPoint y: 368, endPoint x: 440, endPoint y: 375, distance: 11.7
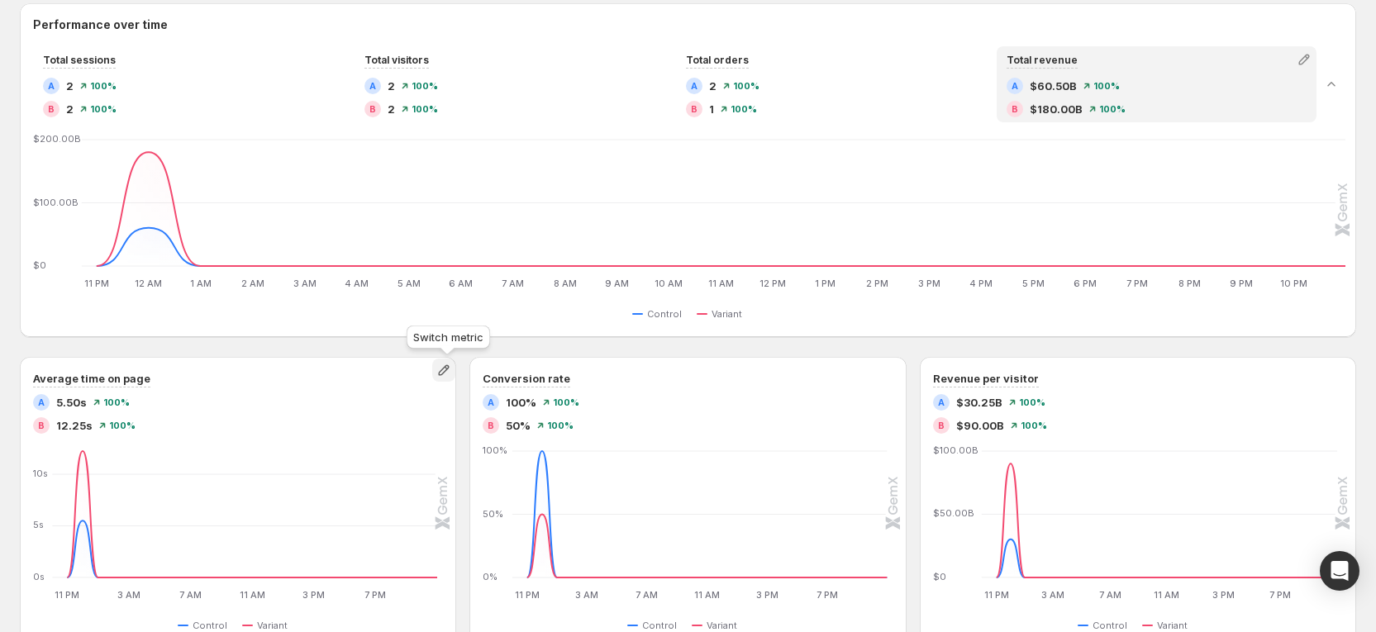
click at [449, 367] on icon "button" at bounding box center [443, 370] width 11 height 11
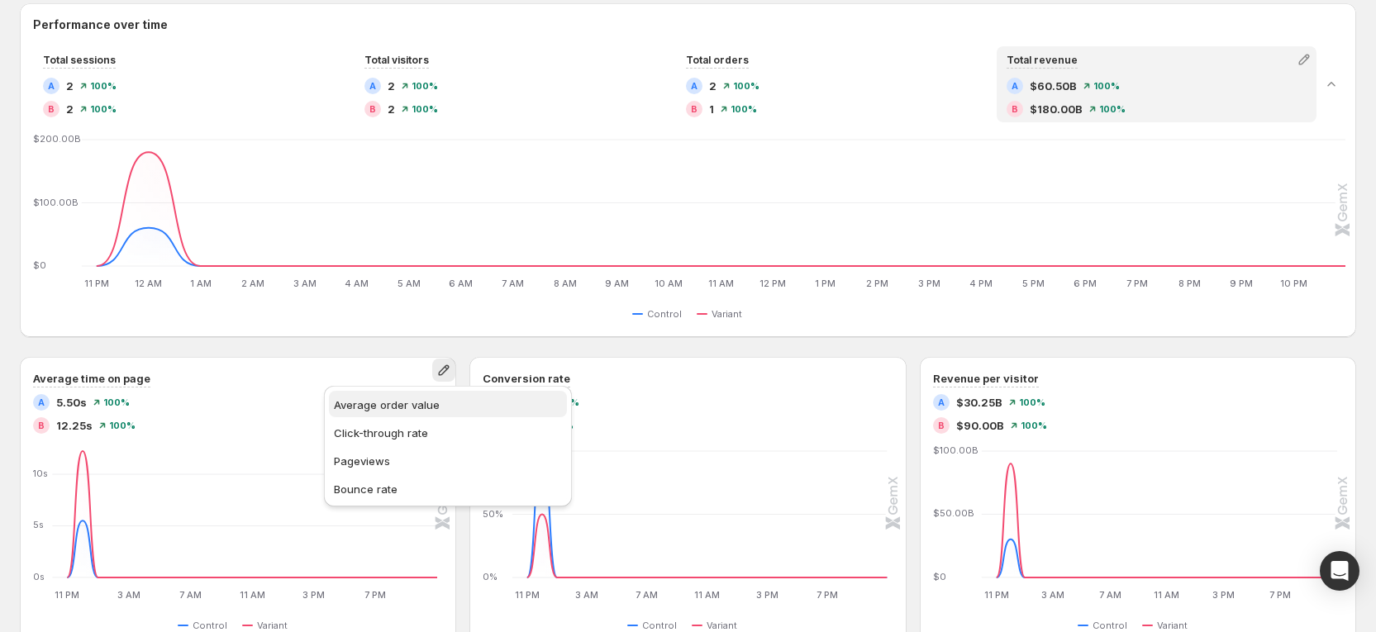
click at [385, 415] on button "Average order value" at bounding box center [448, 404] width 238 height 26
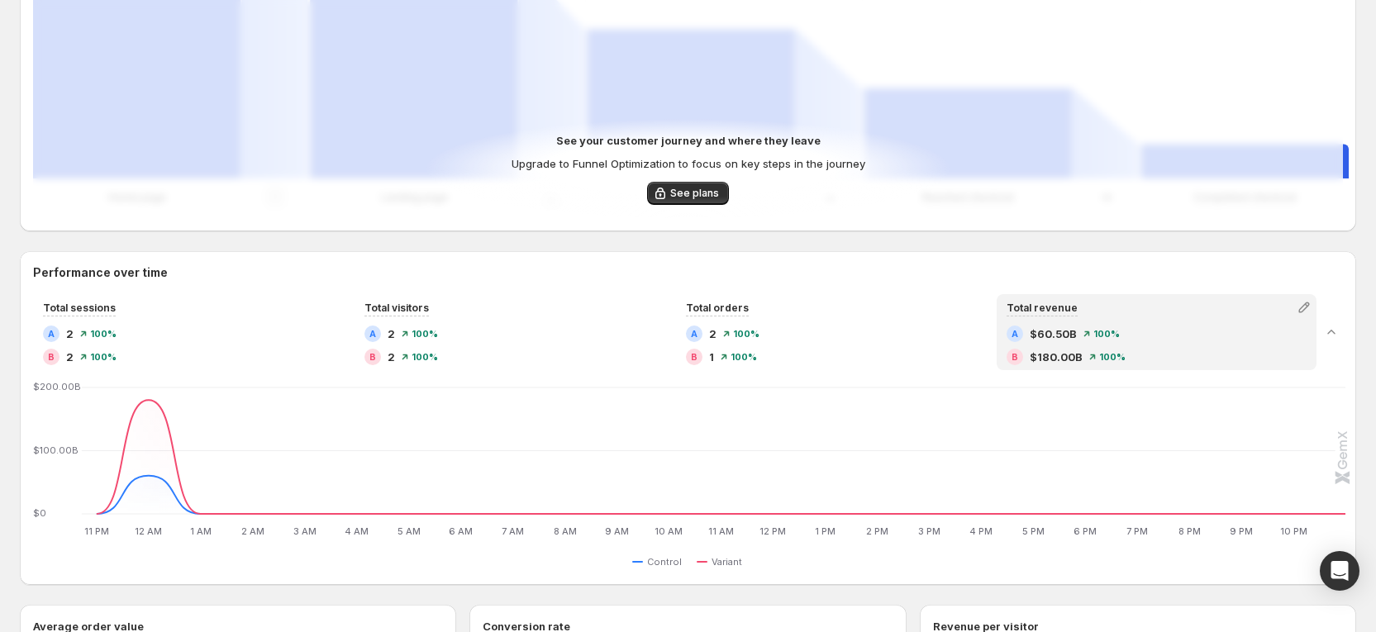
scroll to position [952, 0]
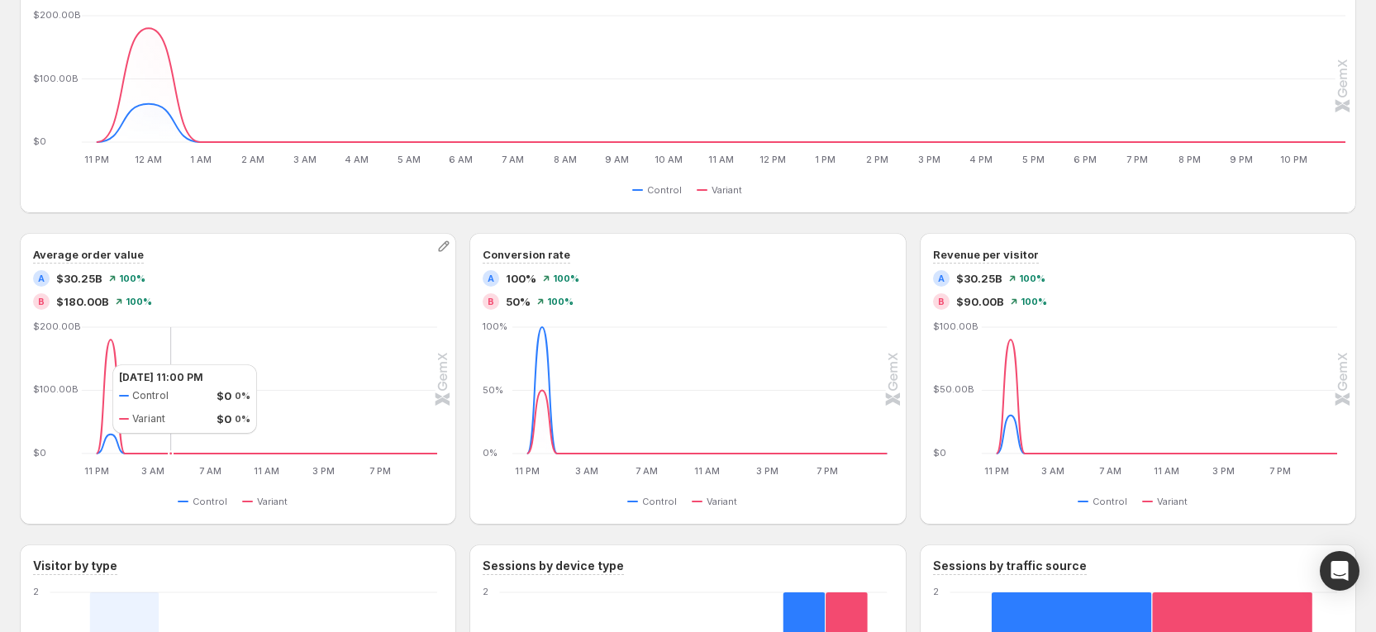
drag, startPoint x: 96, startPoint y: 364, endPoint x: 126, endPoint y: 378, distance: 32.5
click at [85, 359] on icon "11 PM 11 PM 3 AM 3 AM 7 AM 7 AM 11 AM 11 AM 3 PM 3 PM 7 PM 7 PM $0 $100.00B $20…" at bounding box center [236, 400] width 402 height 155
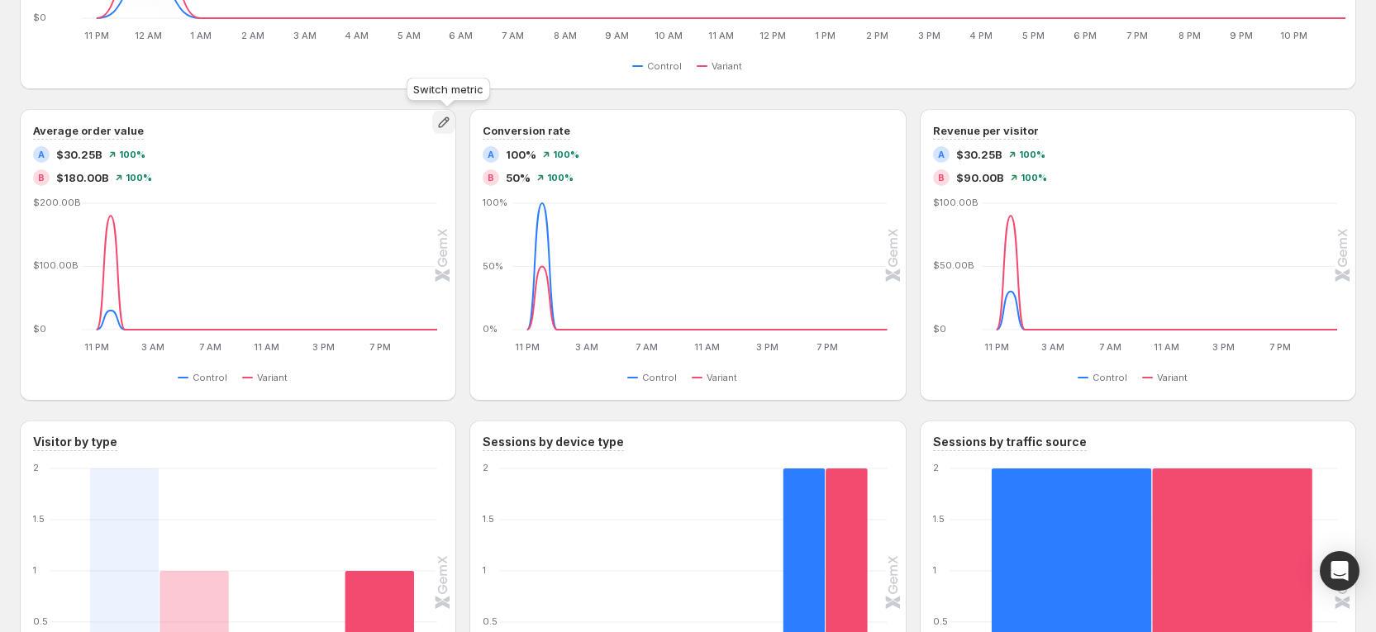
click at [450, 121] on icon "button" at bounding box center [443, 122] width 17 height 17
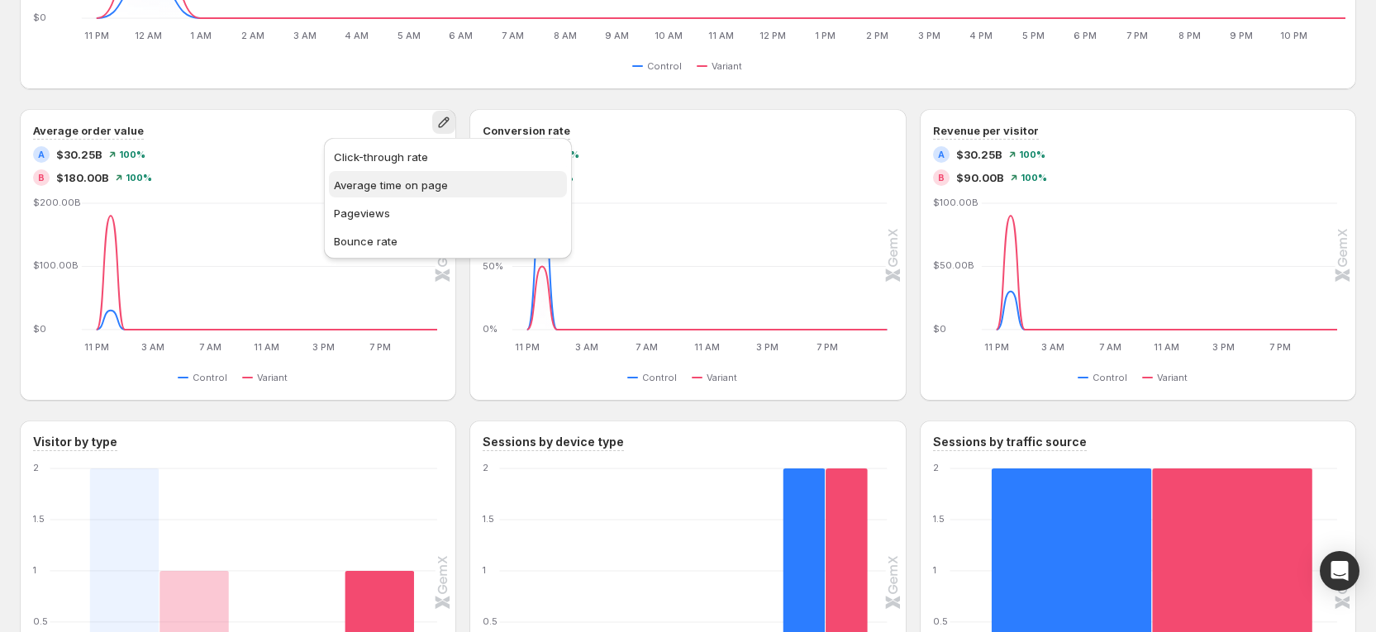
click at [409, 177] on span "Average time on page" at bounding box center [448, 185] width 228 height 17
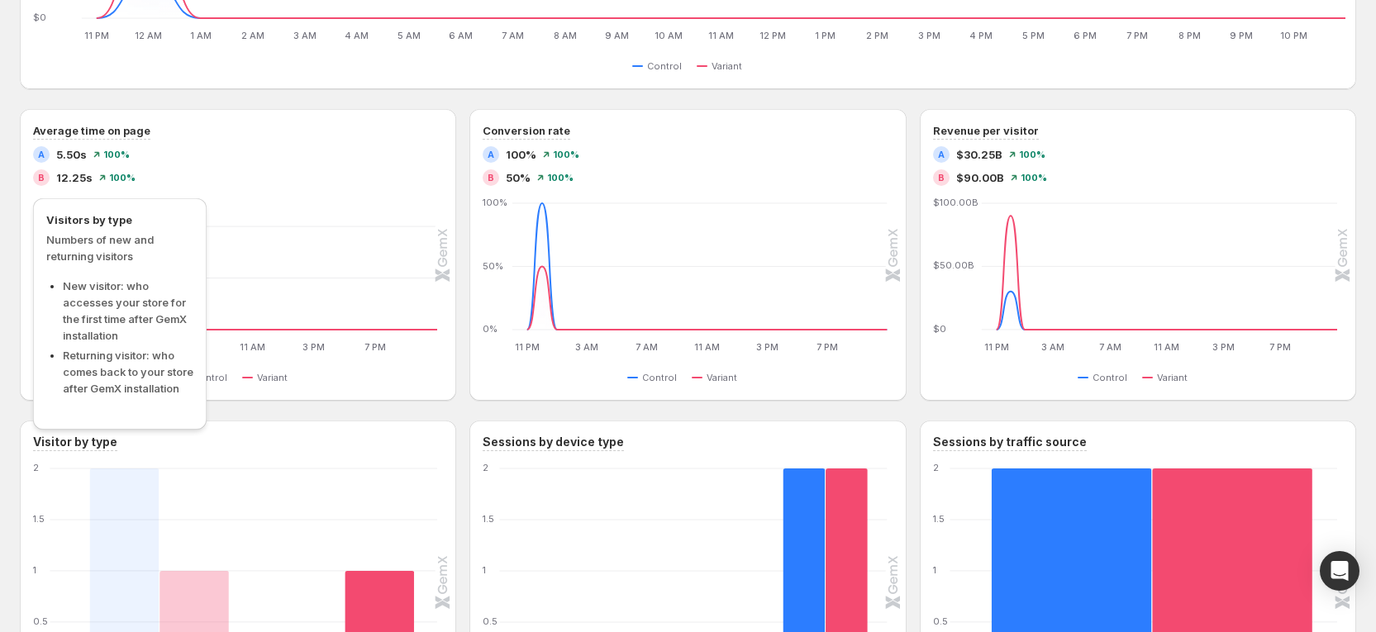
click at [63, 440] on h3 "Visitor by type" at bounding box center [75, 442] width 84 height 17
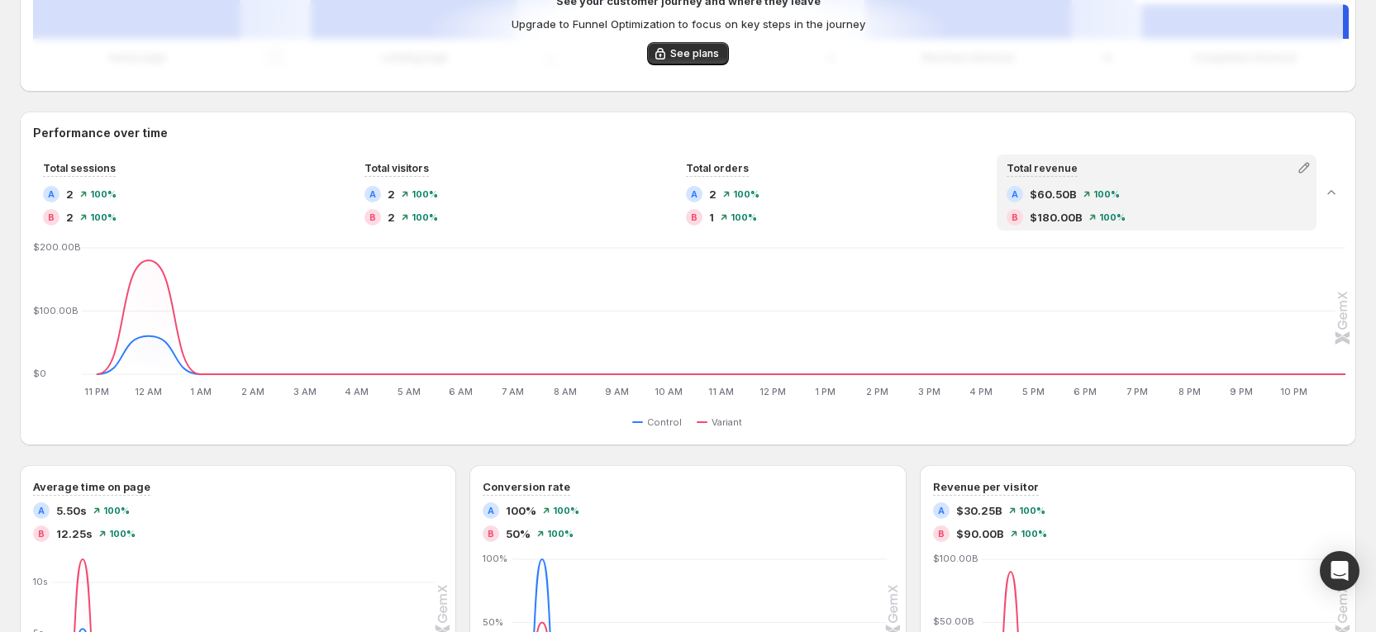
scroll to position [704, 0]
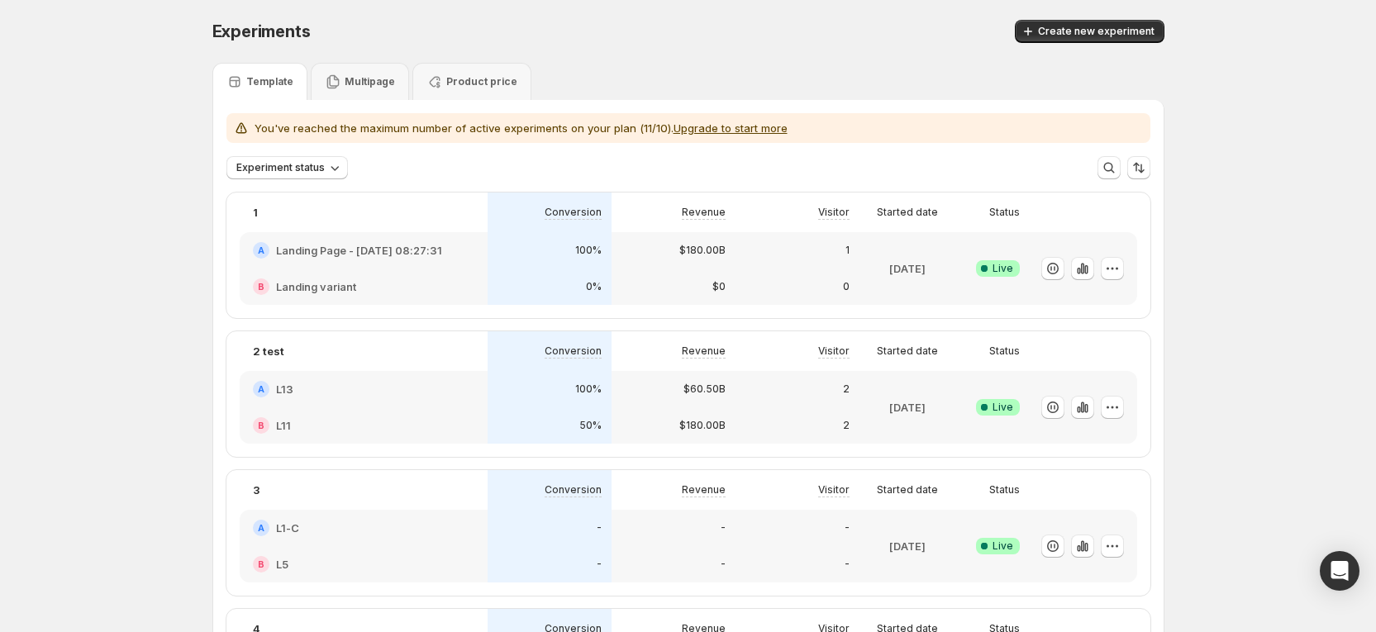
click at [572, 410] on div "50%" at bounding box center [549, 425] width 124 height 36
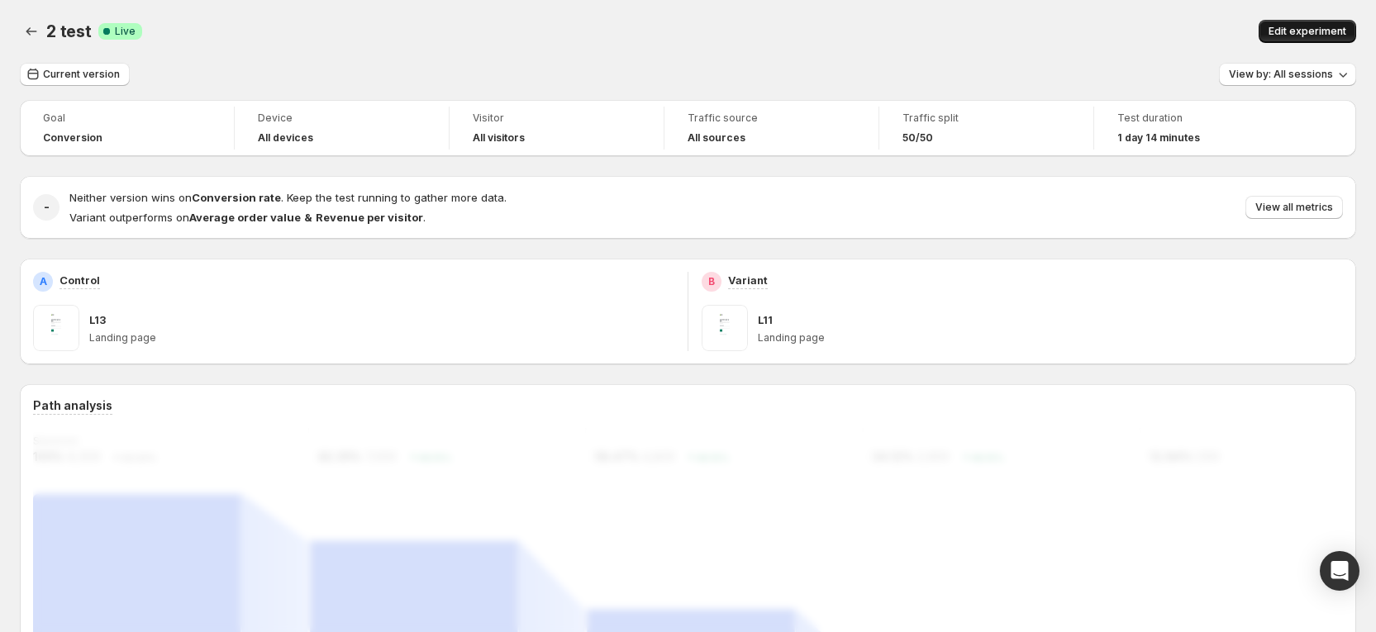
click at [1329, 27] on span "Edit experiment" at bounding box center [1307, 31] width 78 height 13
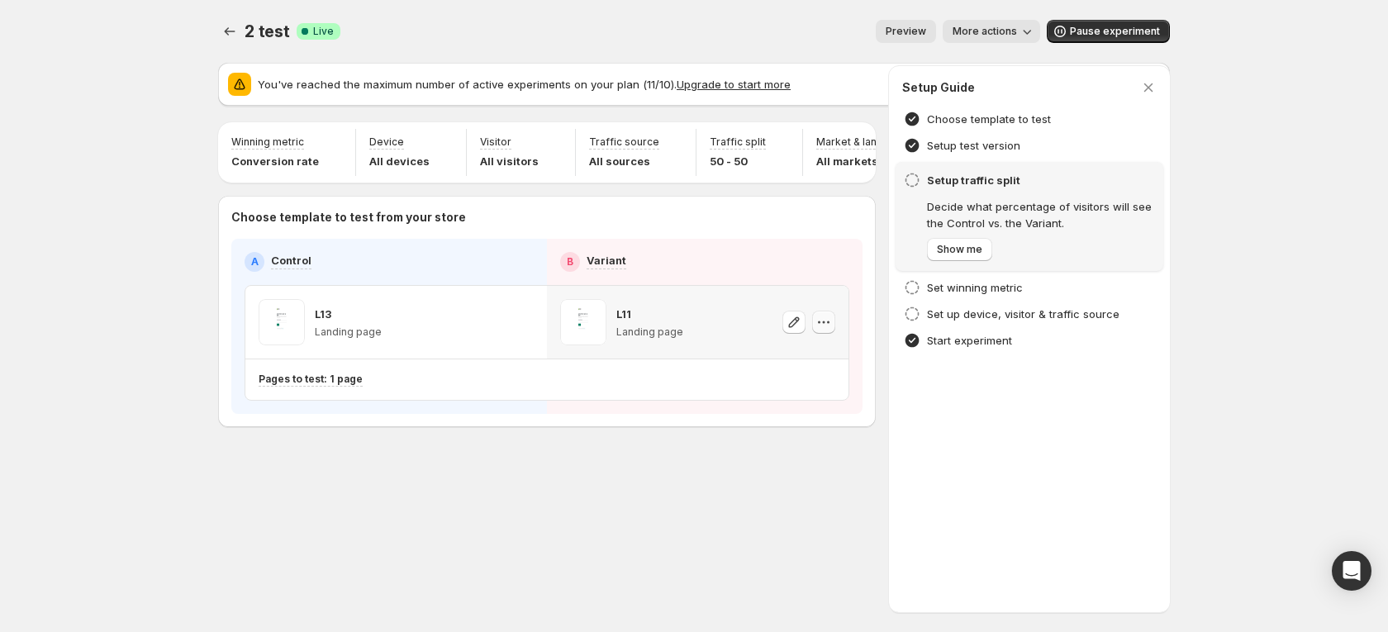
click at [827, 330] on icon "button" at bounding box center [823, 322] width 17 height 17
click at [794, 435] on span "Copy ID 587815224887739108" at bounding box center [839, 418] width 188 height 33
drag, startPoint x: 418, startPoint y: 335, endPoint x: 417, endPoint y: 325, distance: 9.9
click at [418, 335] on div "L13 Landing page" at bounding box center [396, 322] width 275 height 46
click at [223, 36] on icon "Experiments" at bounding box center [229, 31] width 17 height 17
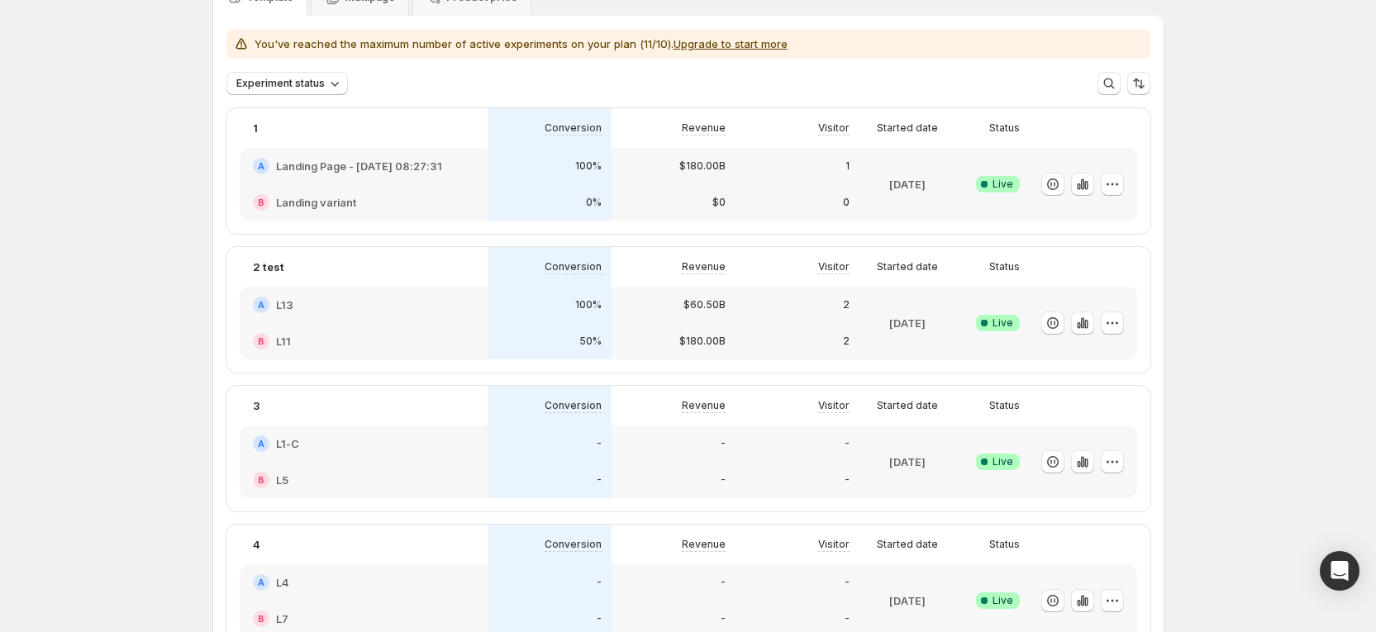
scroll to position [124, 0]
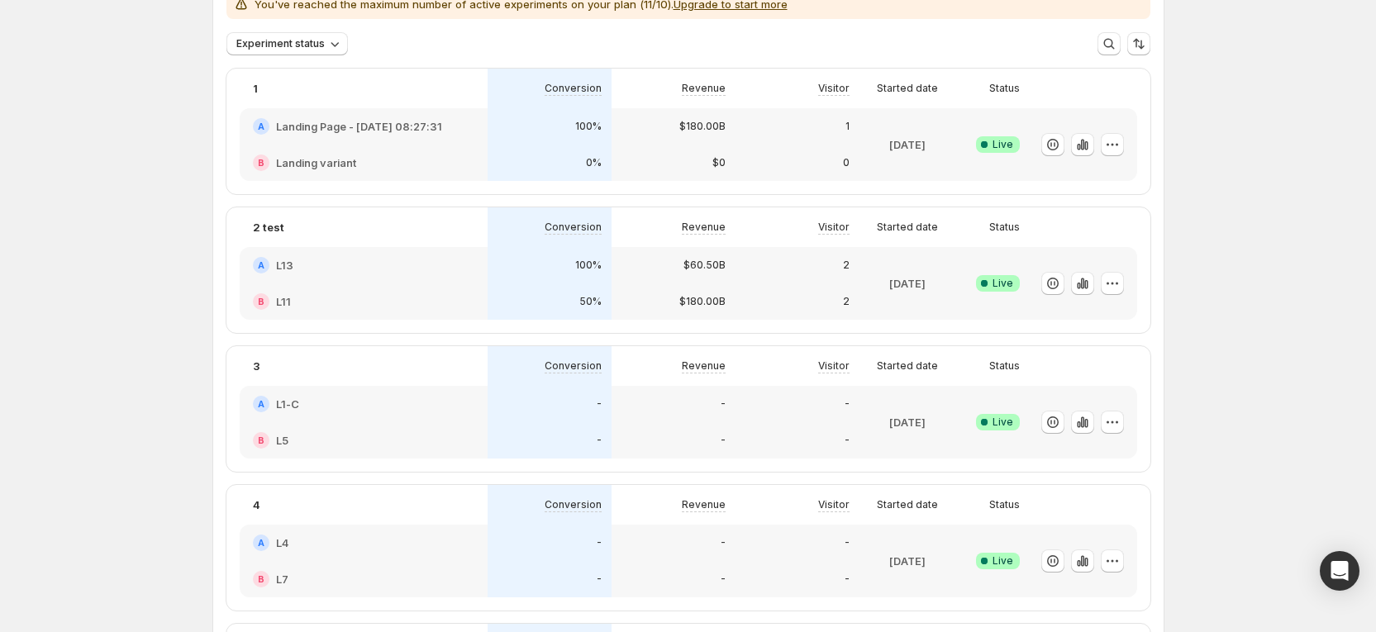
click at [379, 271] on div "A L13" at bounding box center [363, 265] width 221 height 17
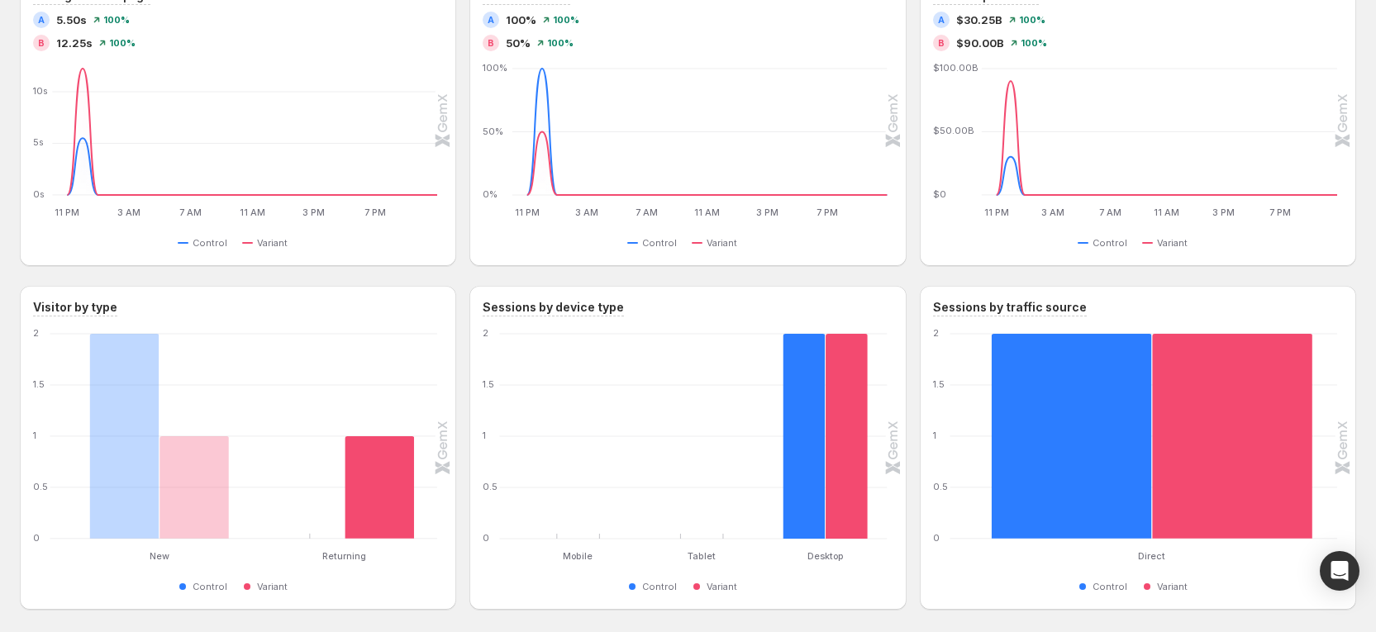
scroll to position [1239, 0]
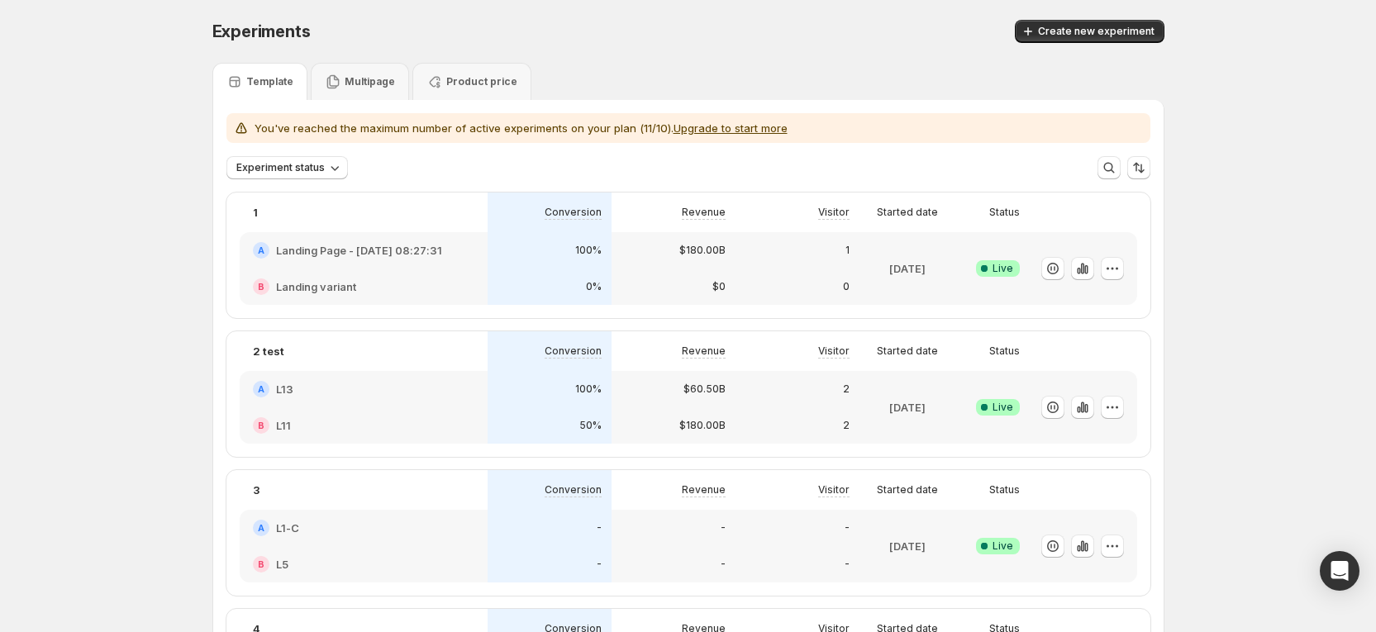
click at [430, 417] on div "B L11" at bounding box center [363, 425] width 221 height 17
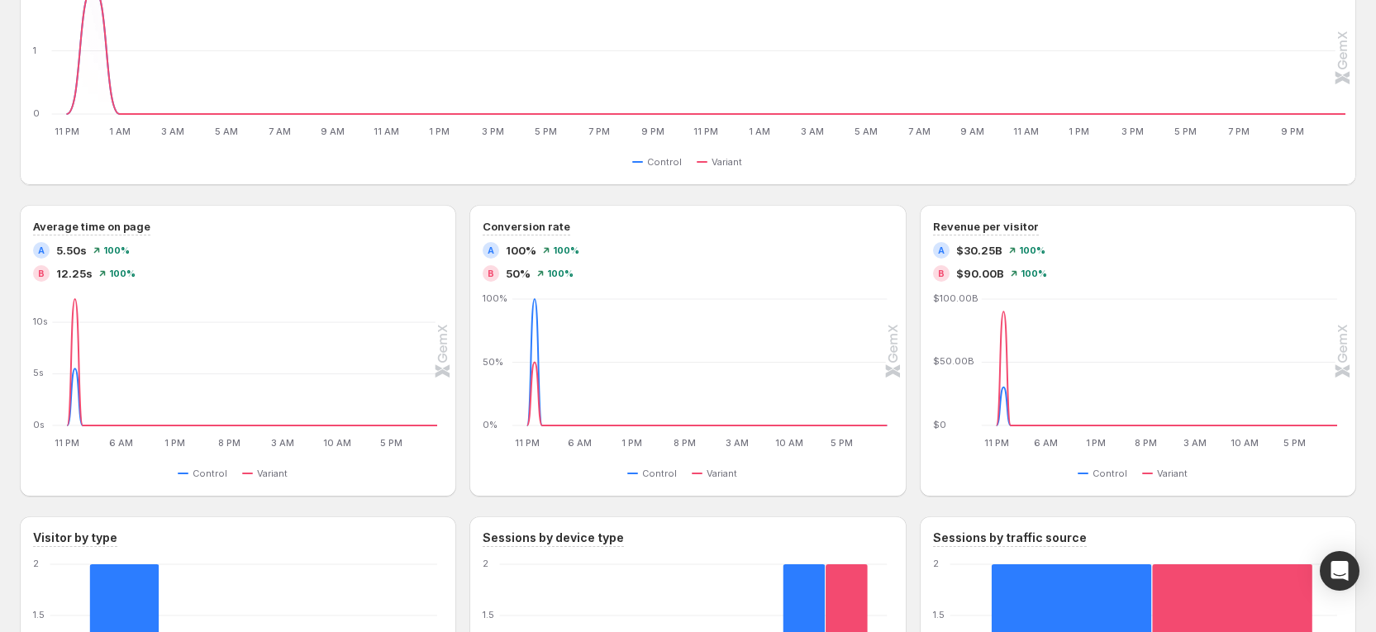
scroll to position [1115, 0]
